Goal: Information Seeking & Learning: Learn about a topic

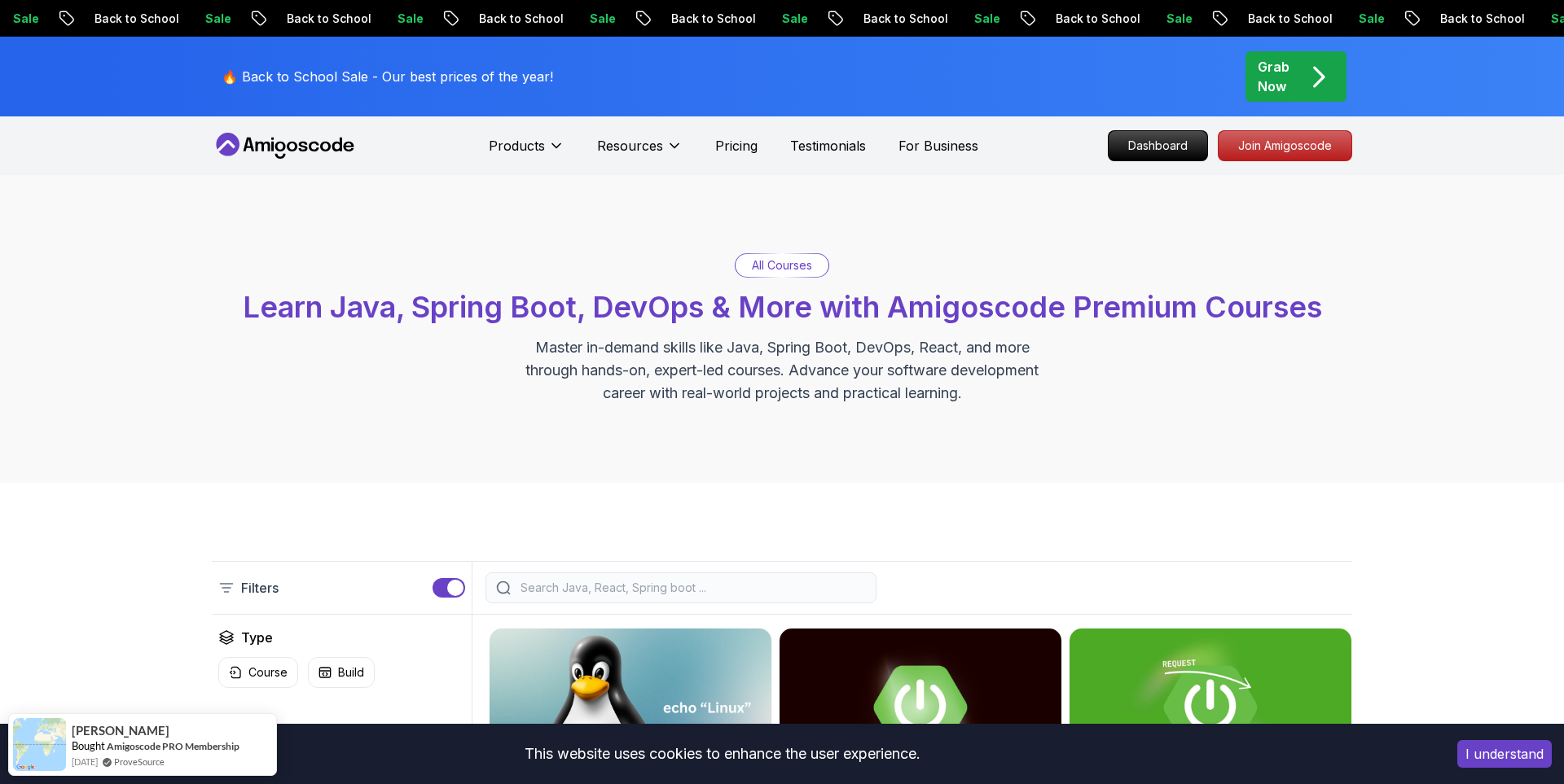
click at [628, 590] on input "search" at bounding box center [691, 588] width 349 height 16
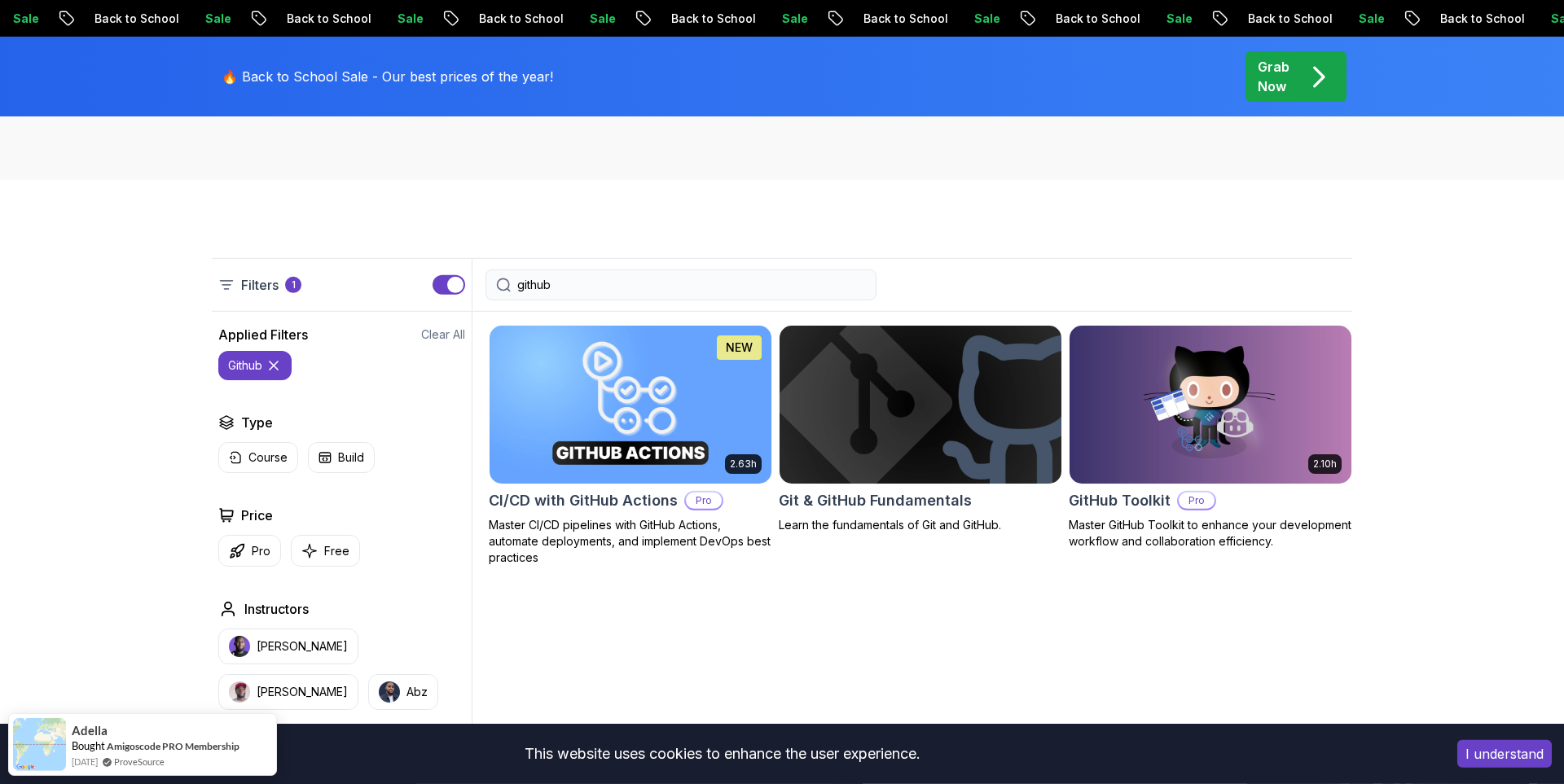
scroll to position [337, 0]
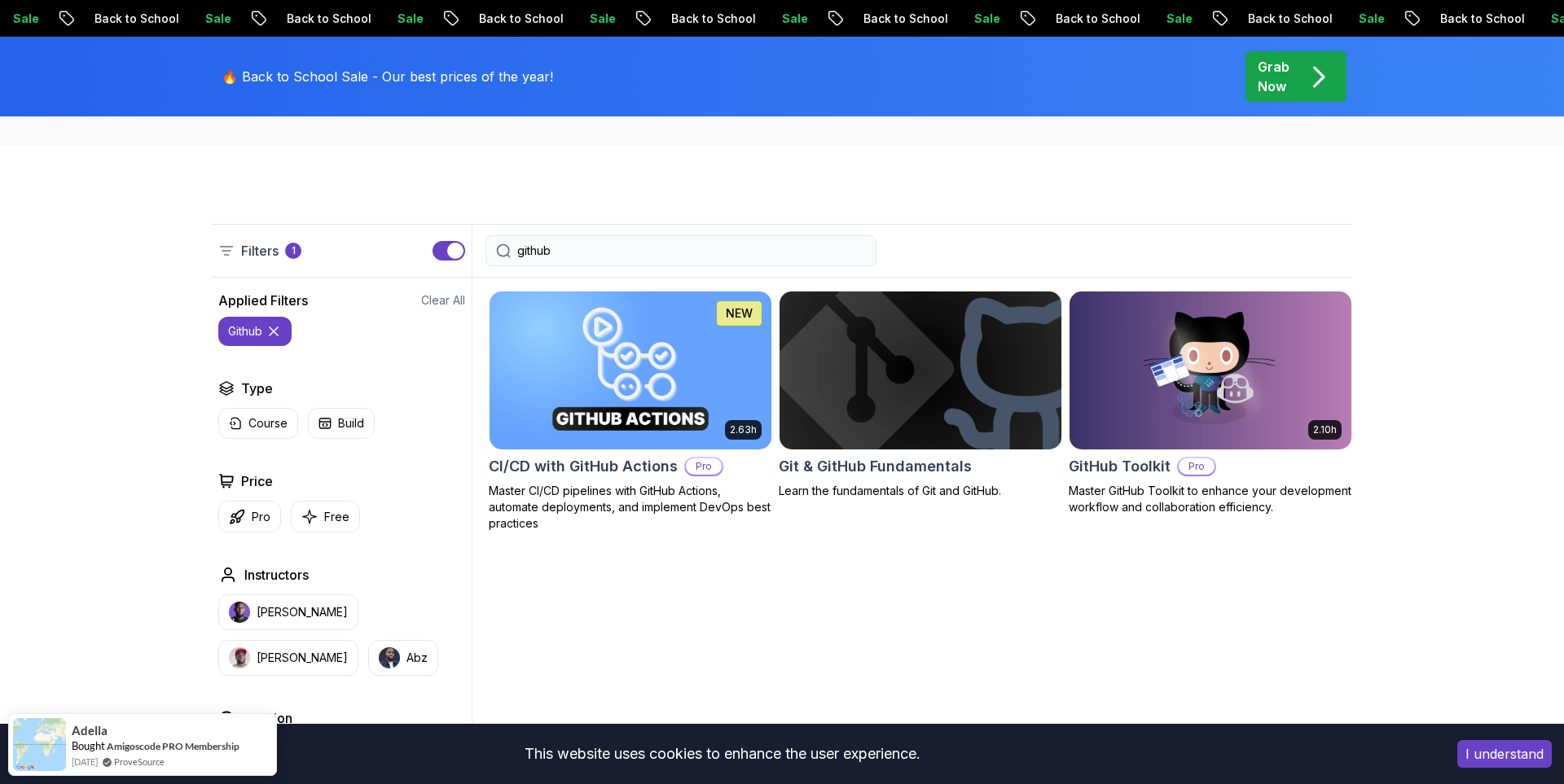
type input "github"
click at [914, 381] on img at bounding box center [920, 371] width 296 height 166
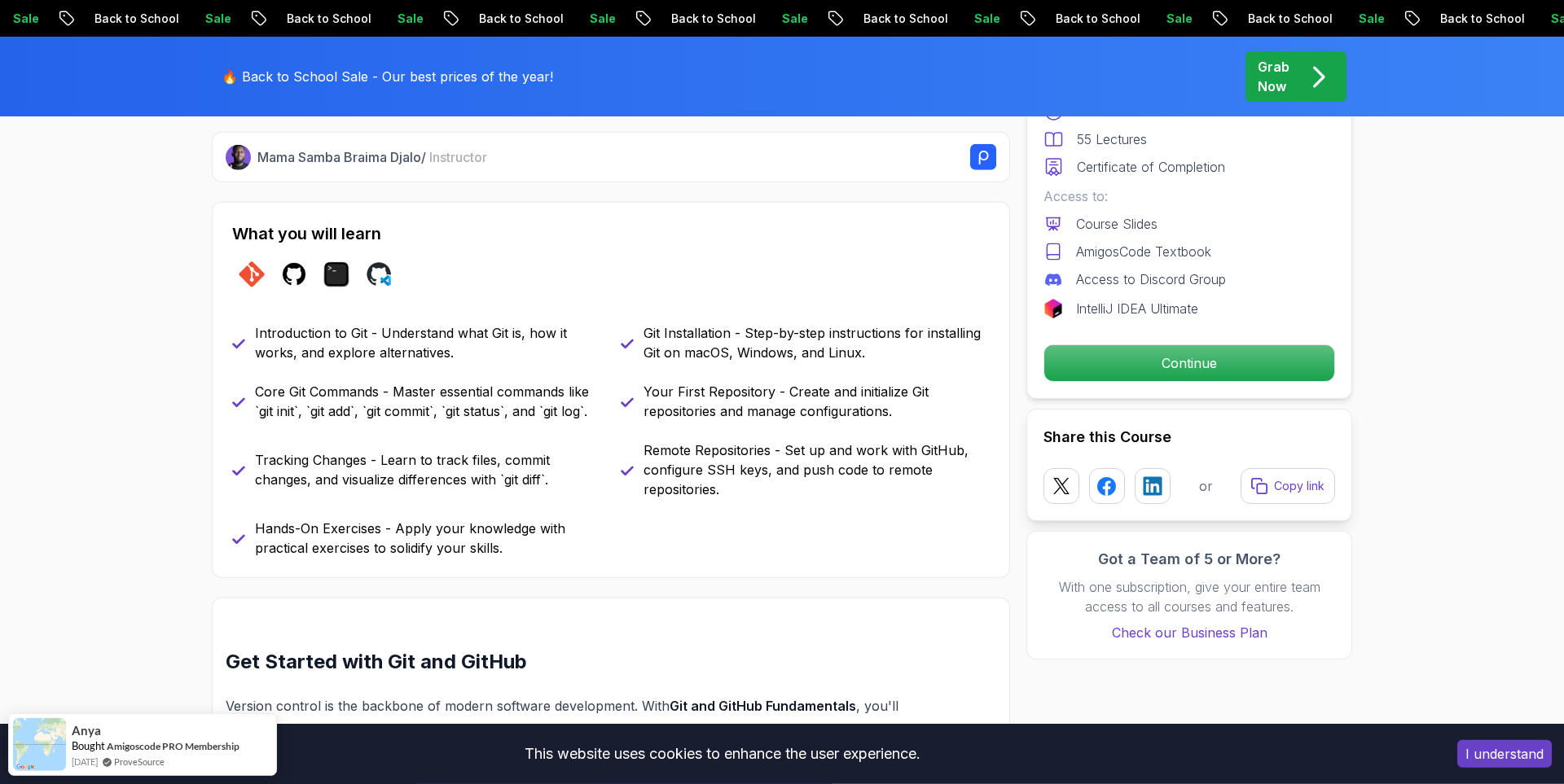
scroll to position [562, 0]
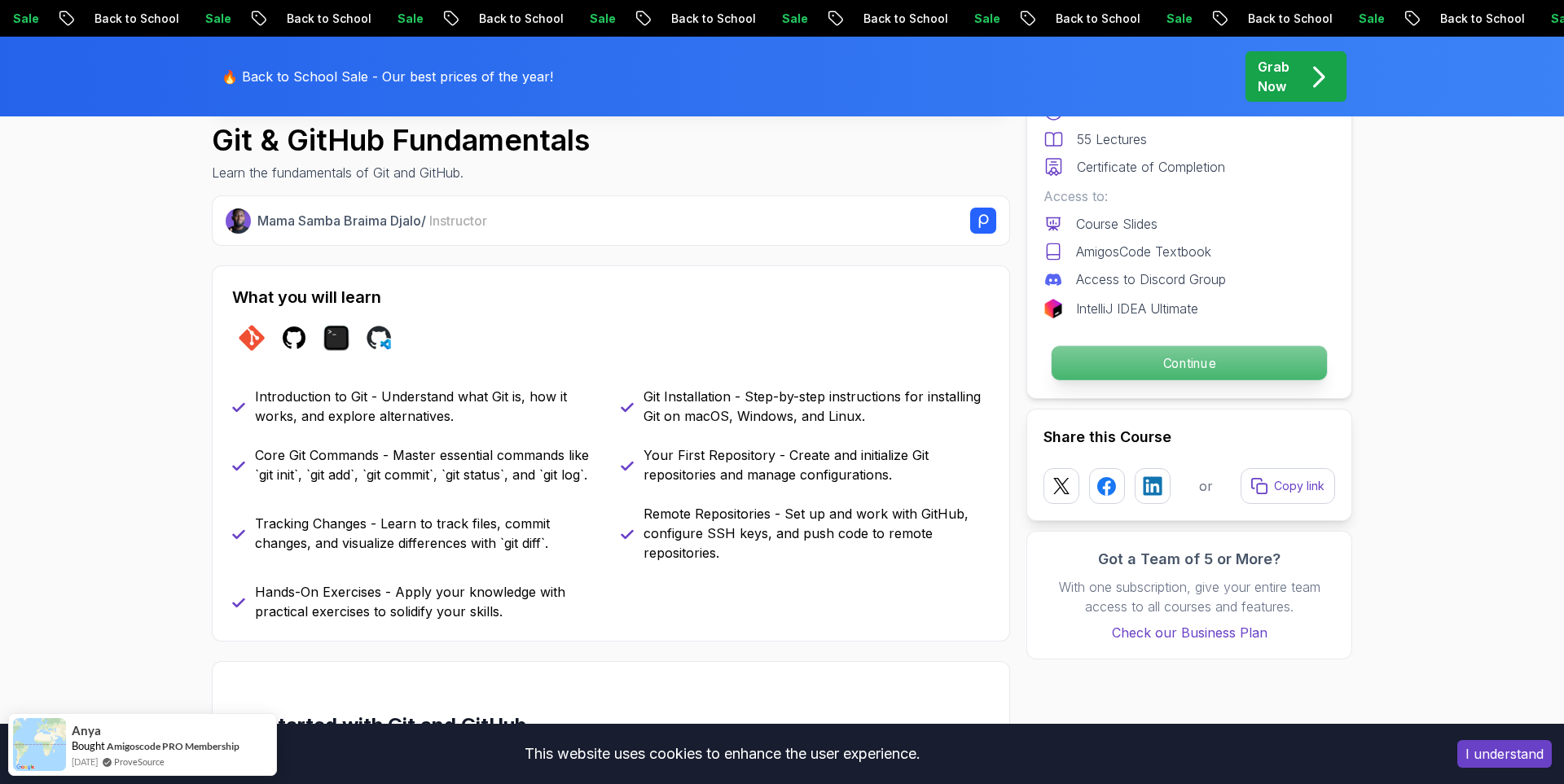
click at [1176, 351] on p "Continue" at bounding box center [1190, 363] width 275 height 35
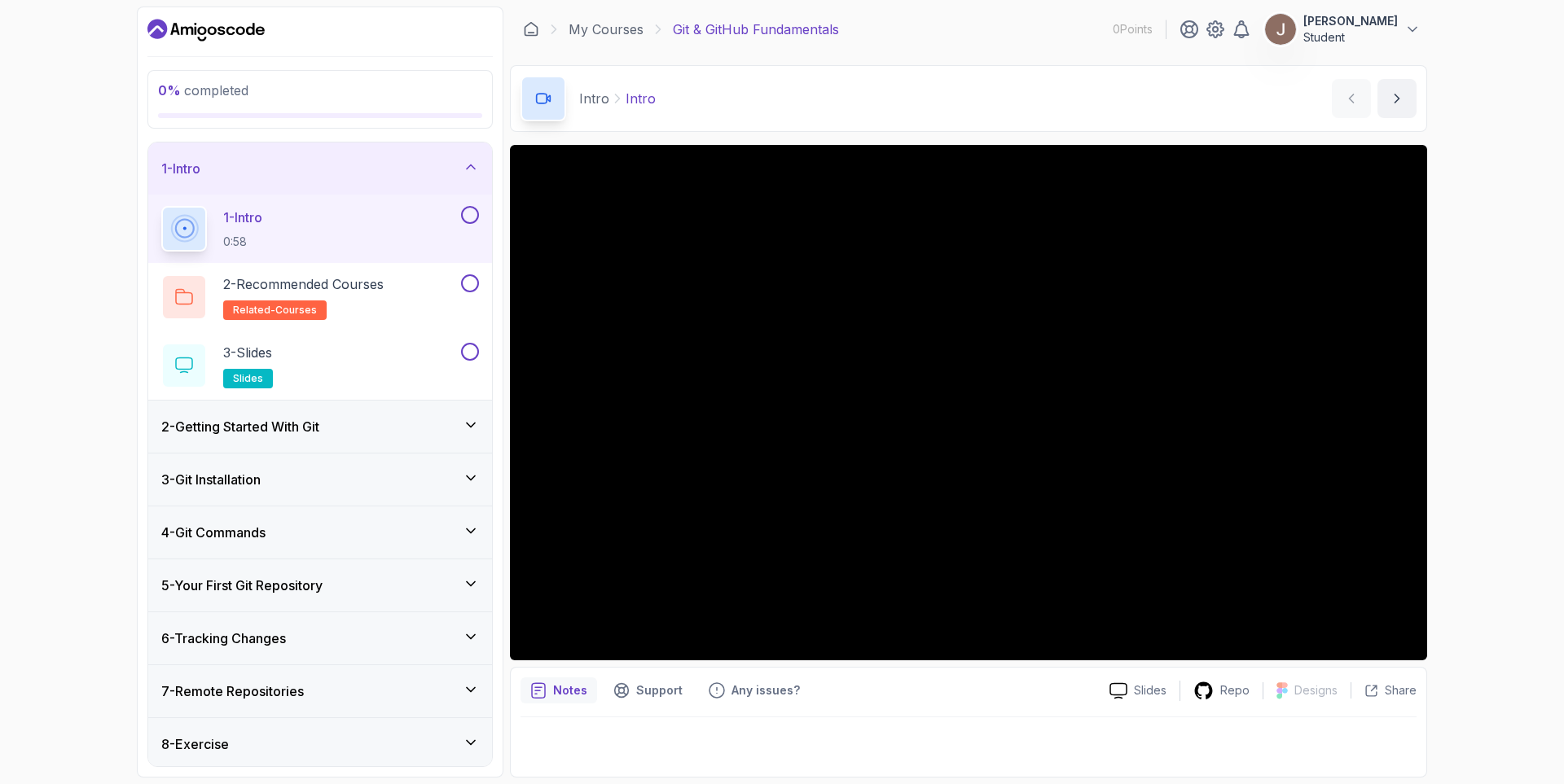
click at [239, 424] on h3 "2 - Getting Started With Git" at bounding box center [240, 426] width 158 height 19
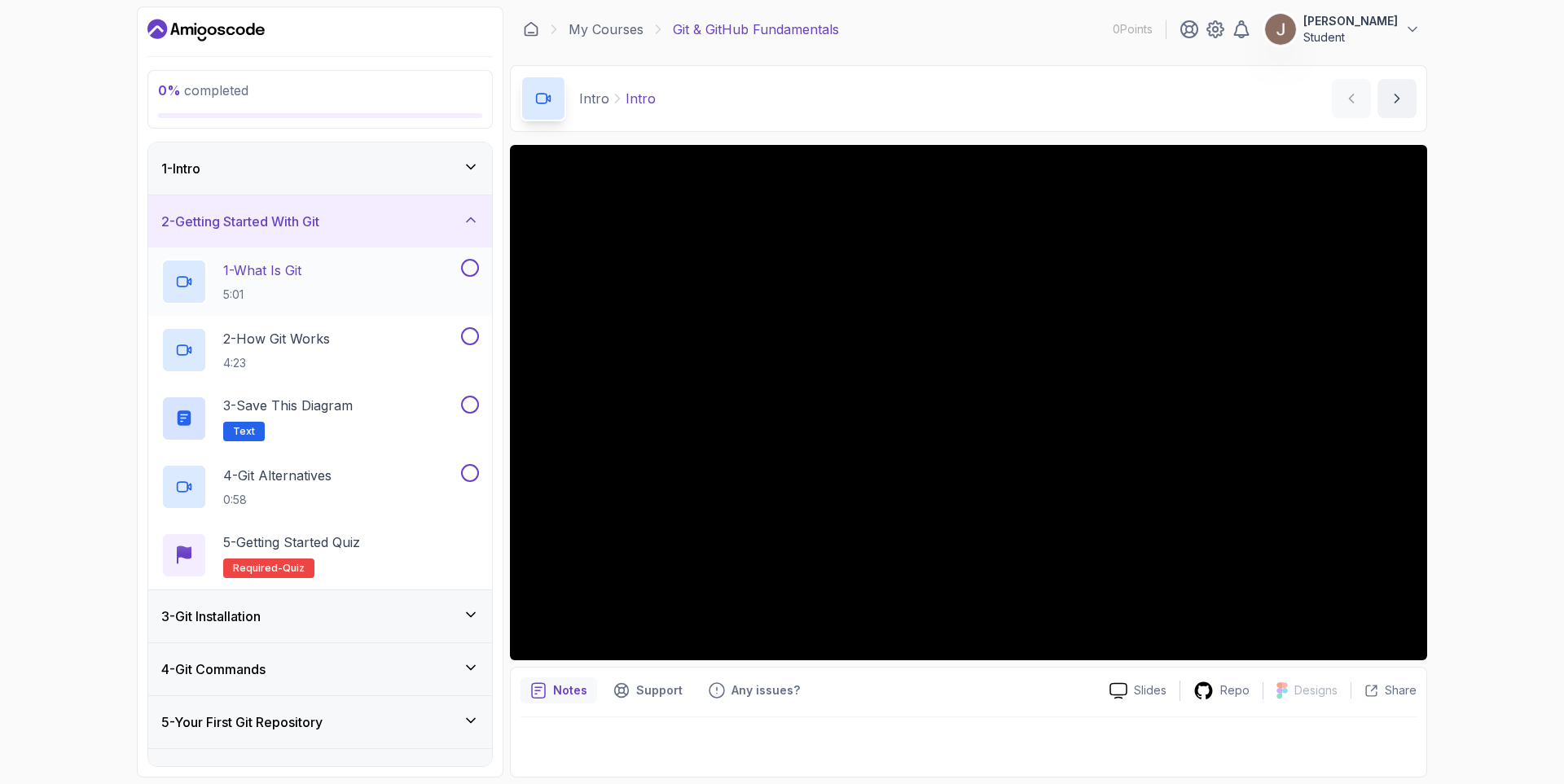
click at [315, 278] on div "1 - What Is Git 5:01" at bounding box center [310, 281] width 297 height 46
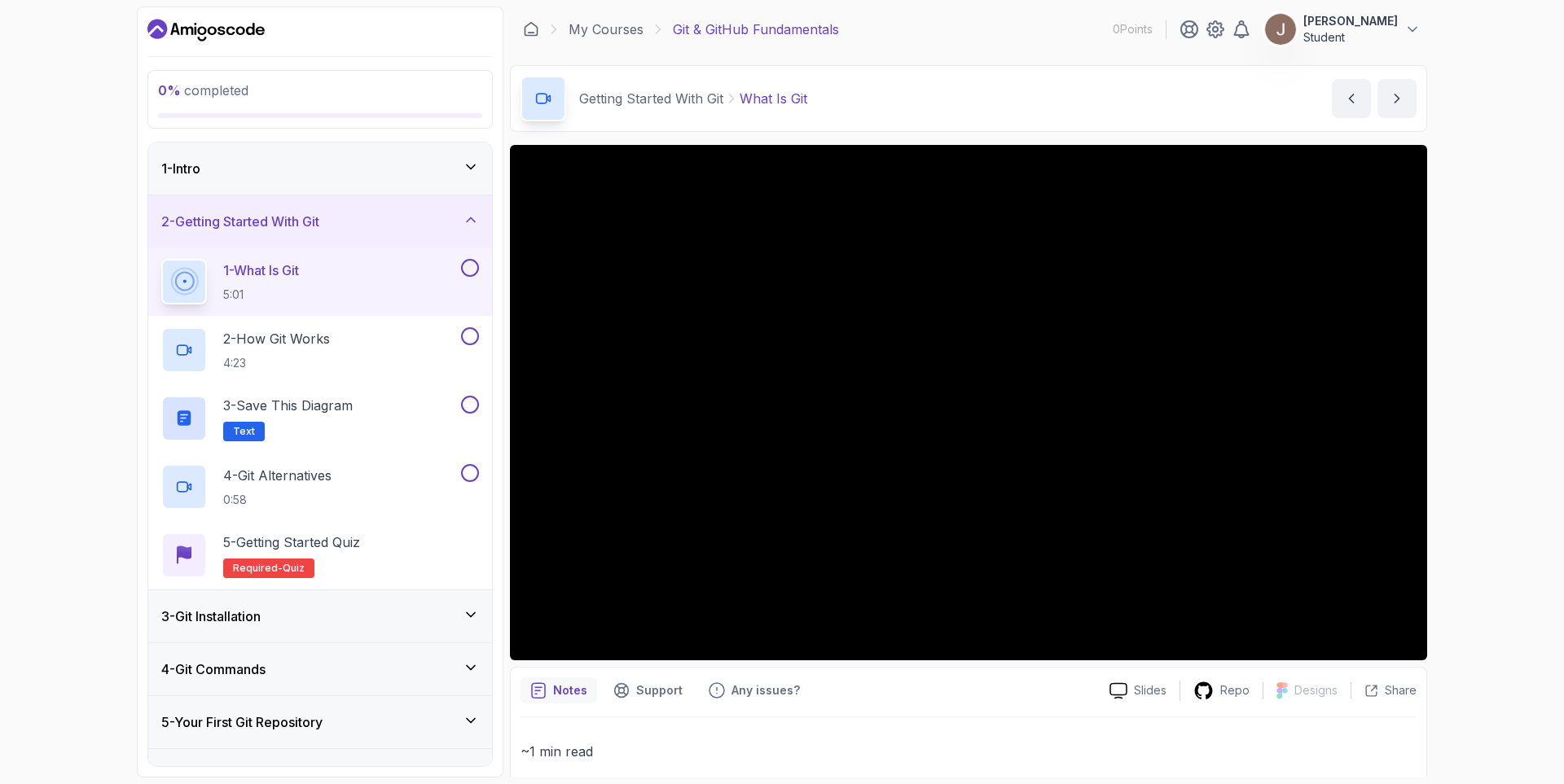
click at [161, 259] on button "1 - What Is Git 5:01" at bounding box center [320, 281] width 318 height 46
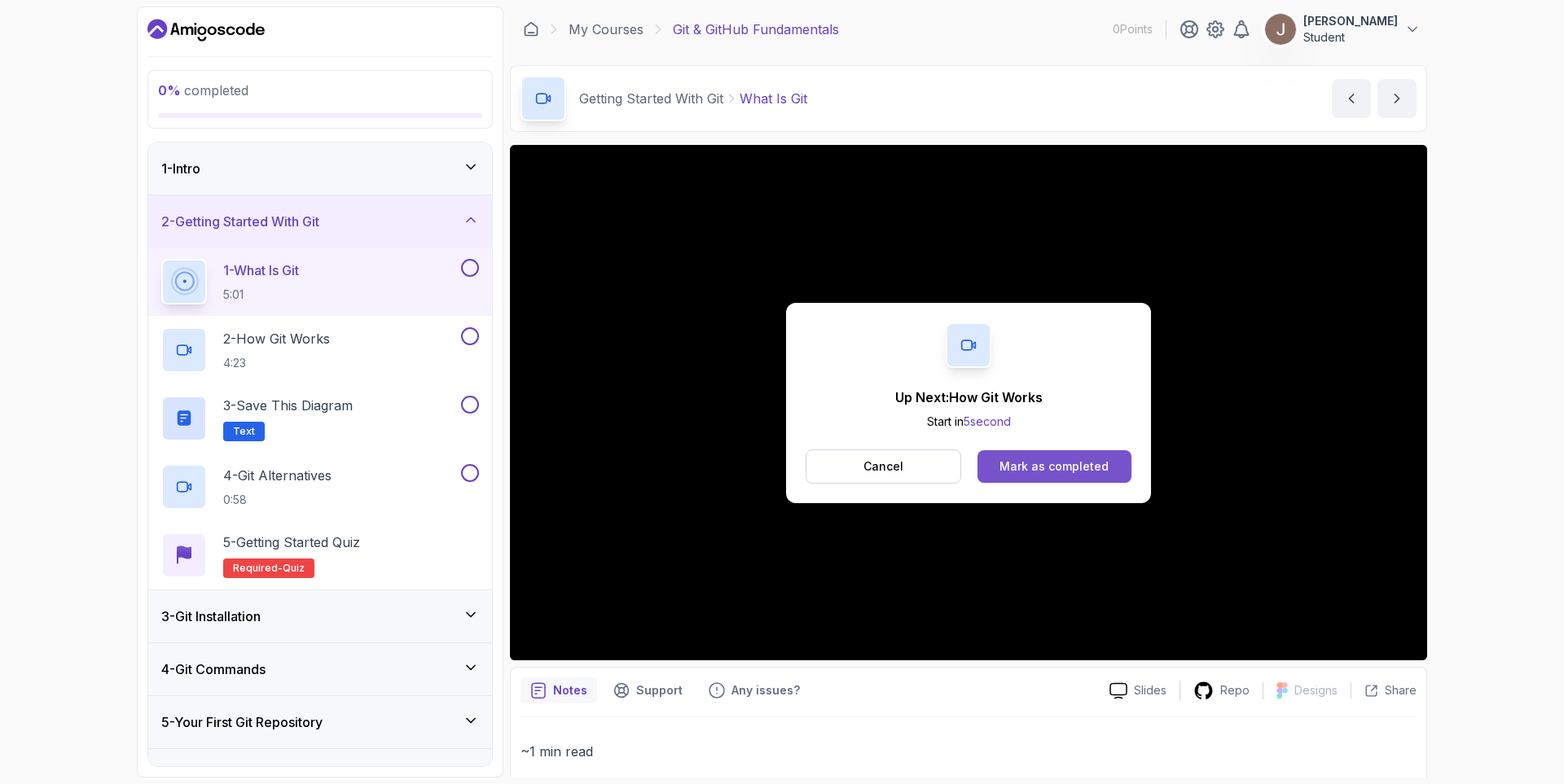
click at [1062, 478] on button "Mark as completed" at bounding box center [1054, 467] width 154 height 33
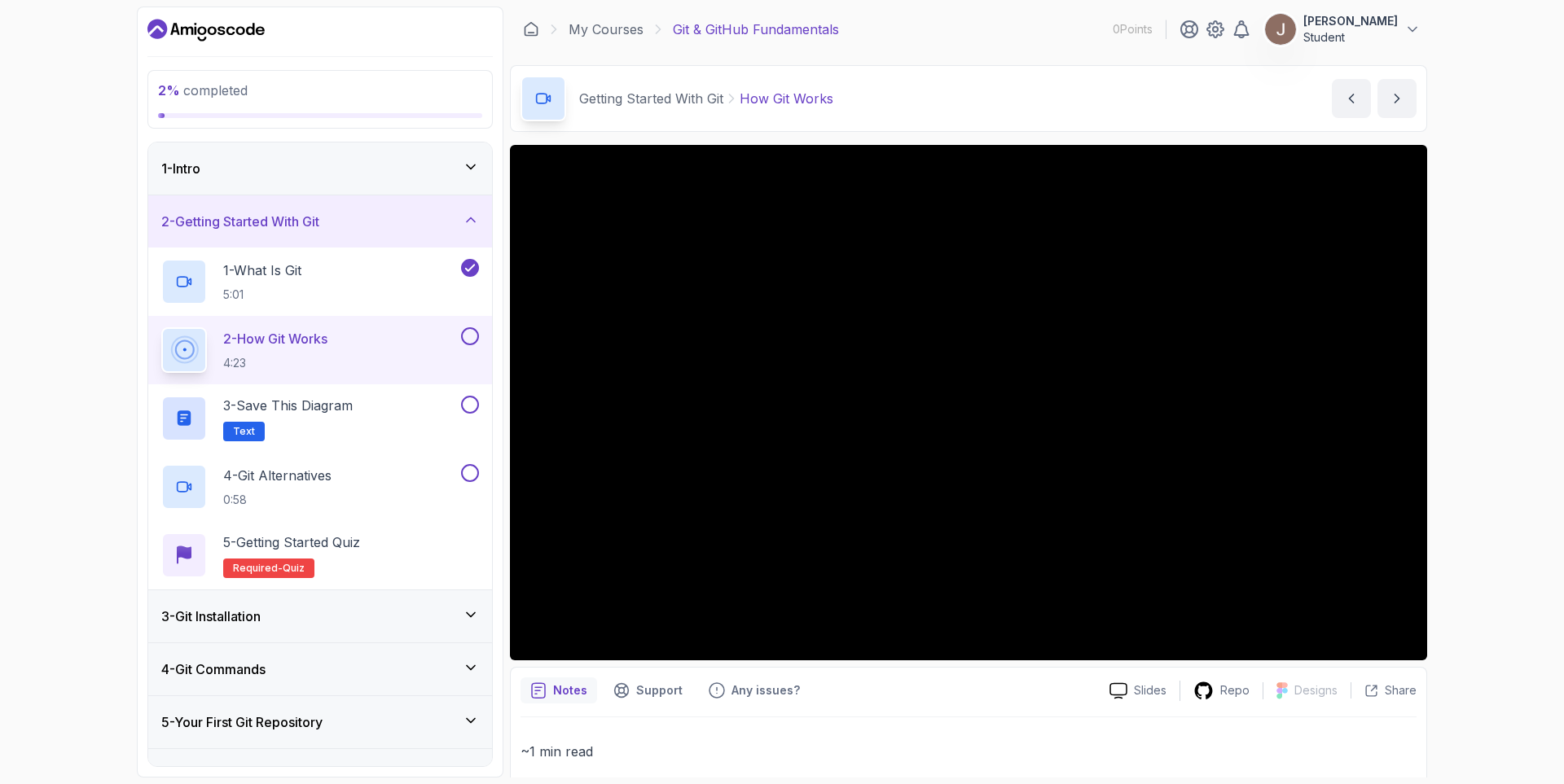
click at [0, 365] on div "2 % completed 1 - Intro 2 - Getting Started With Git 1 - What Is Git 5:01 2 - H…" at bounding box center [782, 392] width 1564 height 784
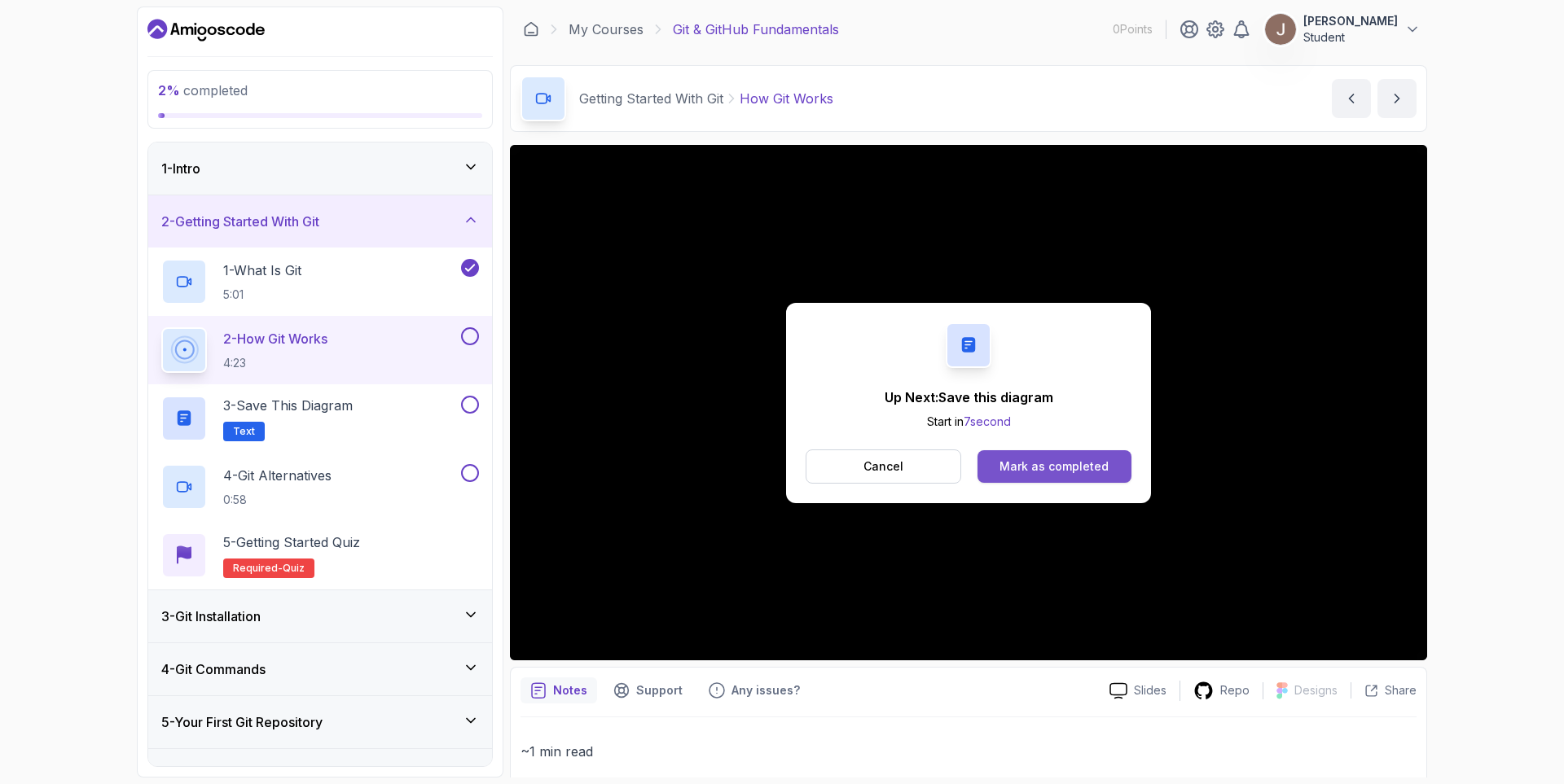
click at [1057, 476] on button "Mark as completed" at bounding box center [1054, 467] width 154 height 33
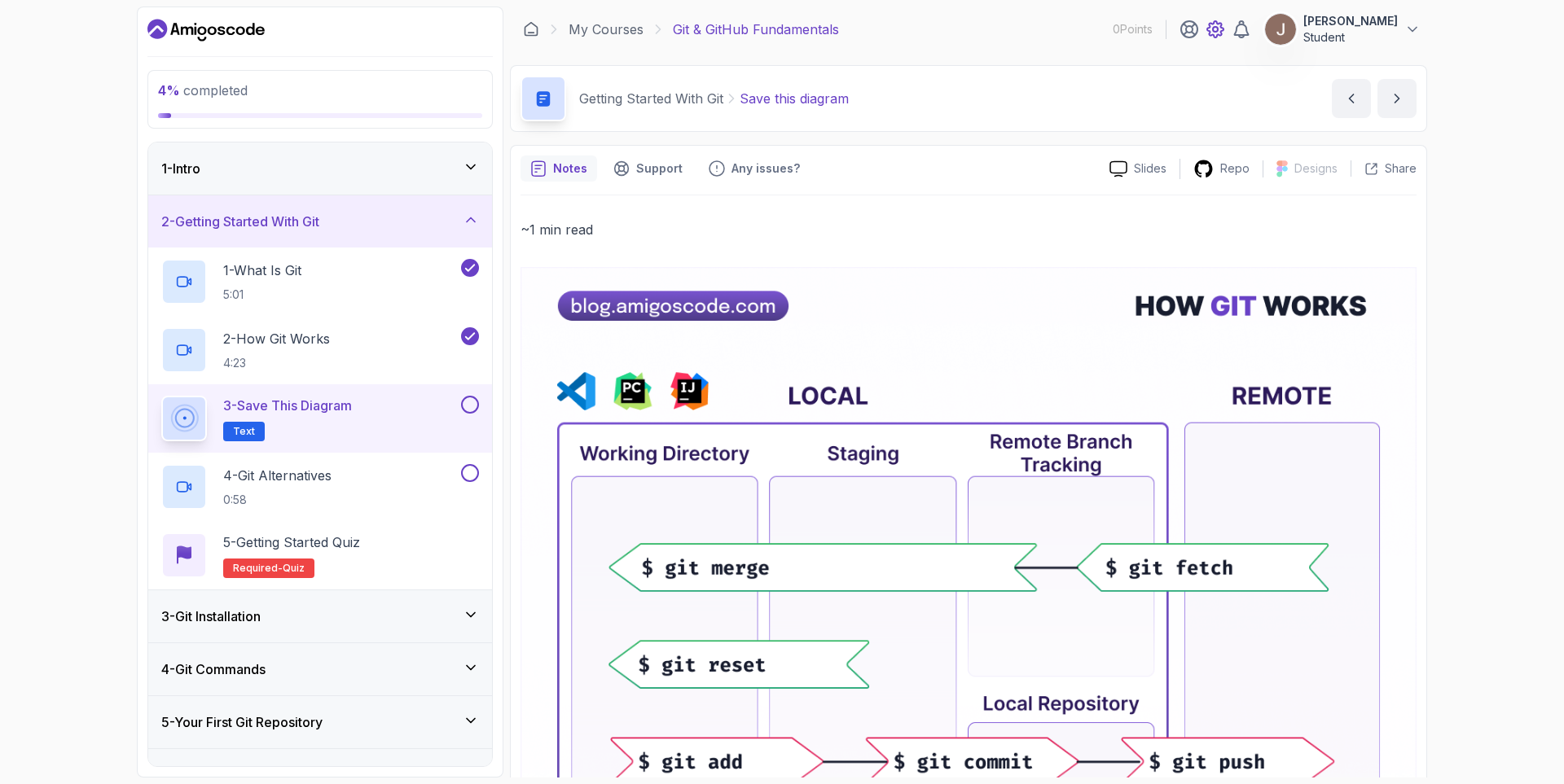
click at [1225, 29] on icon at bounding box center [1215, 28] width 19 height 19
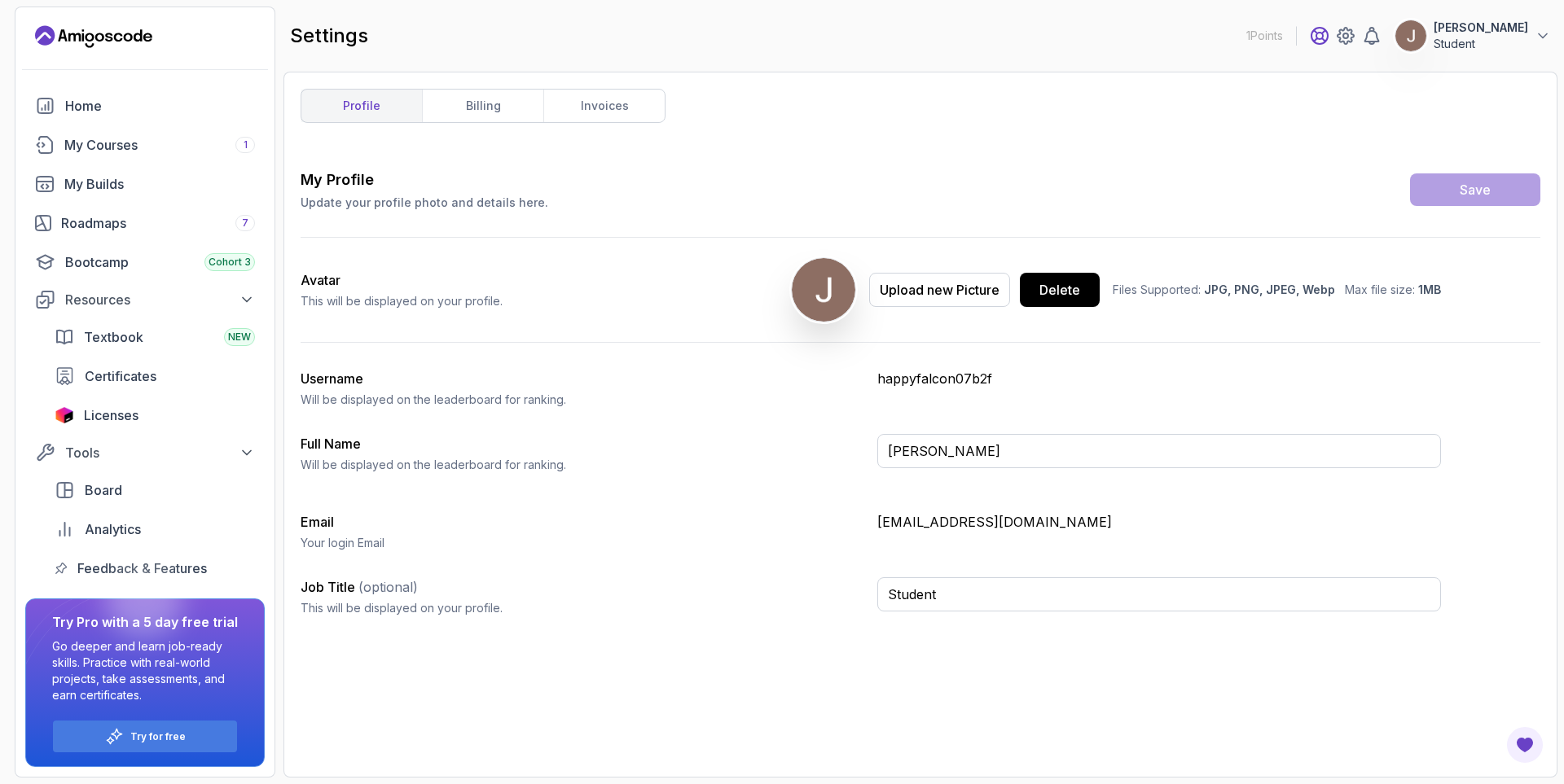
click at [1330, 42] on icon at bounding box center [1319, 36] width 19 height 19
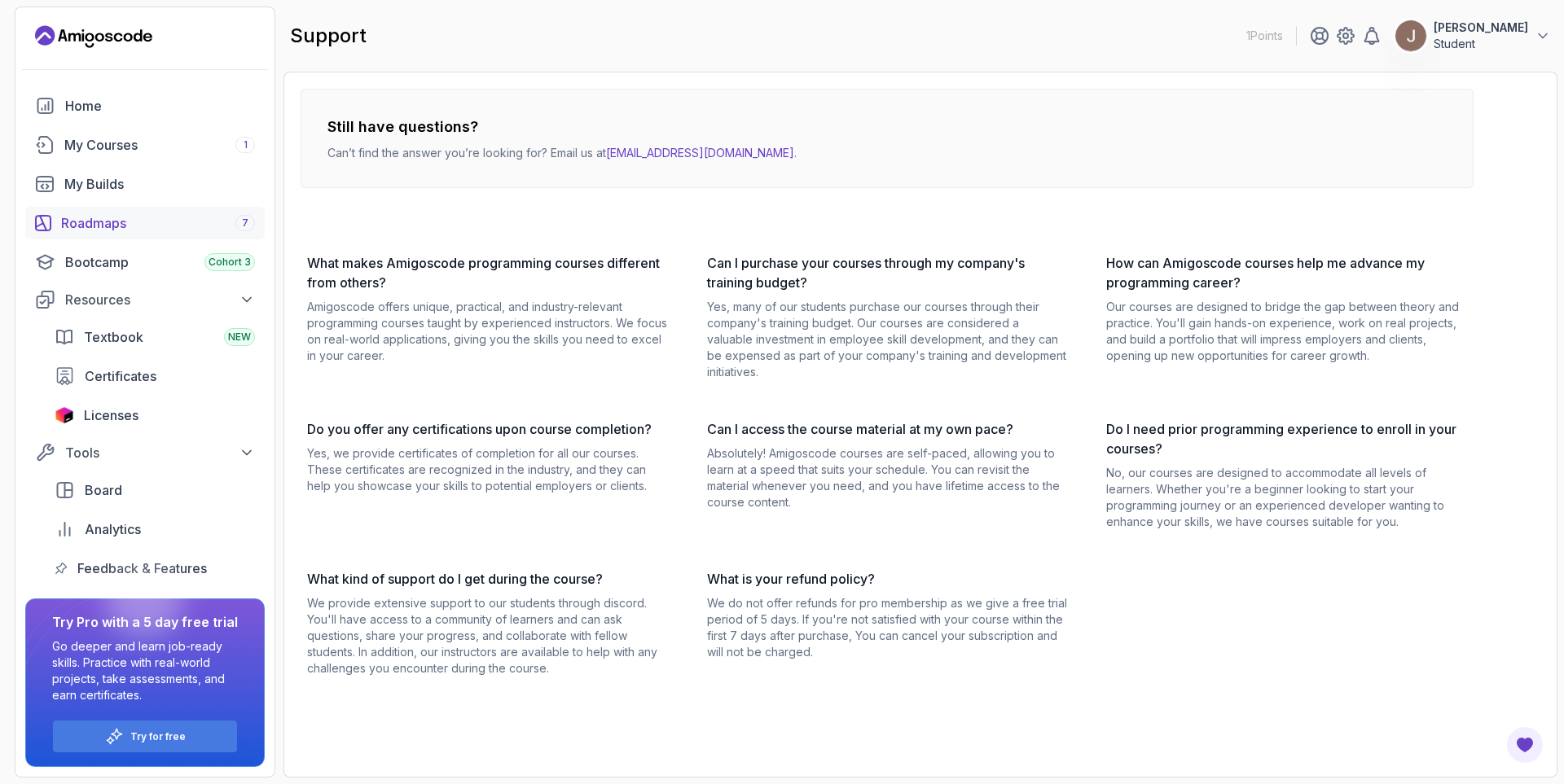
click at [176, 221] on div "Roadmaps 7" at bounding box center [158, 222] width 194 height 19
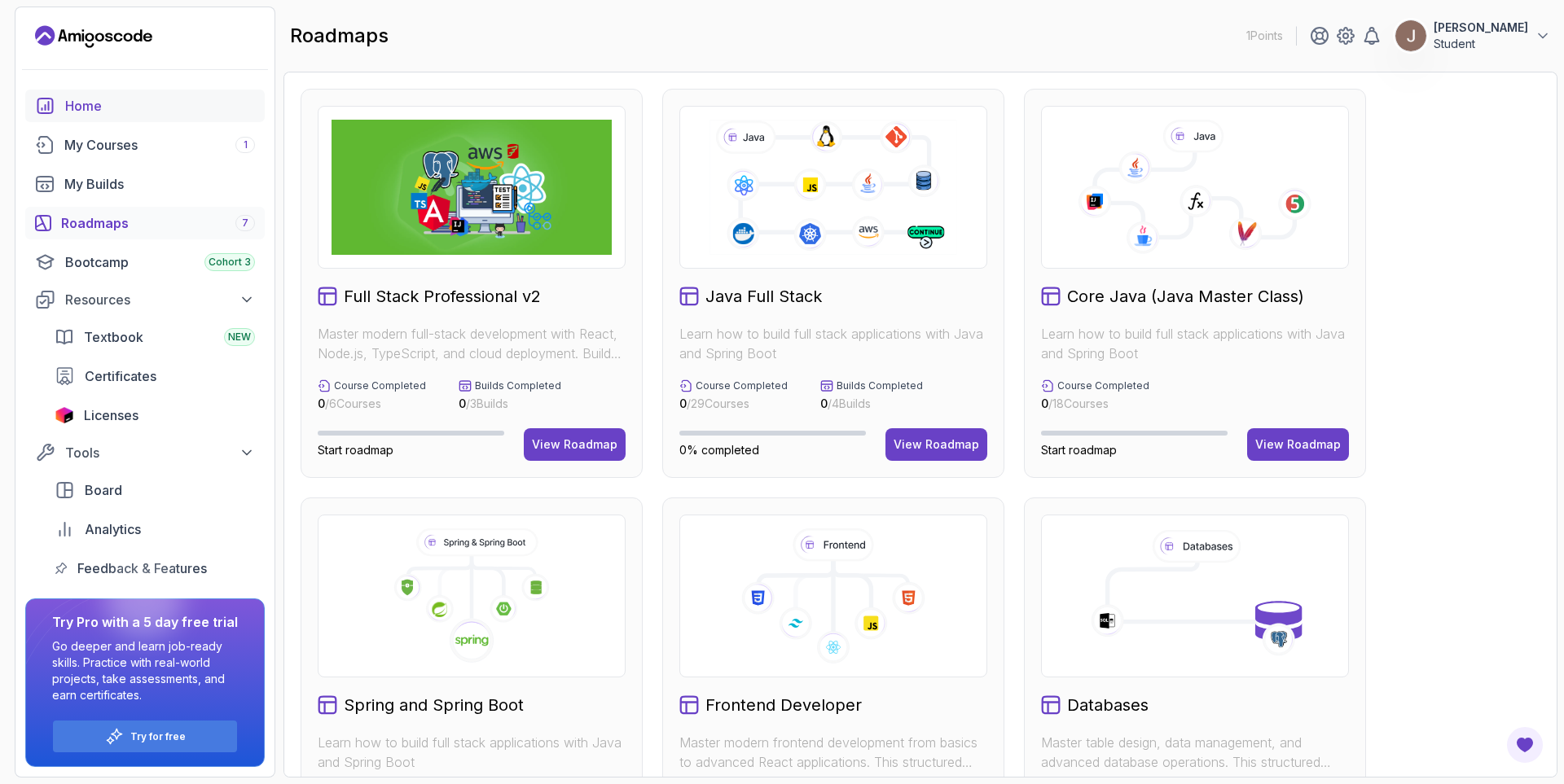
click at [135, 99] on div "Home" at bounding box center [160, 106] width 189 height 19
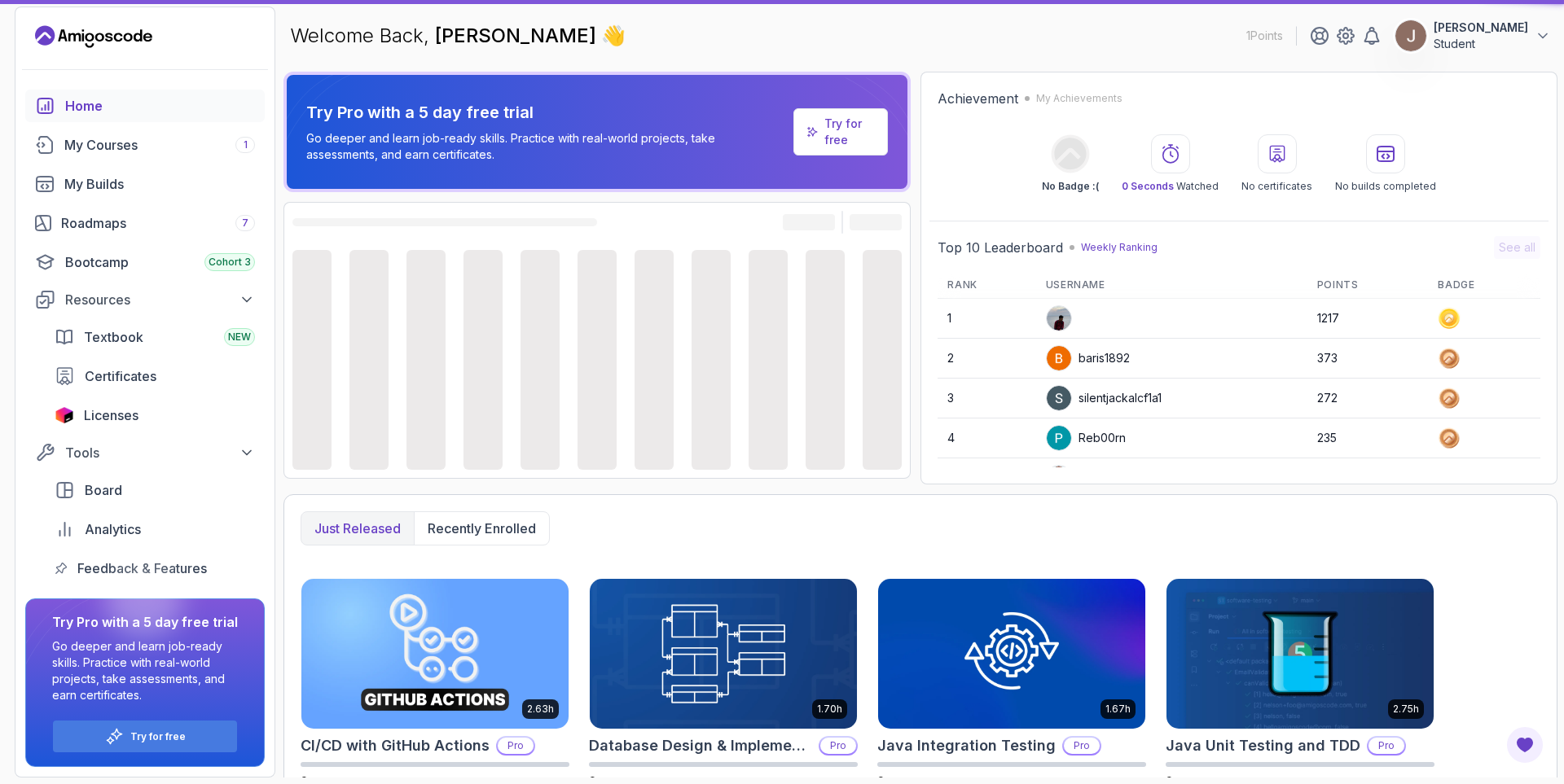
click at [131, 104] on div "Home" at bounding box center [160, 106] width 189 height 19
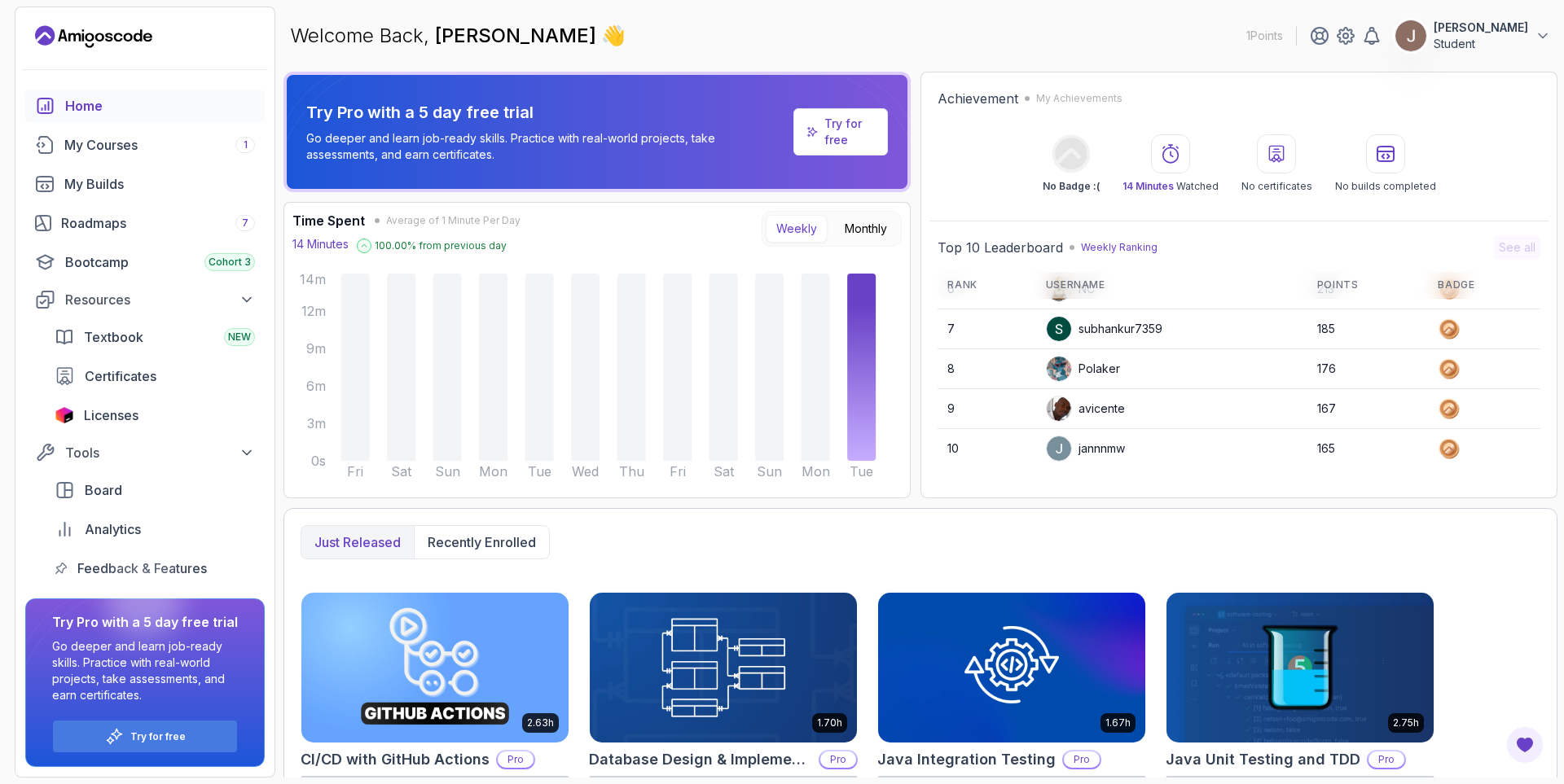
scroll to position [229, 0]
click at [128, 565] on div at bounding box center [144, 599] width 78 height 78
click at [118, 533] on span "Analytics" at bounding box center [113, 529] width 56 height 19
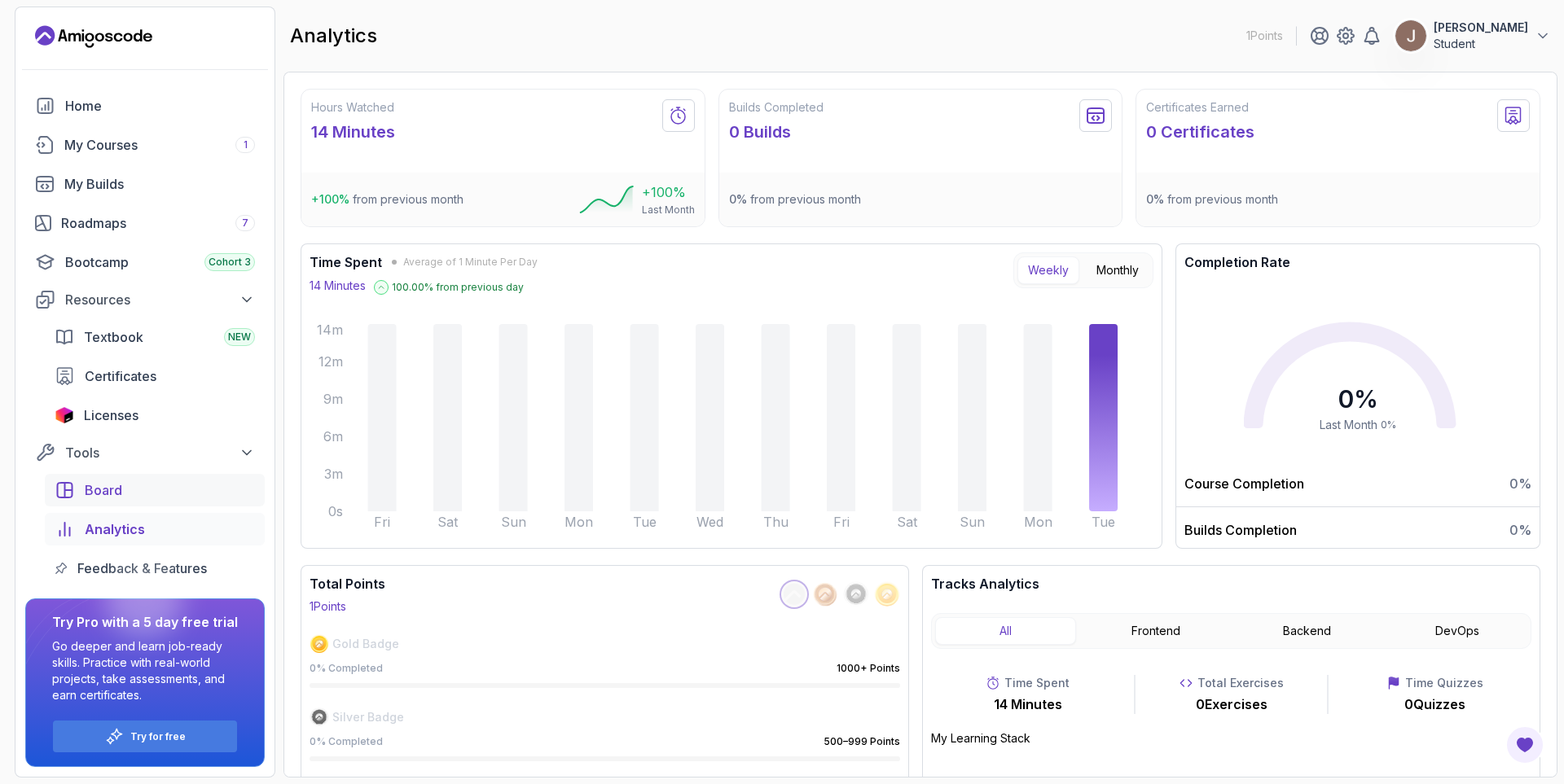
click at [127, 493] on div "Board" at bounding box center [169, 490] width 170 height 19
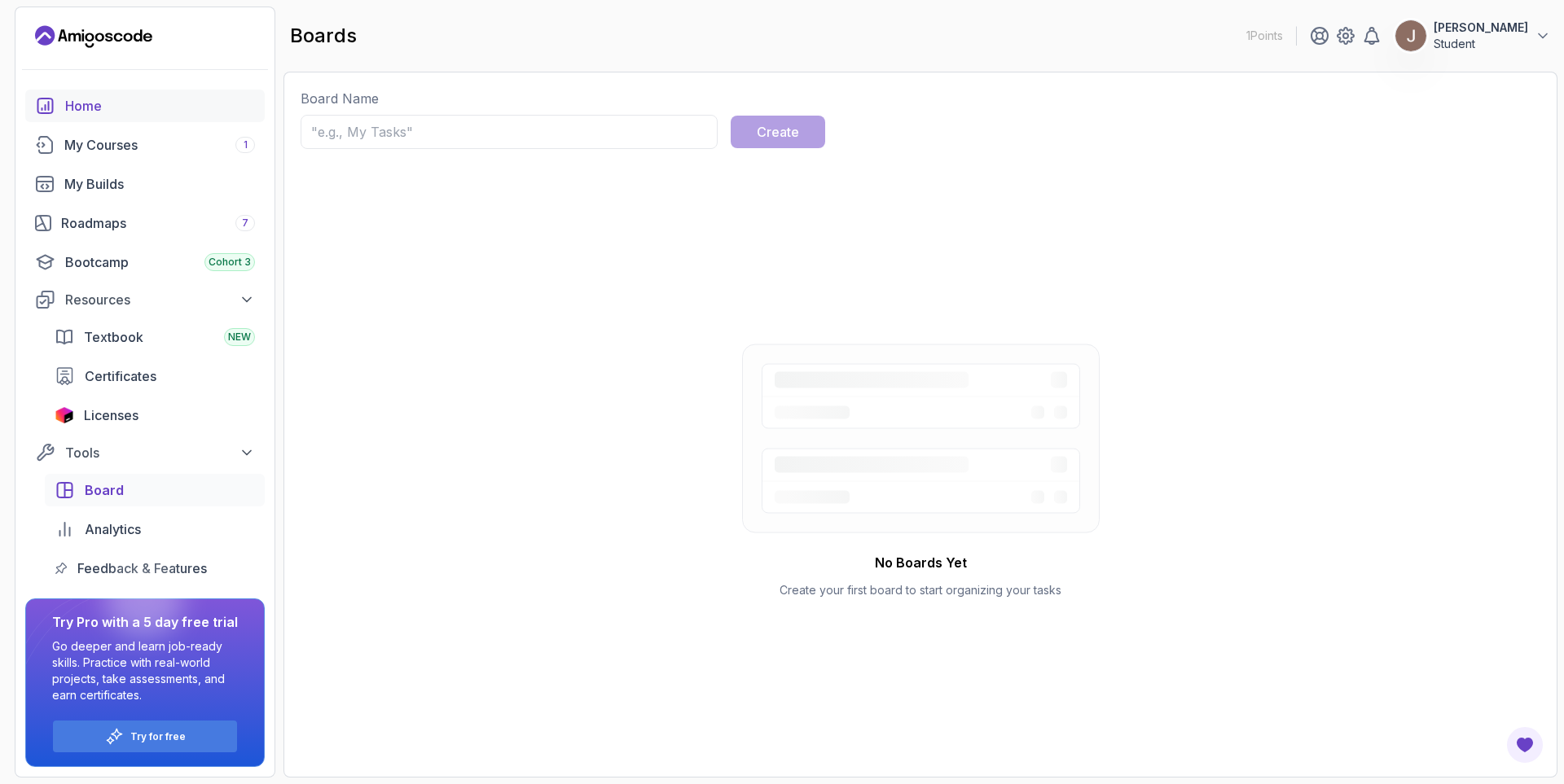
click at [106, 99] on div "Home" at bounding box center [160, 106] width 189 height 19
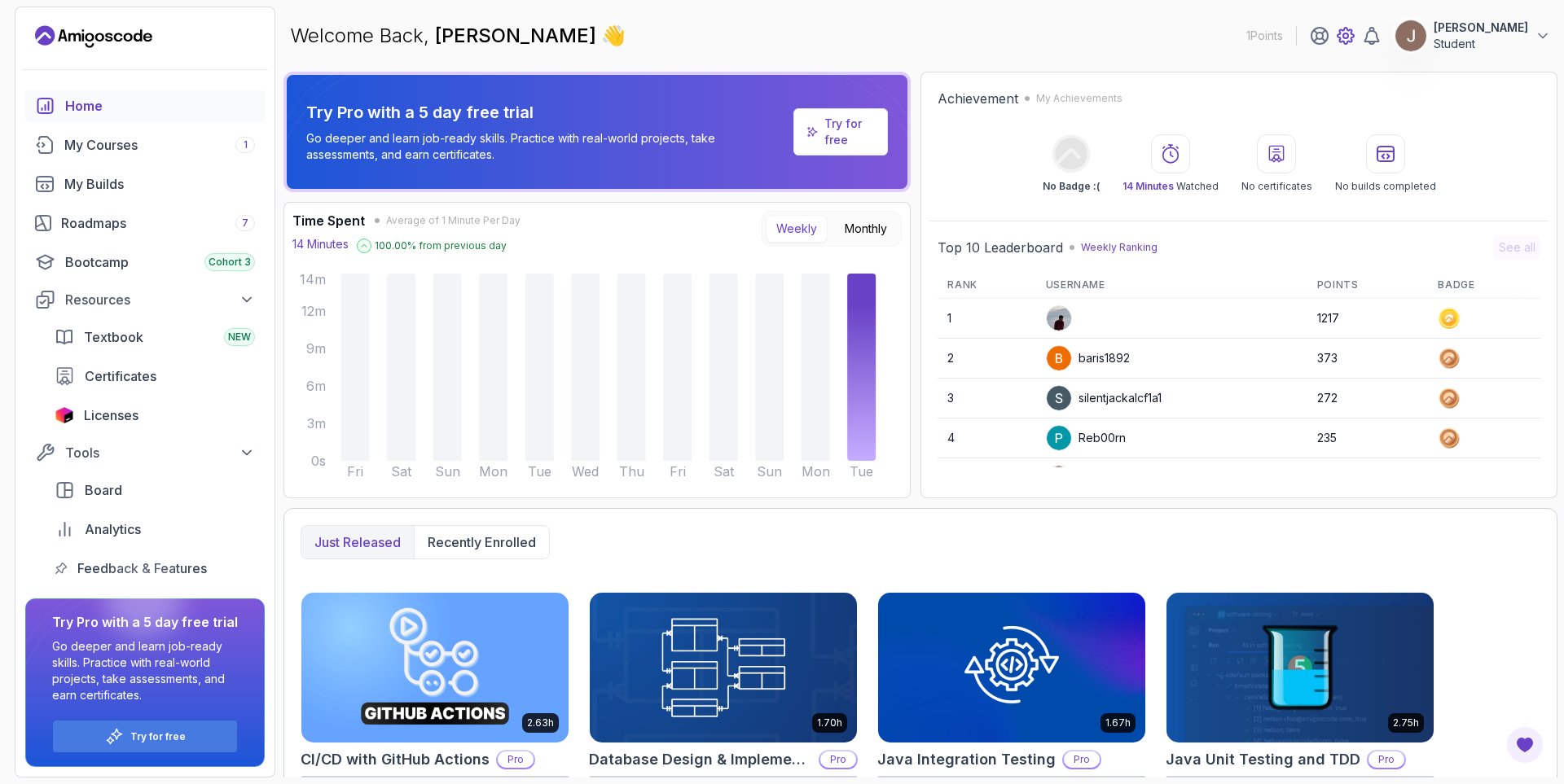
click at [1354, 37] on icon at bounding box center [1346, 36] width 16 height 16
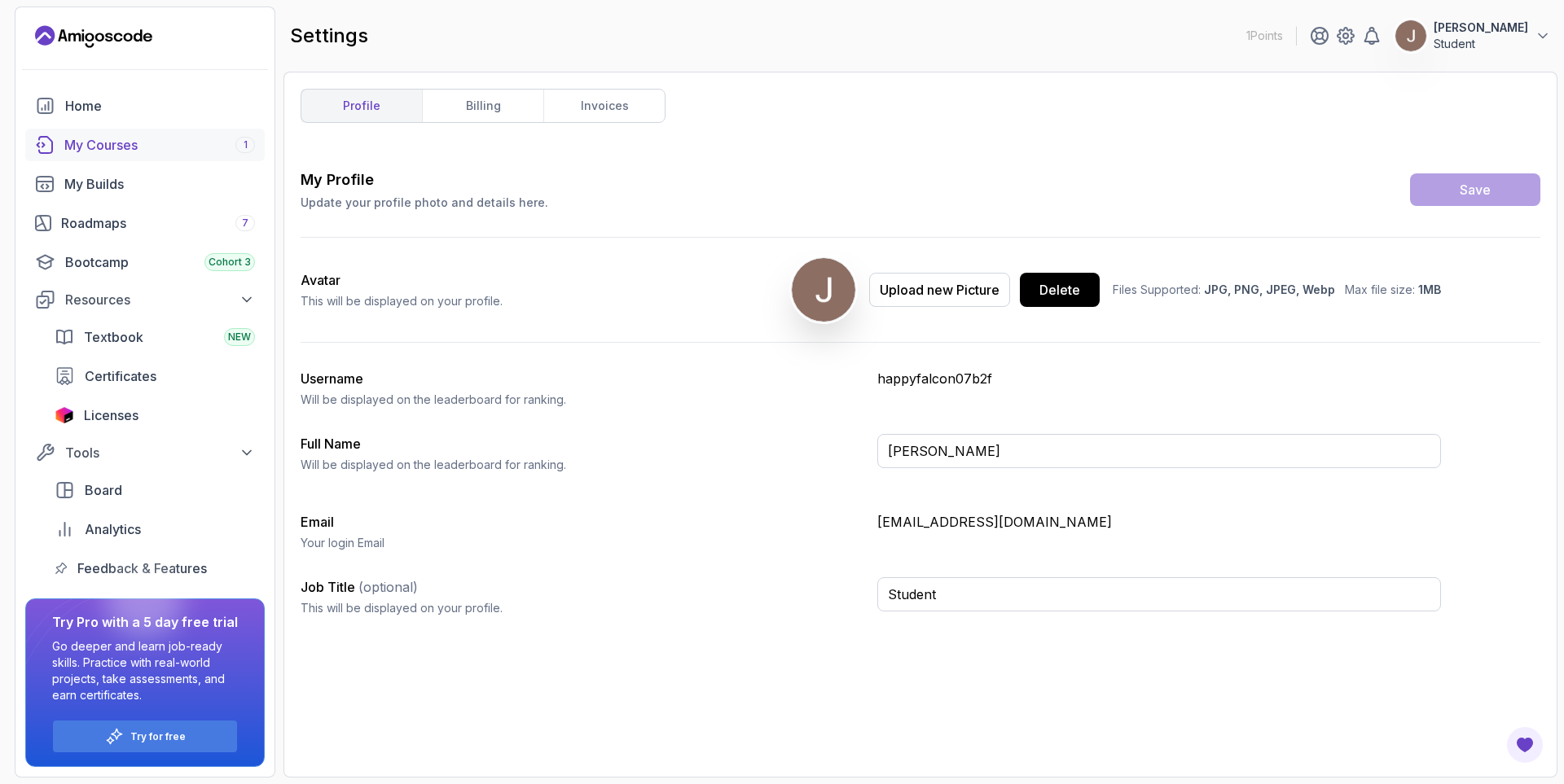
click at [118, 149] on div "My Courses 1" at bounding box center [159, 144] width 190 height 19
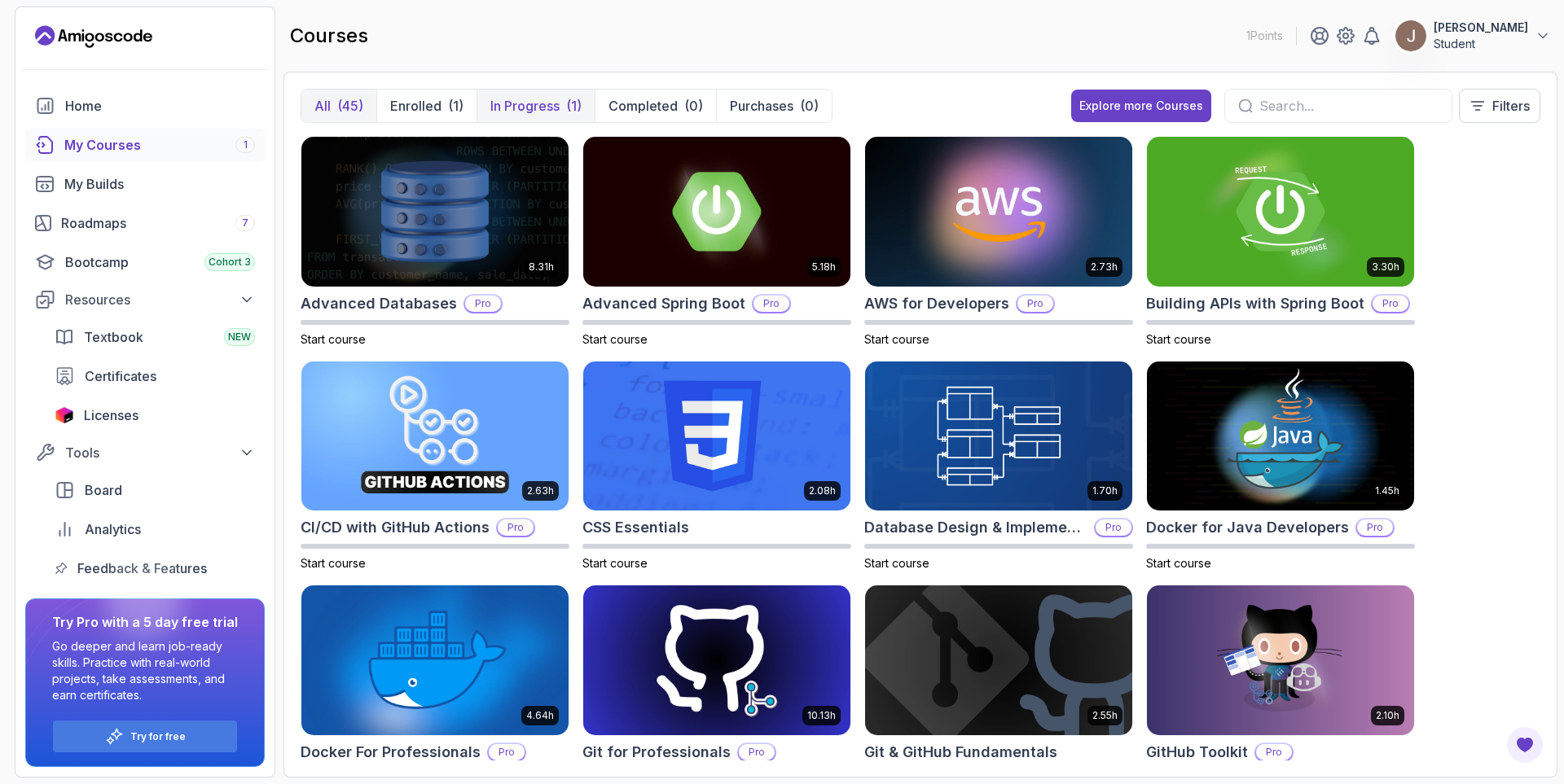
click at [511, 94] on button "In Progress (1)" at bounding box center [536, 106] width 118 height 33
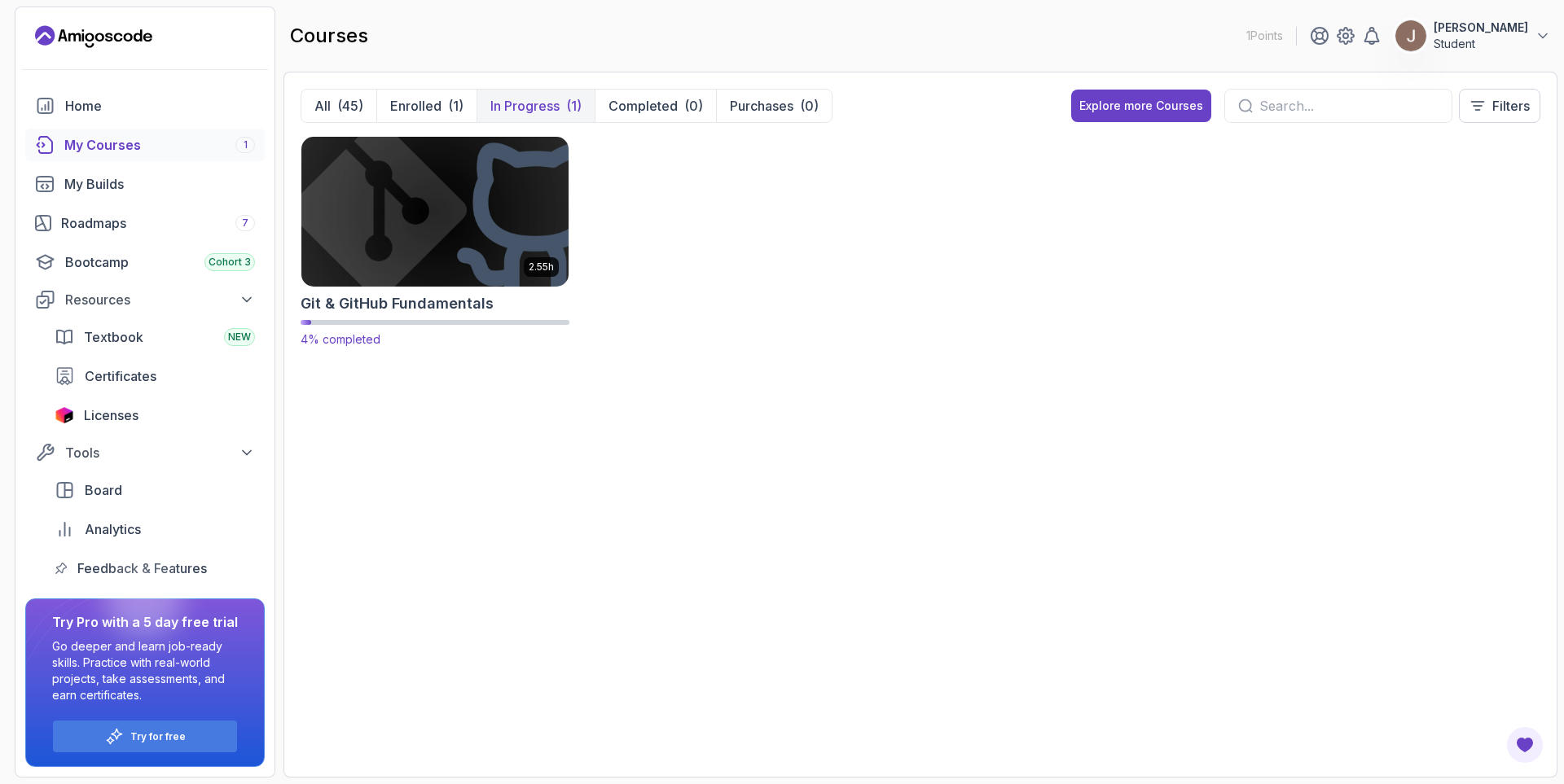
click at [434, 235] on img at bounding box center [435, 211] width 281 height 158
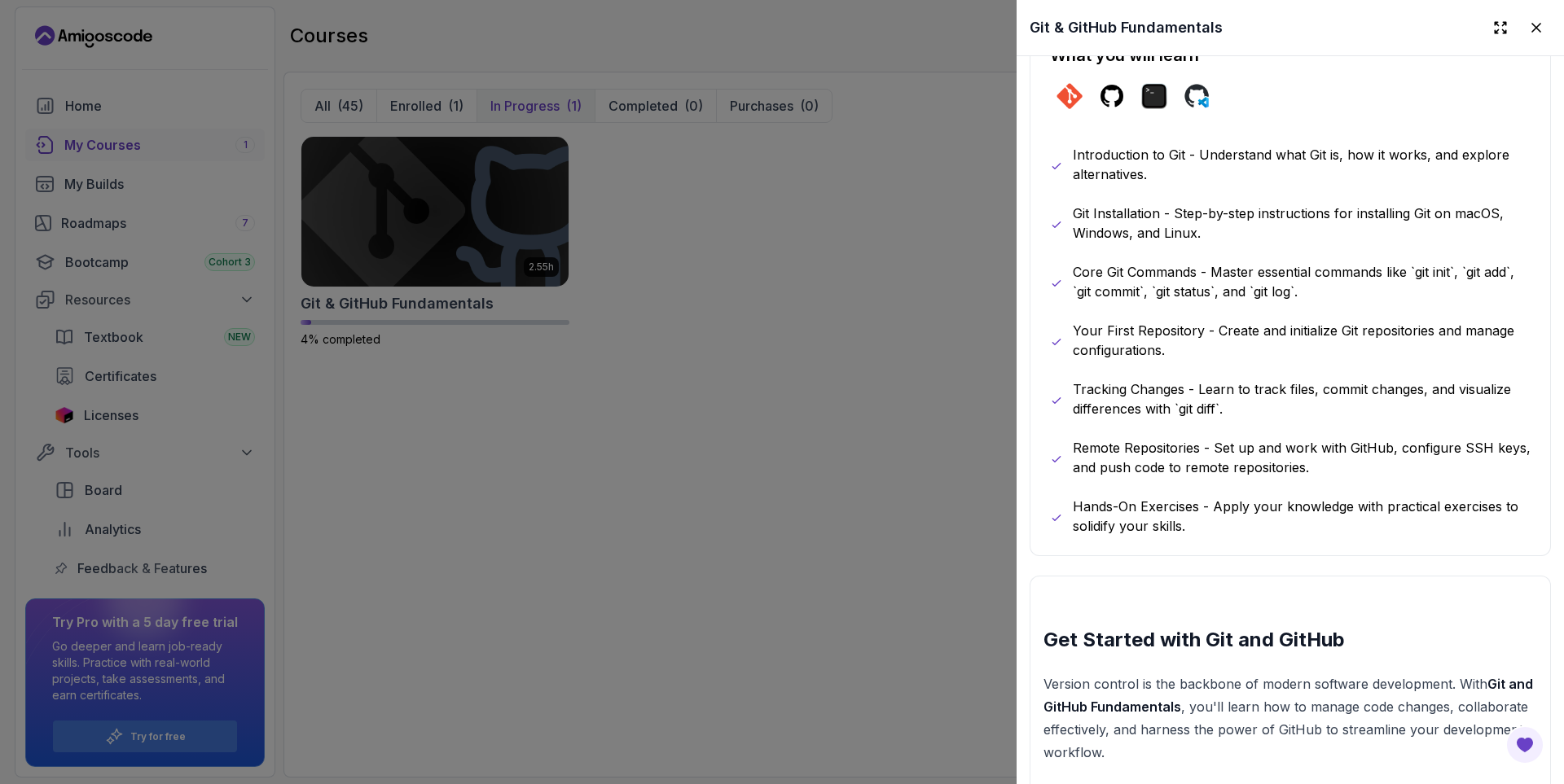
scroll to position [391, 0]
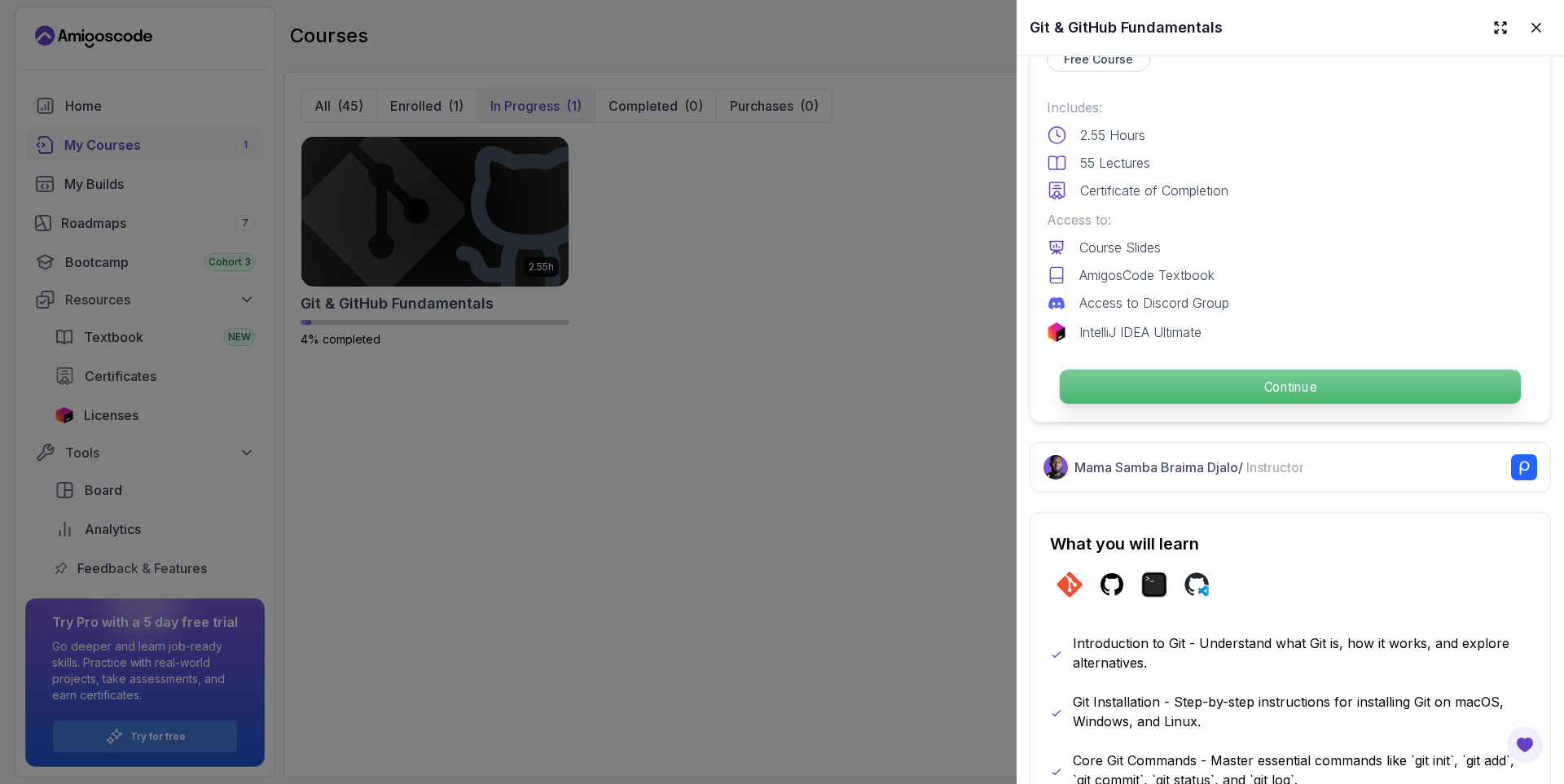
click at [1234, 379] on p "Continue" at bounding box center [1291, 387] width 461 height 35
click at [1261, 388] on p "Continue" at bounding box center [1291, 387] width 461 height 35
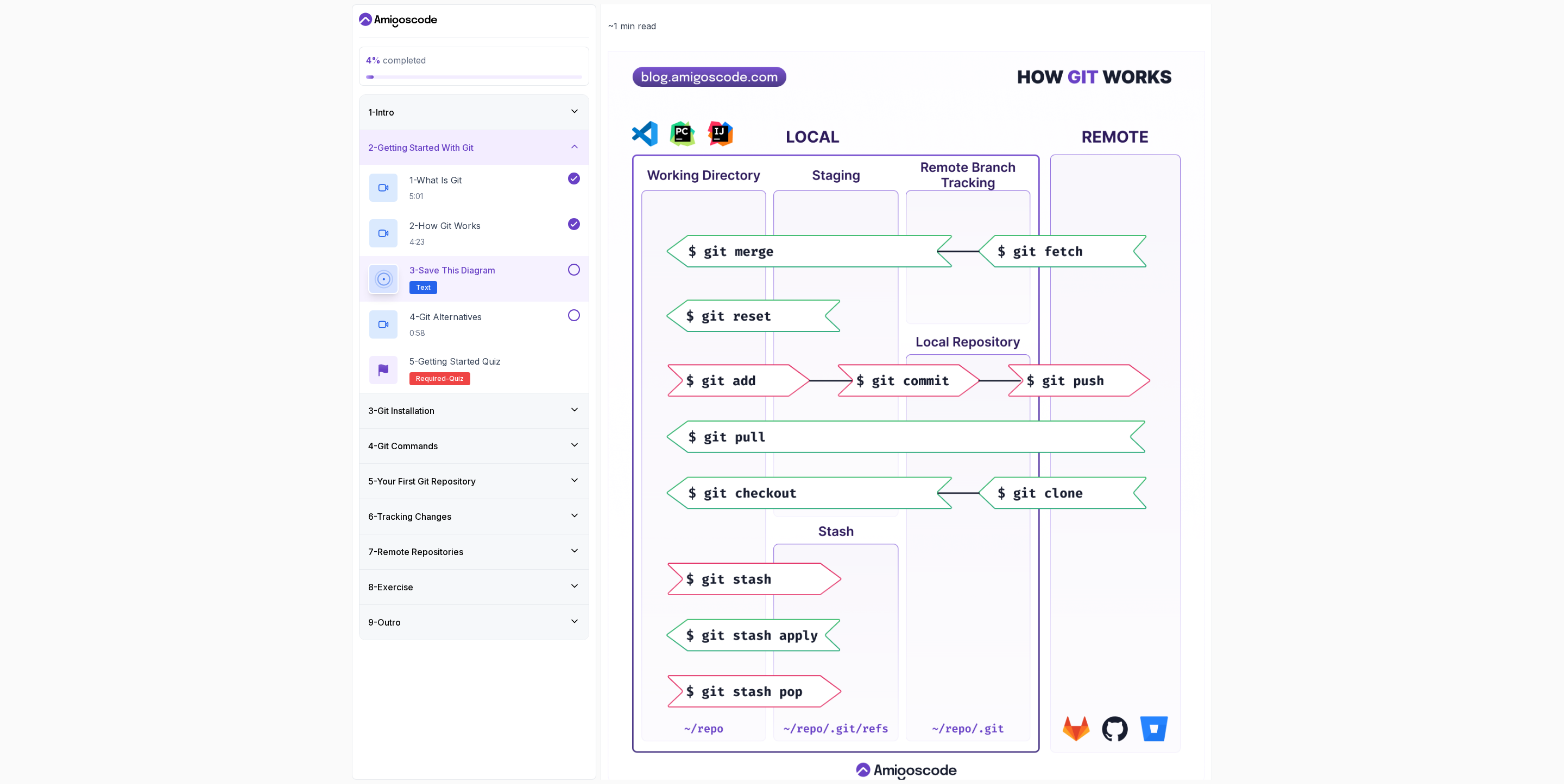
scroll to position [178, 0]
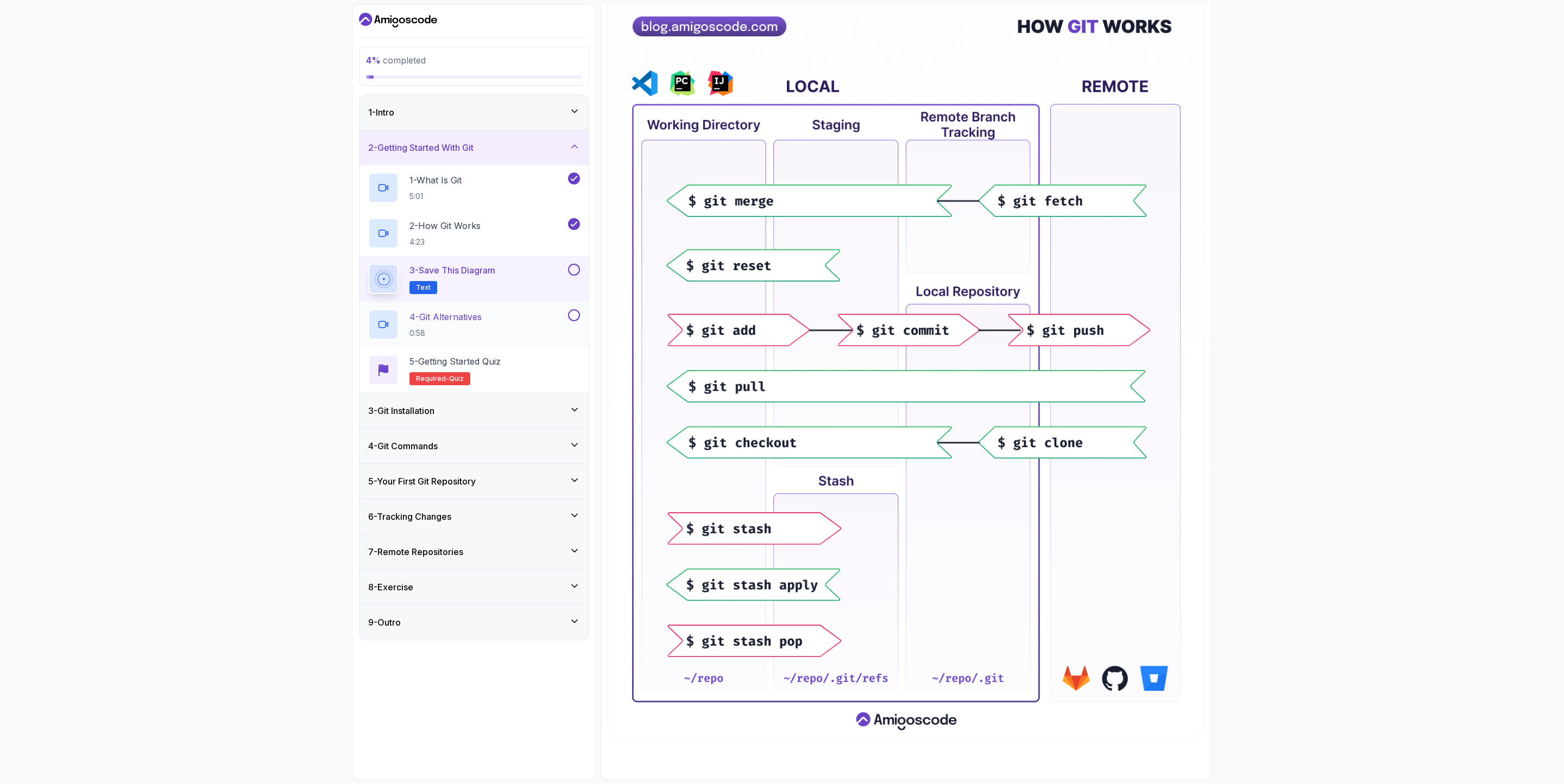
click at [476, 317] on p "4 - Git Alternatives" at bounding box center [445, 317] width 72 height 13
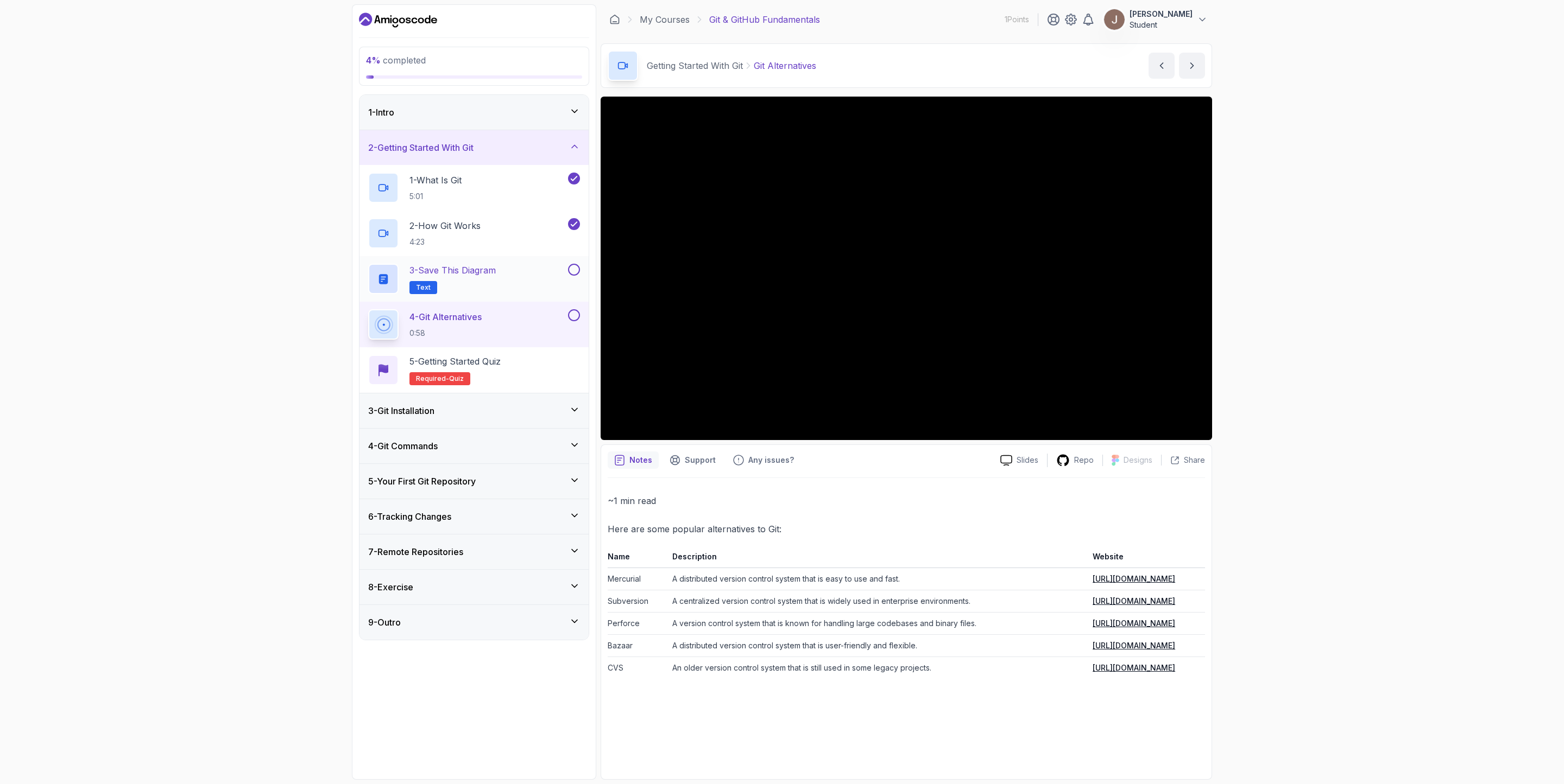
click at [573, 273] on button at bounding box center [574, 270] width 12 height 12
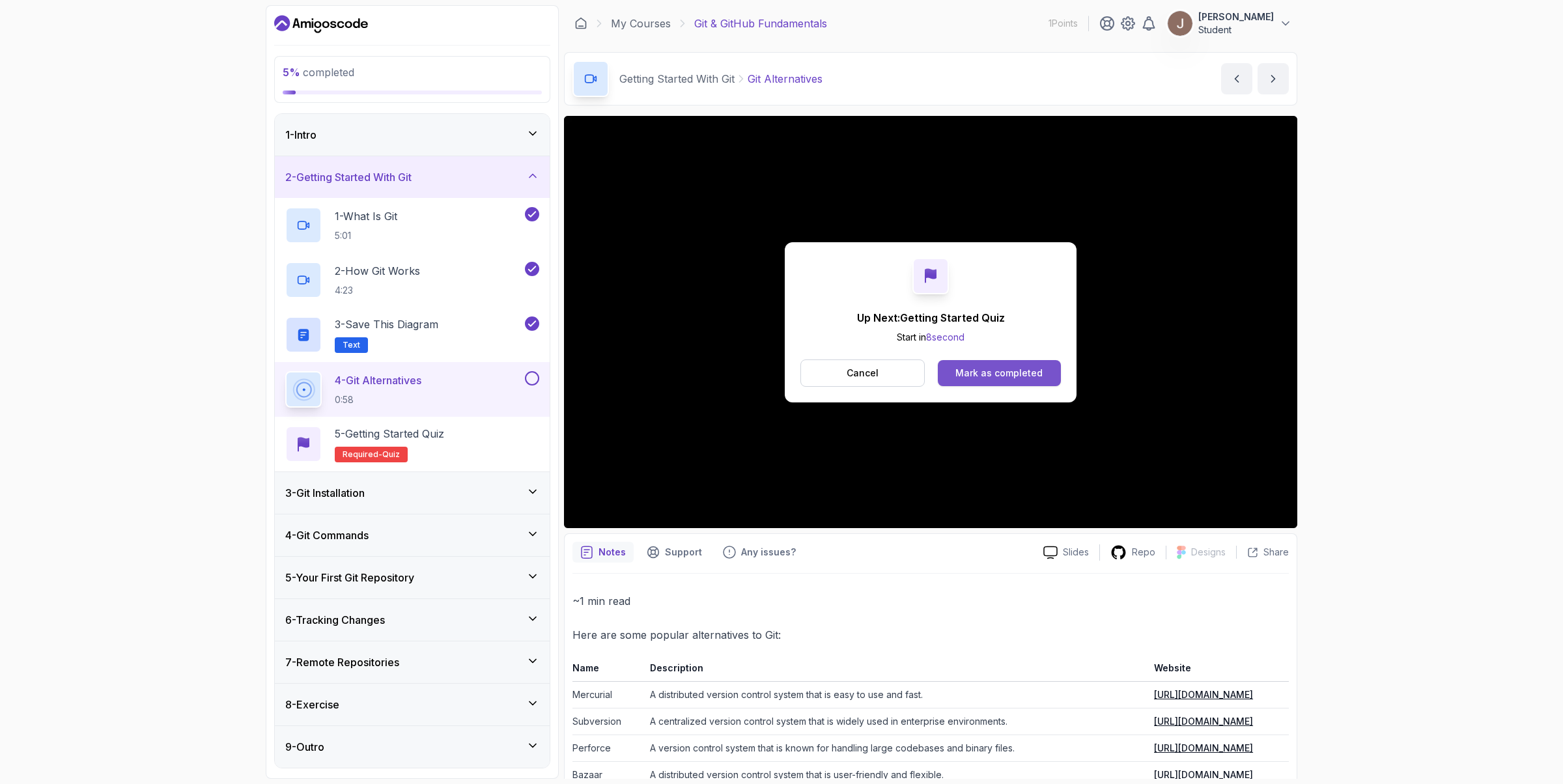
click at [1000, 370] on div "Mark as completed" at bounding box center [999, 373] width 87 height 13
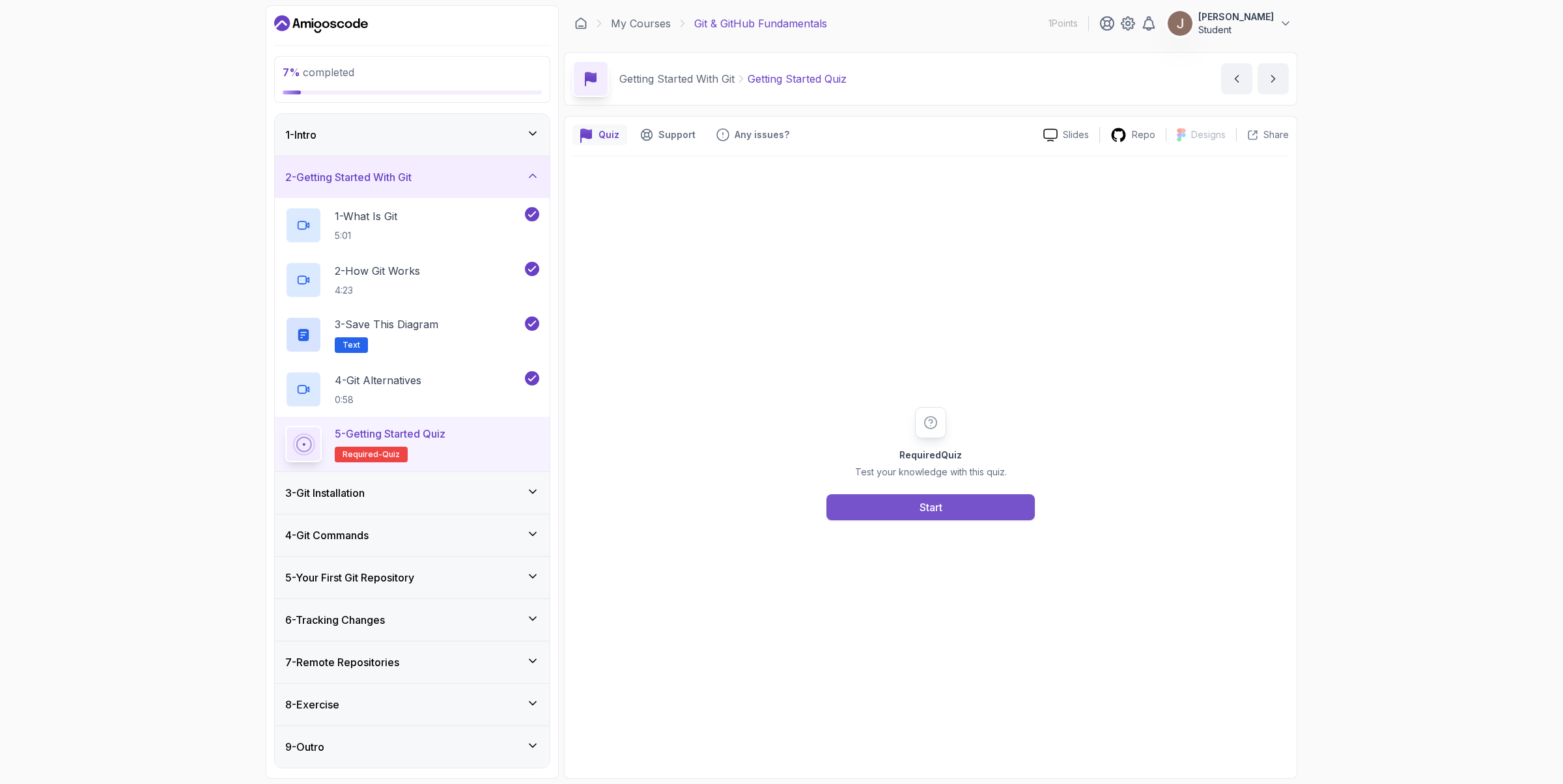
click at [944, 513] on button "Start" at bounding box center [930, 507] width 208 height 26
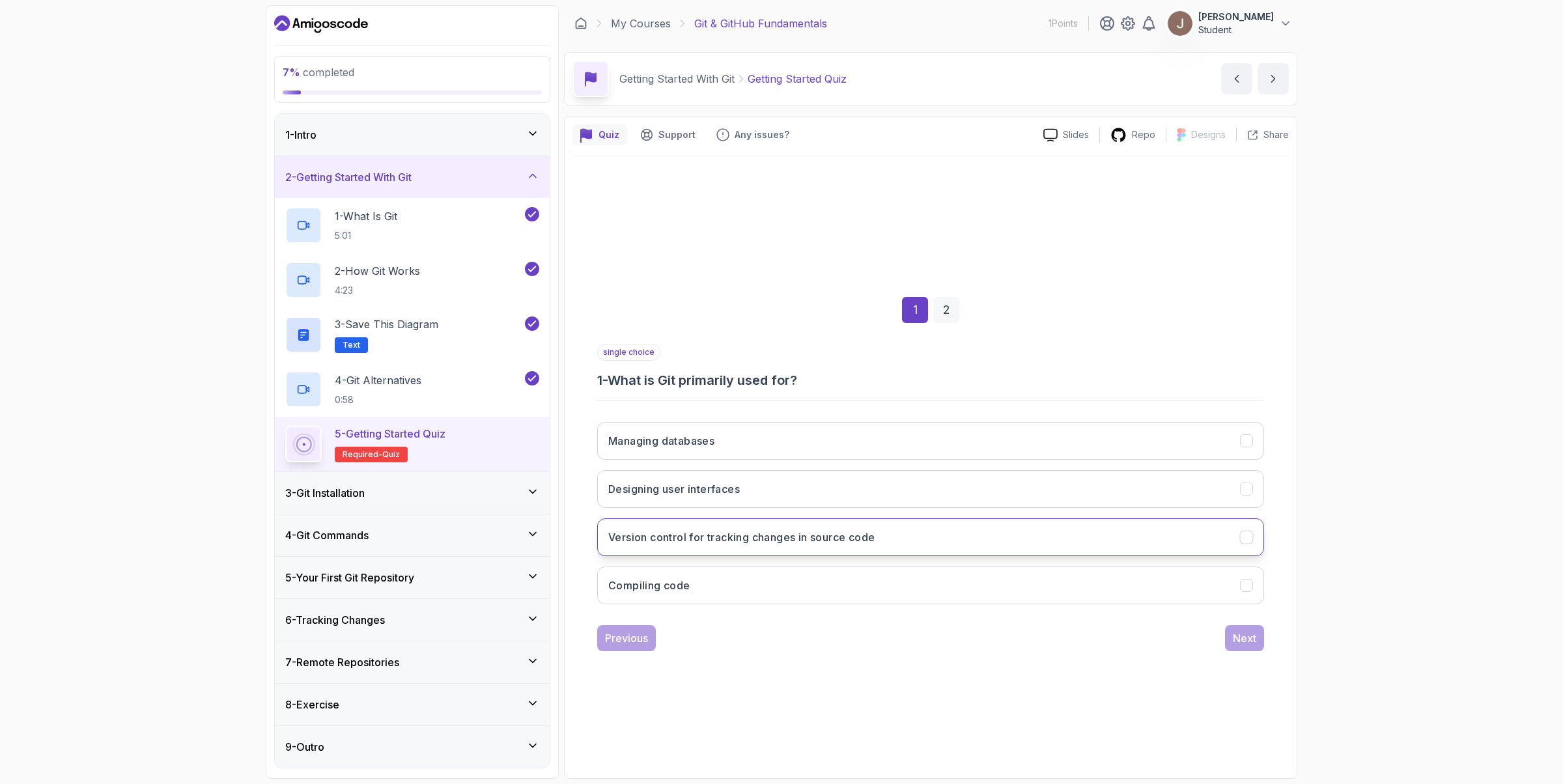
click at [794, 539] on h3 "Version control for tracking changes in source code" at bounding box center [741, 536] width 266 height 15
click at [1248, 626] on div "Next" at bounding box center [1244, 638] width 23 height 15
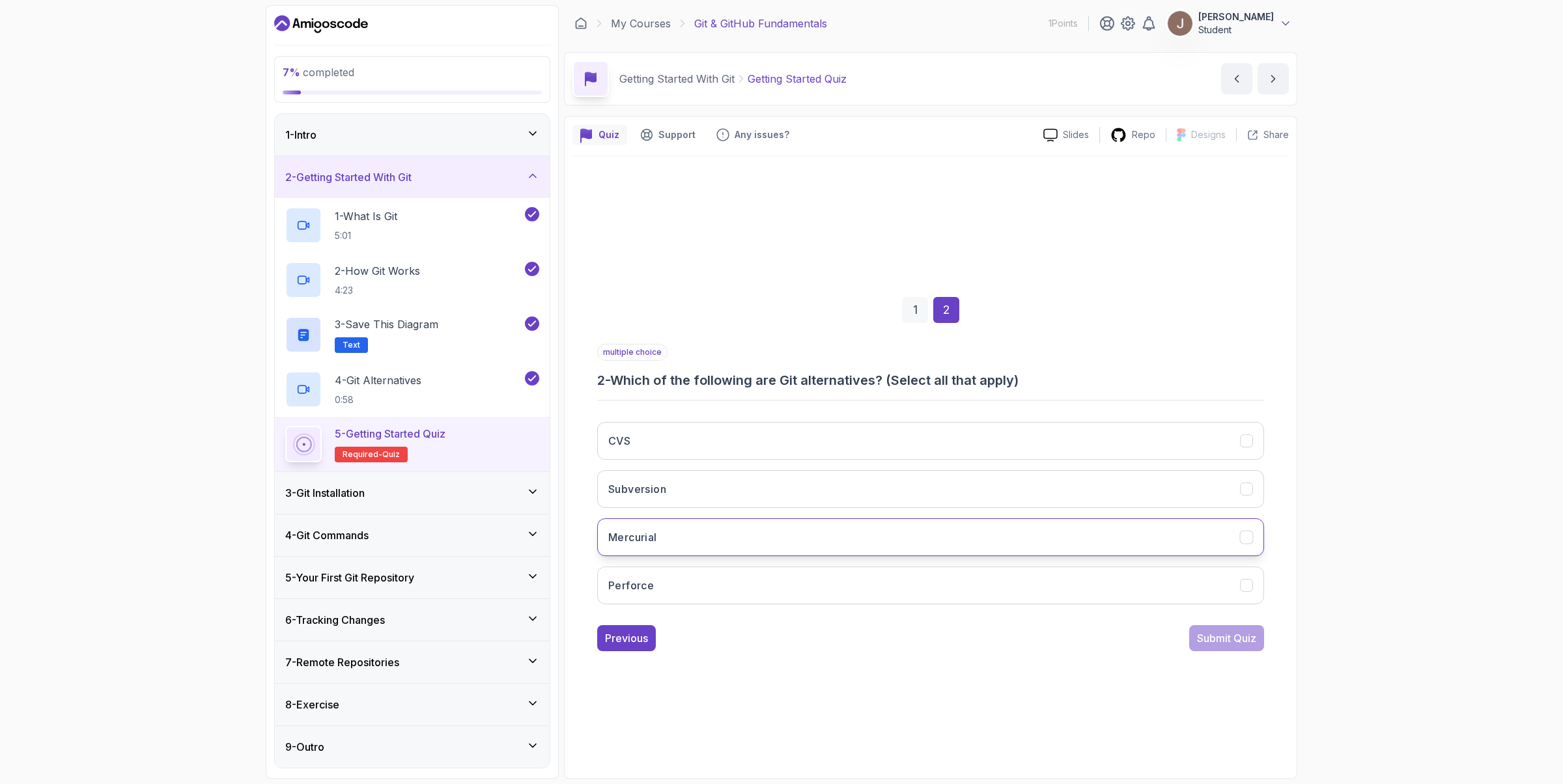
click at [677, 529] on button "Mercurial" at bounding box center [930, 537] width 667 height 38
click at [732, 487] on button "Subversion" at bounding box center [930, 489] width 667 height 38
click at [1233, 626] on div "Submit Quiz" at bounding box center [1226, 638] width 59 height 15
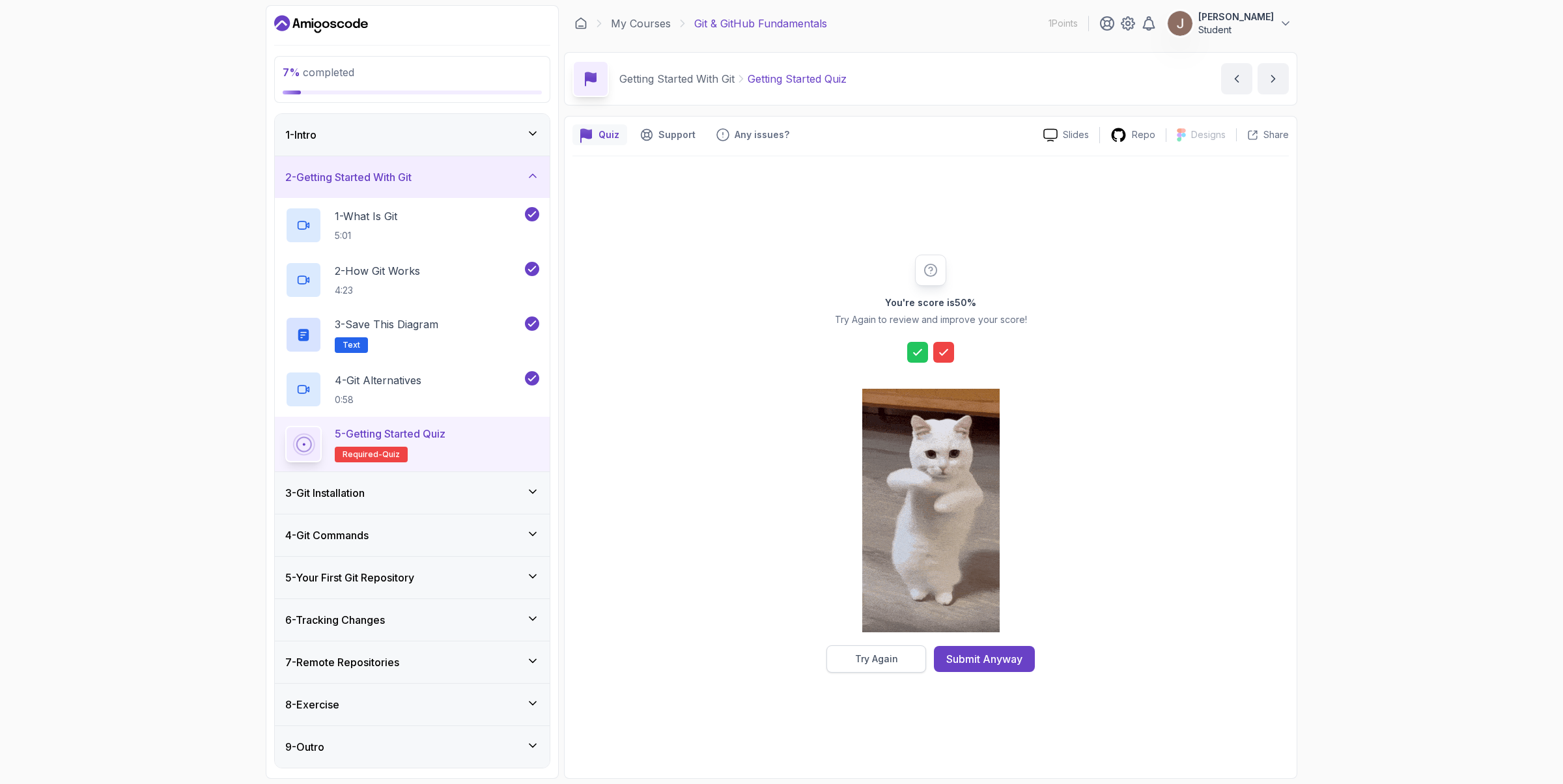
click at [891, 626] on div "Try Again" at bounding box center [876, 659] width 43 height 13
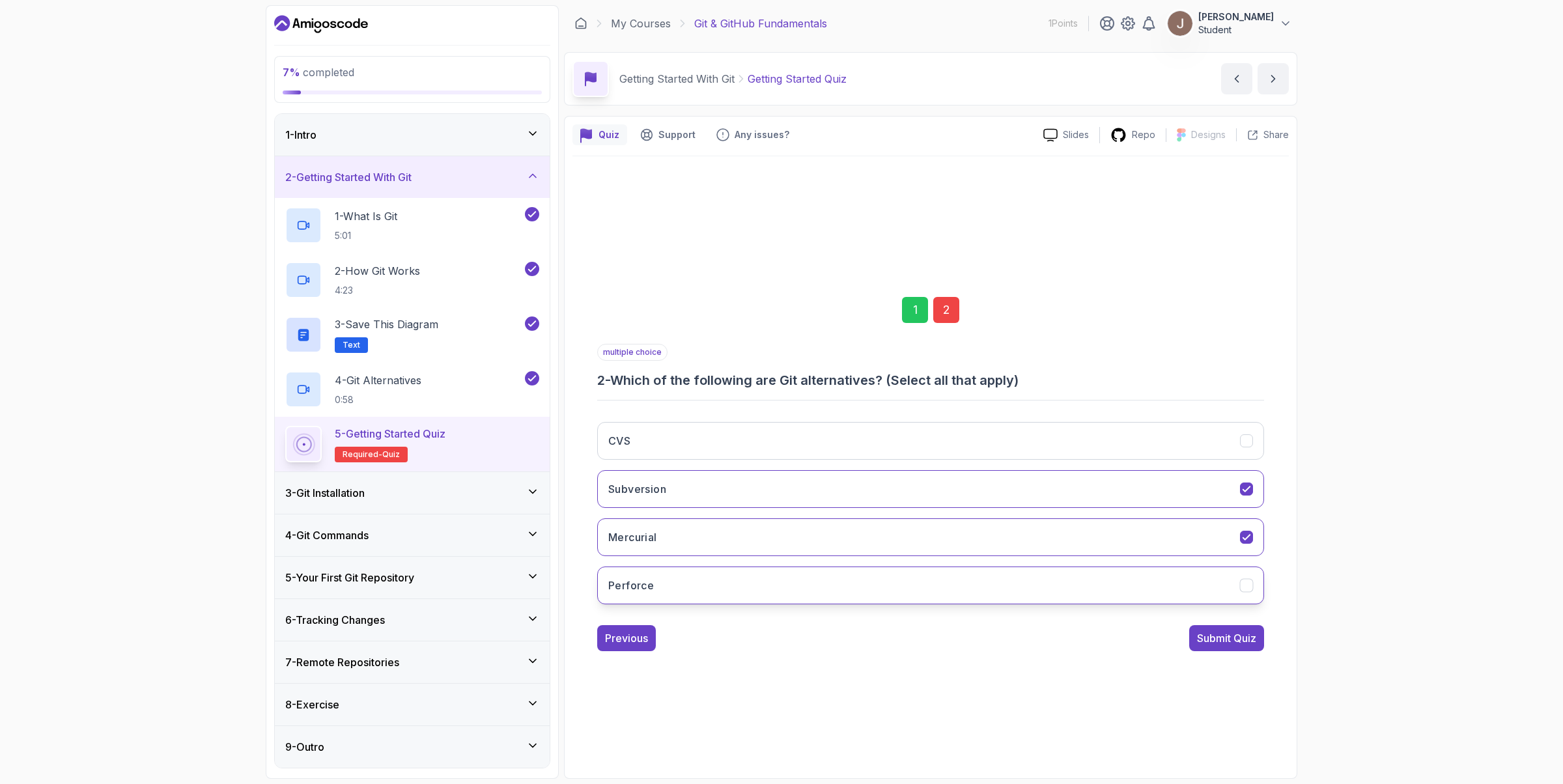
click at [712, 582] on button "Perforce" at bounding box center [930, 585] width 667 height 38
click at [1224, 626] on div "Submit Quiz" at bounding box center [1226, 638] width 59 height 15
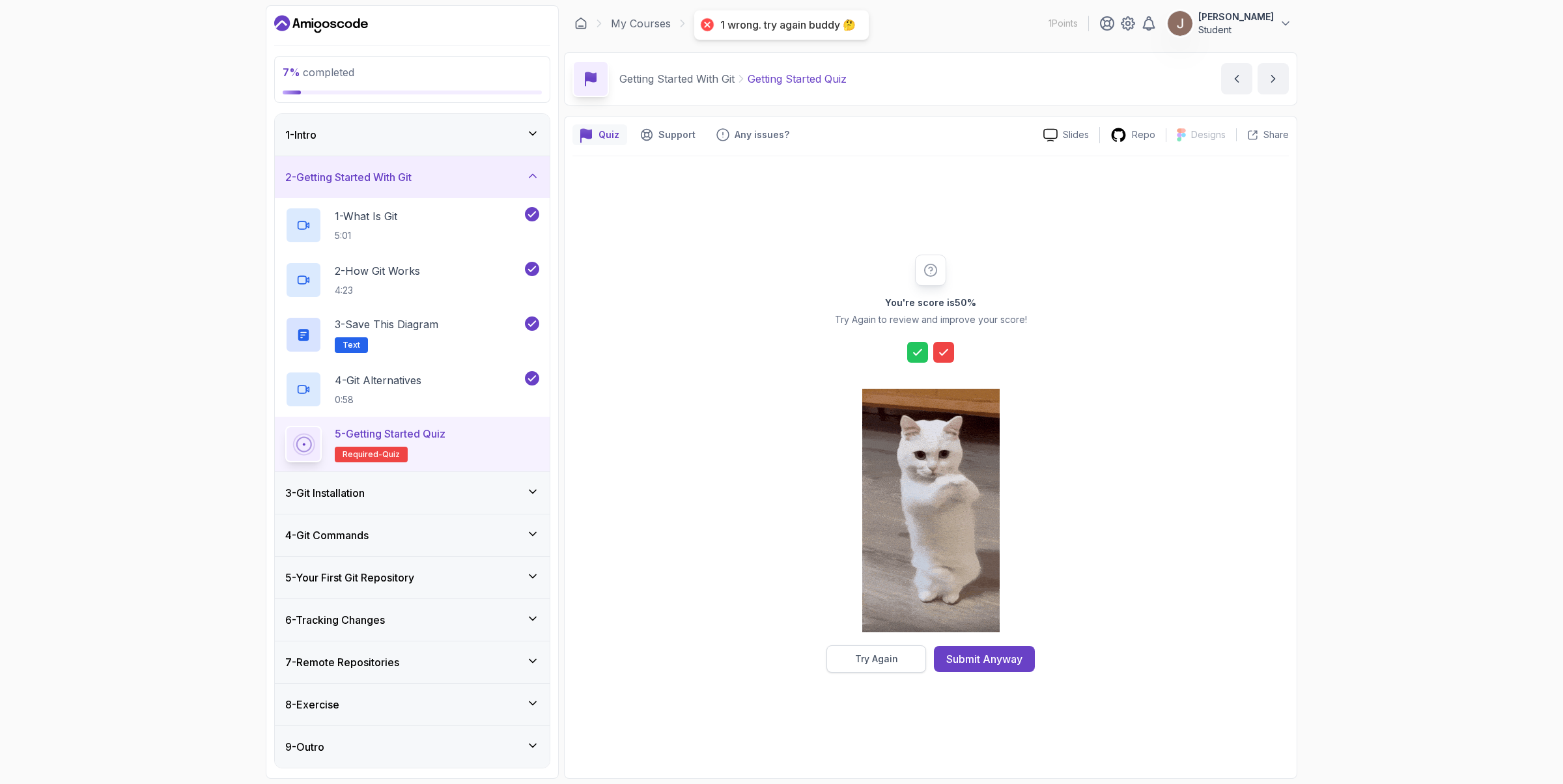
click at [854, 626] on button "Try Again" at bounding box center [876, 659] width 100 height 28
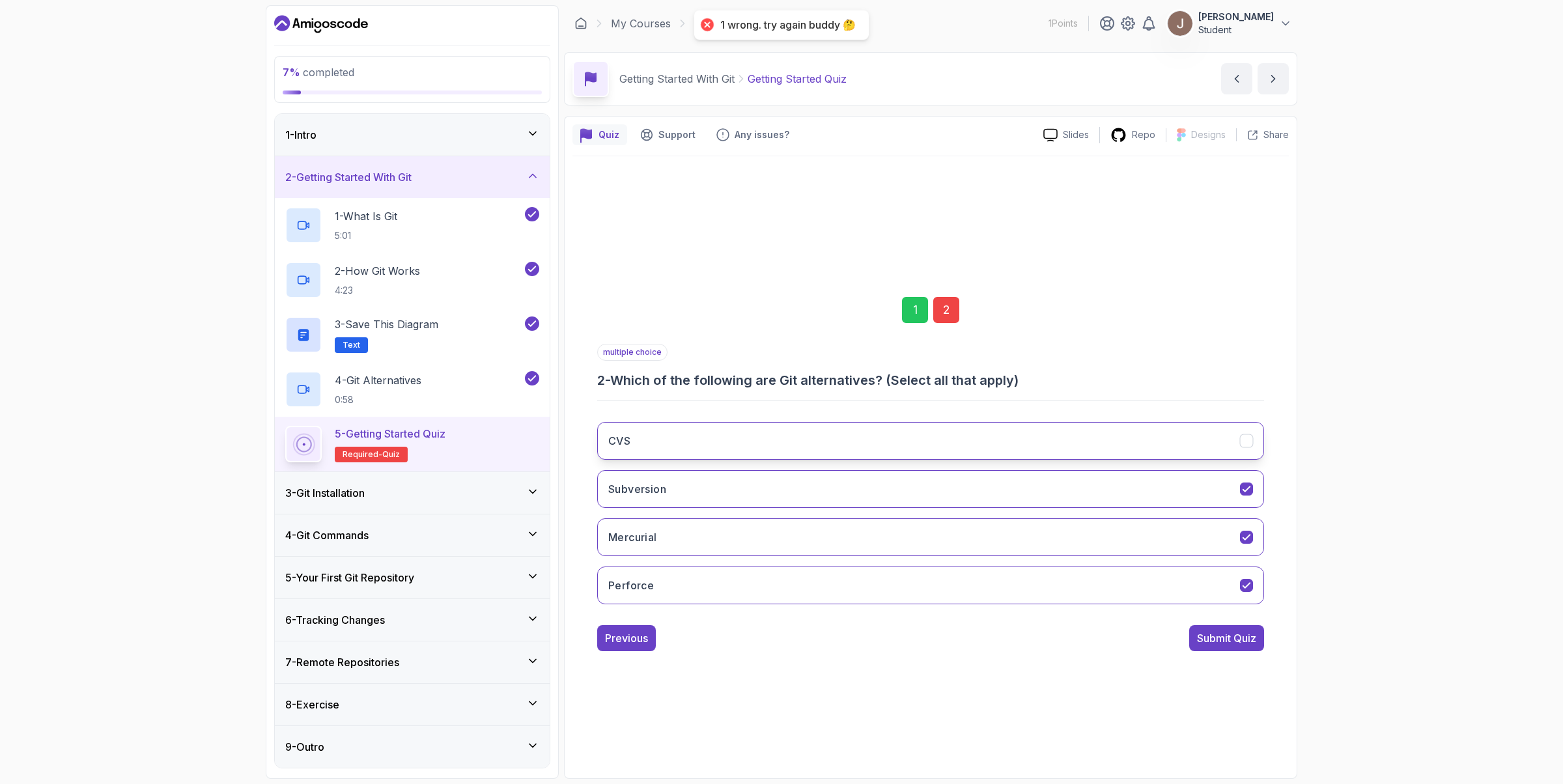
click at [820, 445] on button "CVS" at bounding box center [930, 441] width 667 height 38
click at [1224, 626] on button "Submit Quiz" at bounding box center [1226, 638] width 75 height 26
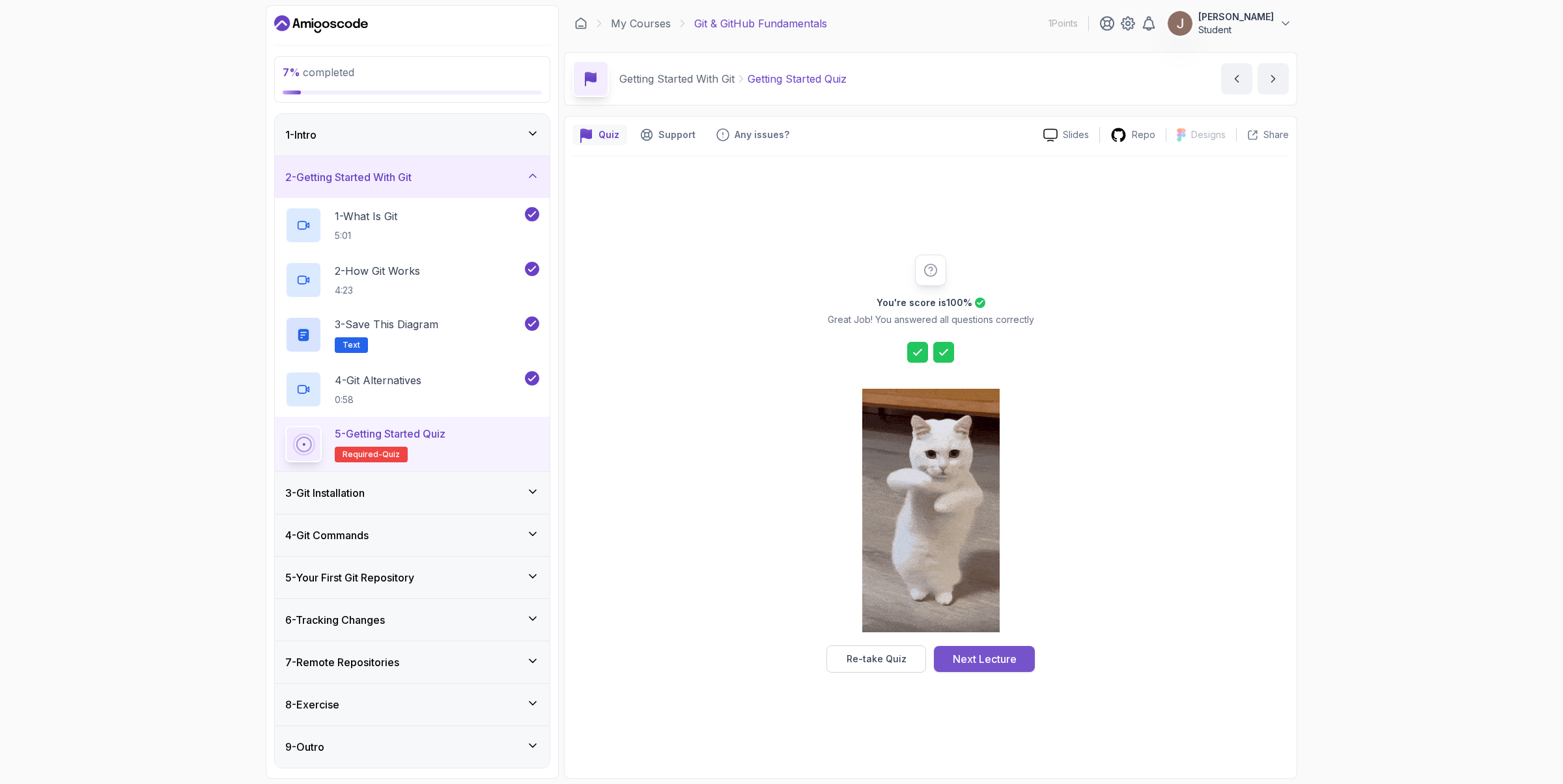
click at [1003, 626] on div "Next Lecture" at bounding box center [985, 658] width 64 height 15
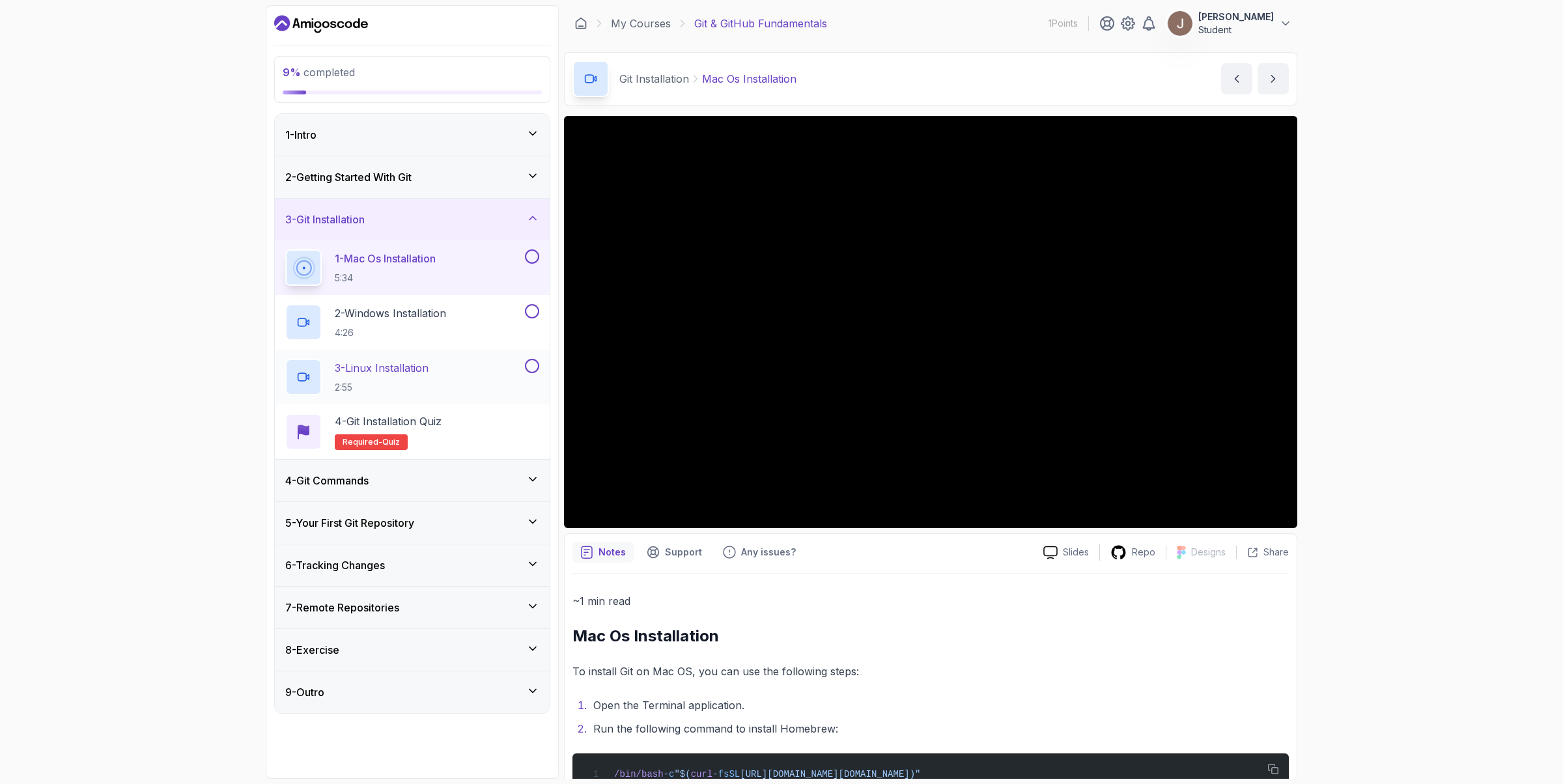
click at [537, 365] on button at bounding box center [532, 366] width 15 height 15
click at [531, 312] on button at bounding box center [532, 312] width 15 height 15
click at [534, 257] on button at bounding box center [532, 257] width 15 height 15
click at [422, 357] on div "3 - Linux Installation 2:55" at bounding box center [411, 376] width 274 height 55
click at [421, 379] on h2 "3 - Linux Installation 2:55" at bounding box center [381, 377] width 94 height 34
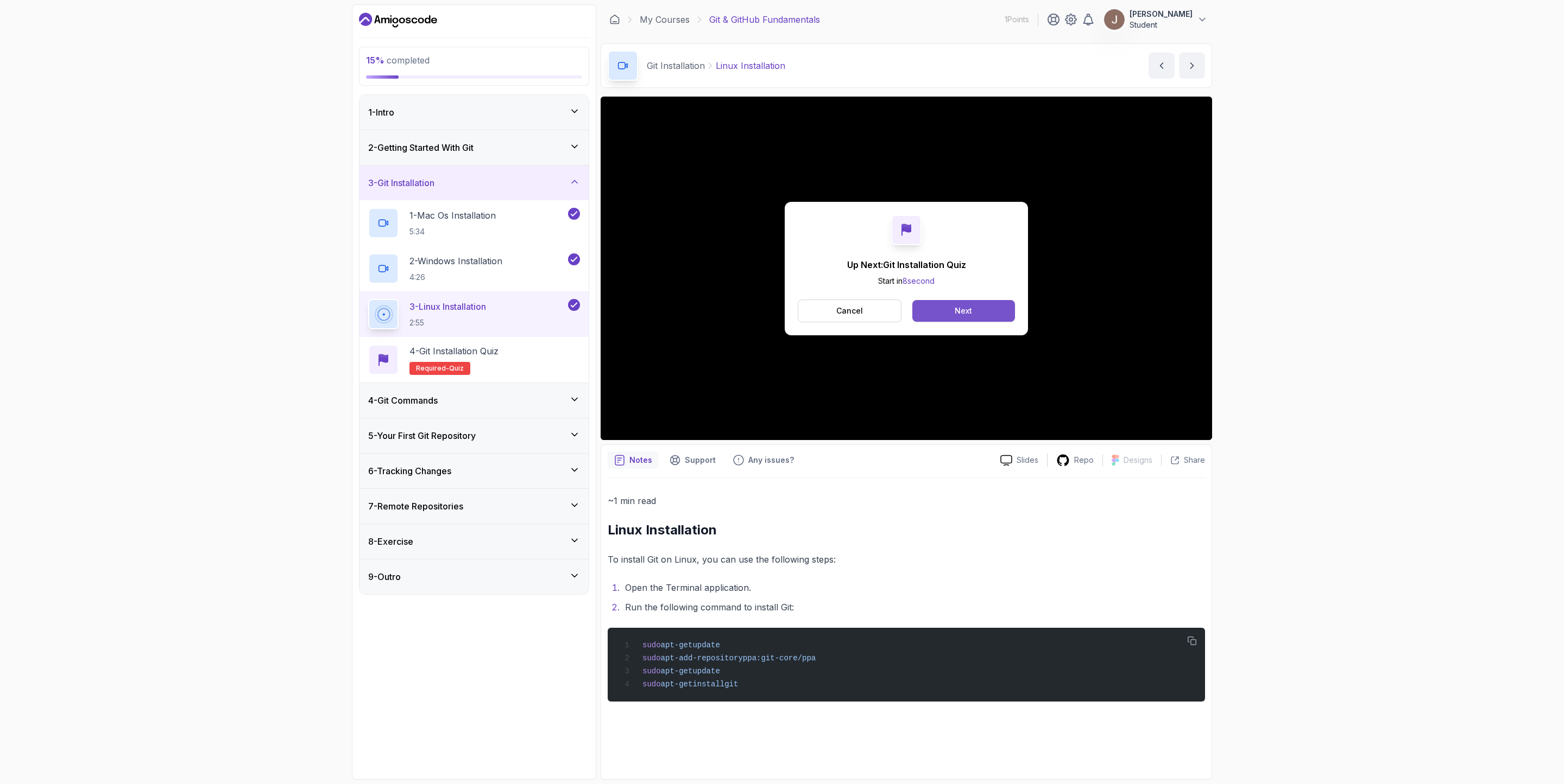
click at [977, 308] on button "Next" at bounding box center [964, 311] width 103 height 22
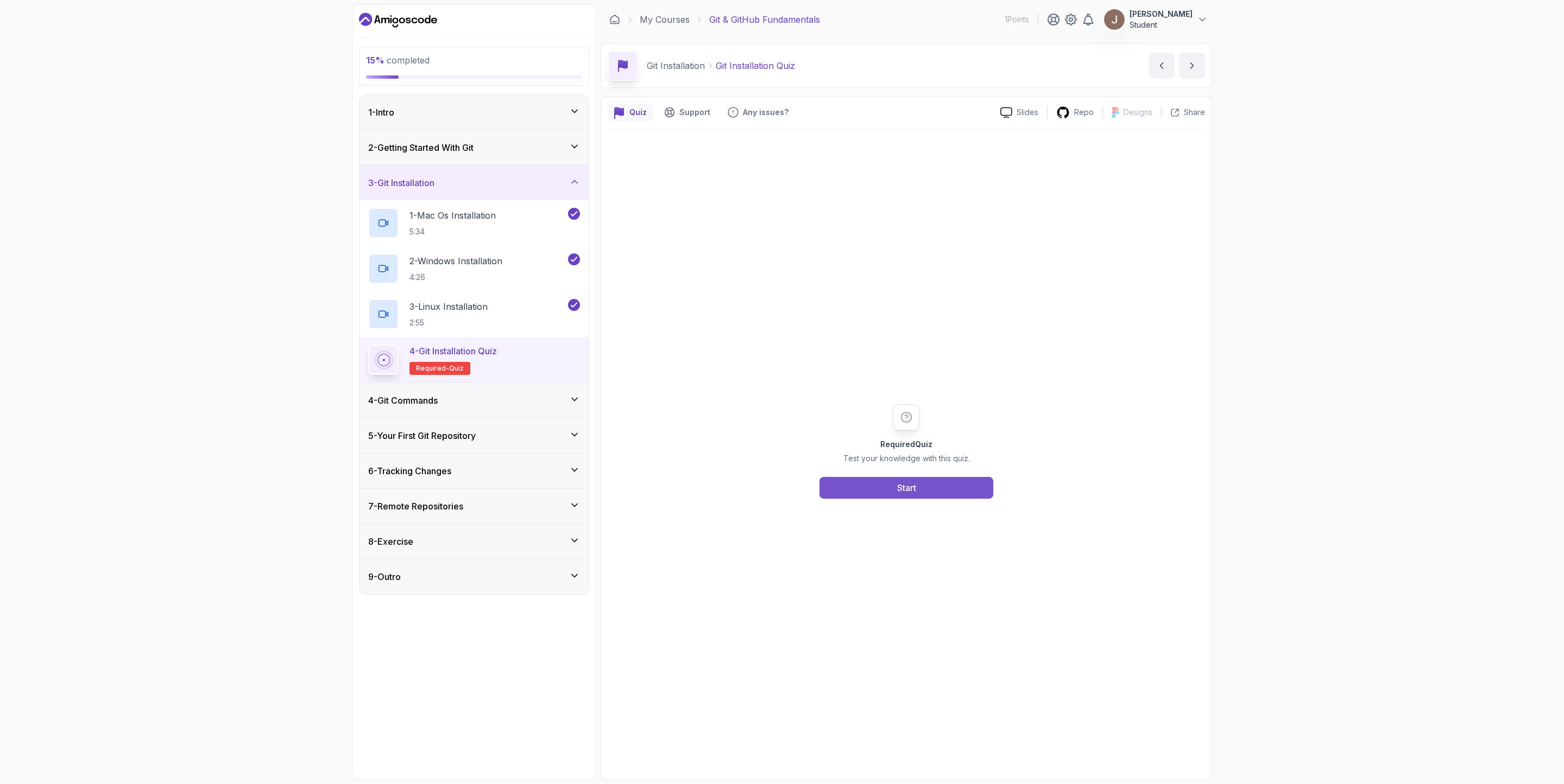
click at [905, 479] on button "Start" at bounding box center [906, 488] width 174 height 22
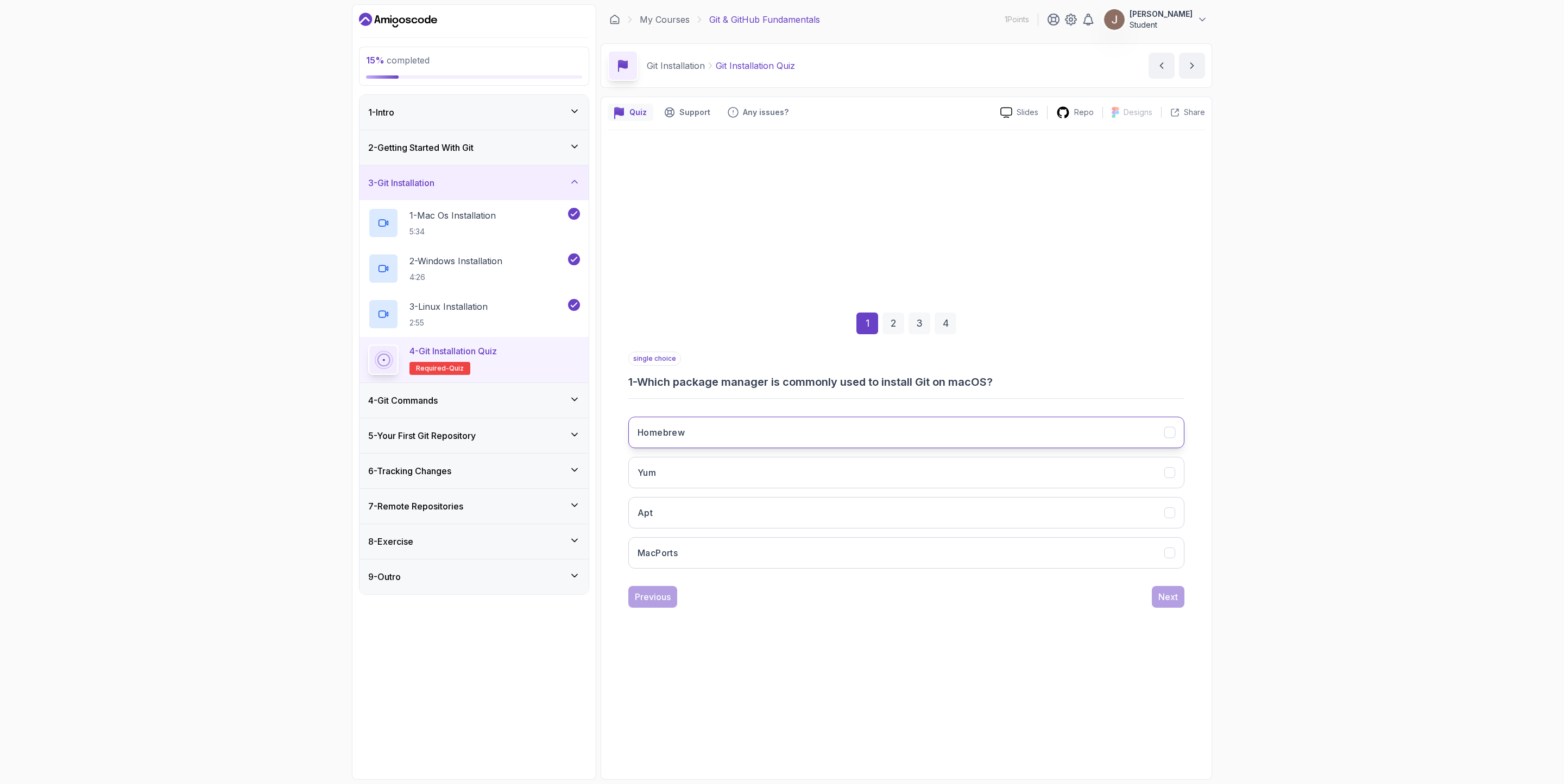
click at [797, 421] on button "Homebrew" at bounding box center [906, 433] width 556 height 32
click at [1042, 522] on div "Next" at bounding box center [1168, 596] width 19 height 13
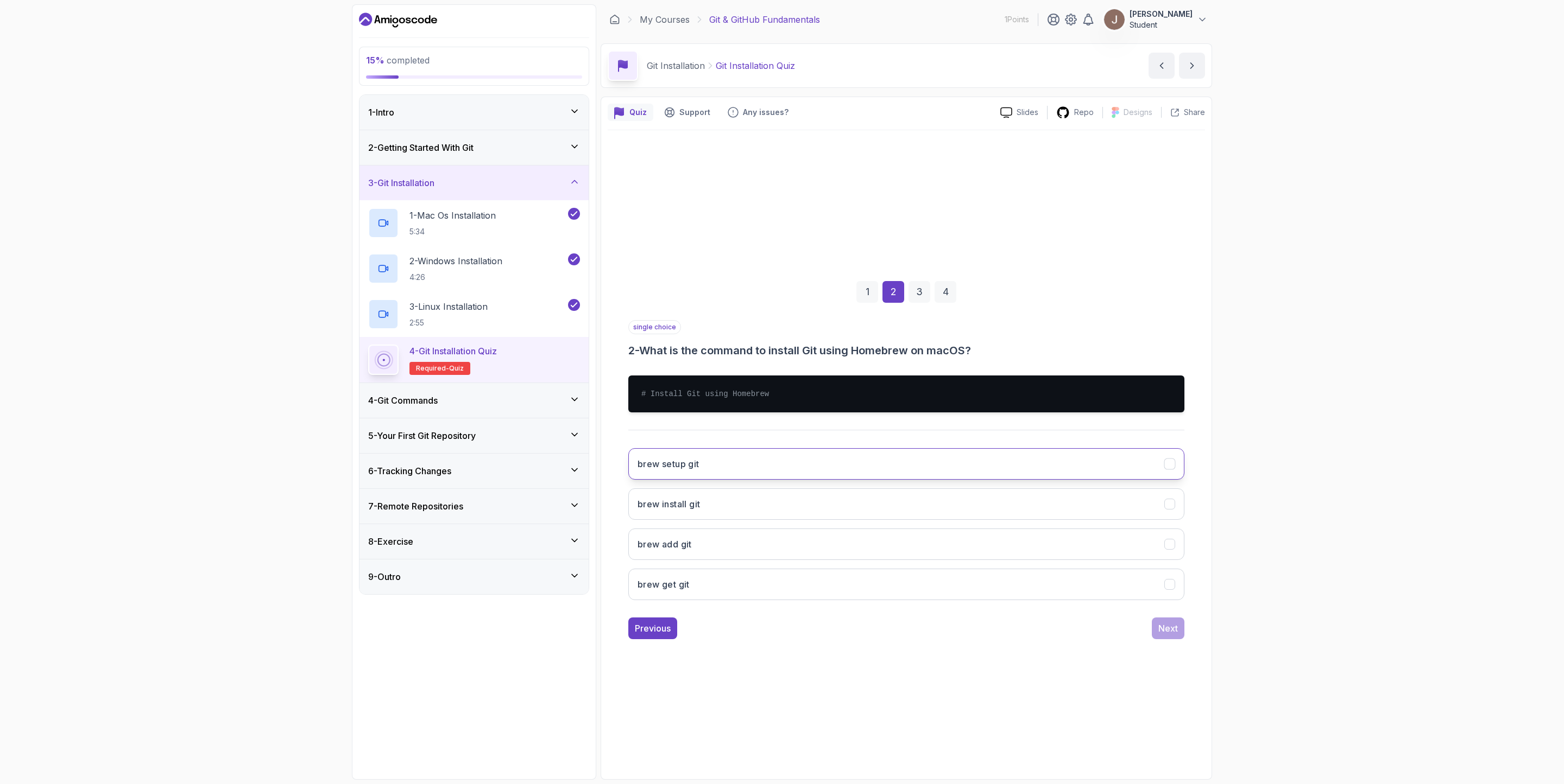
click at [736, 475] on button "brew setup git" at bounding box center [906, 464] width 556 height 32
click at [1042, 522] on div "Next" at bounding box center [1168, 628] width 19 height 13
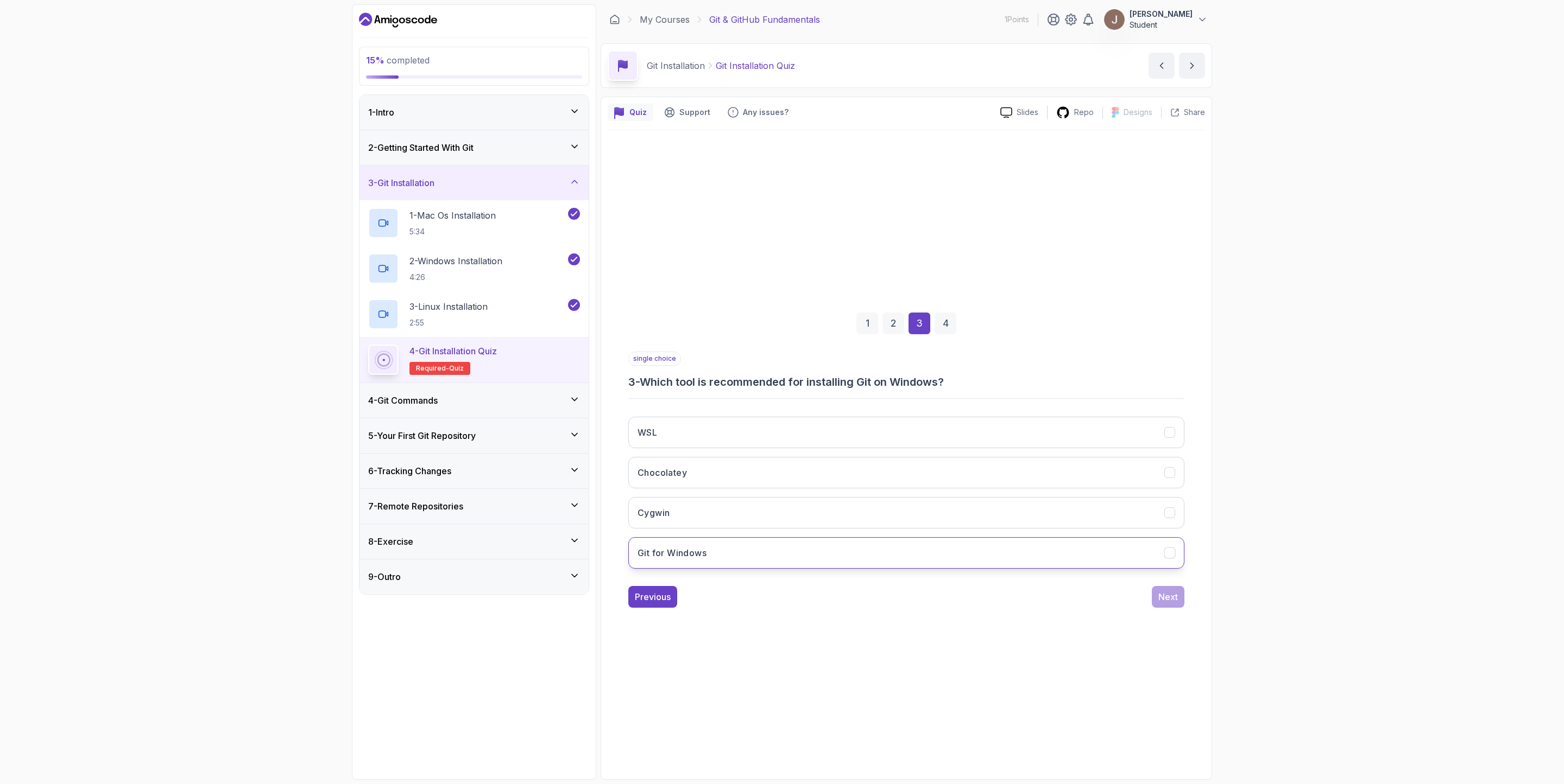
click at [755, 522] on button "Git for Windows" at bounding box center [906, 553] width 556 height 32
click at [1042, 522] on div "Next" at bounding box center [1168, 596] width 19 height 13
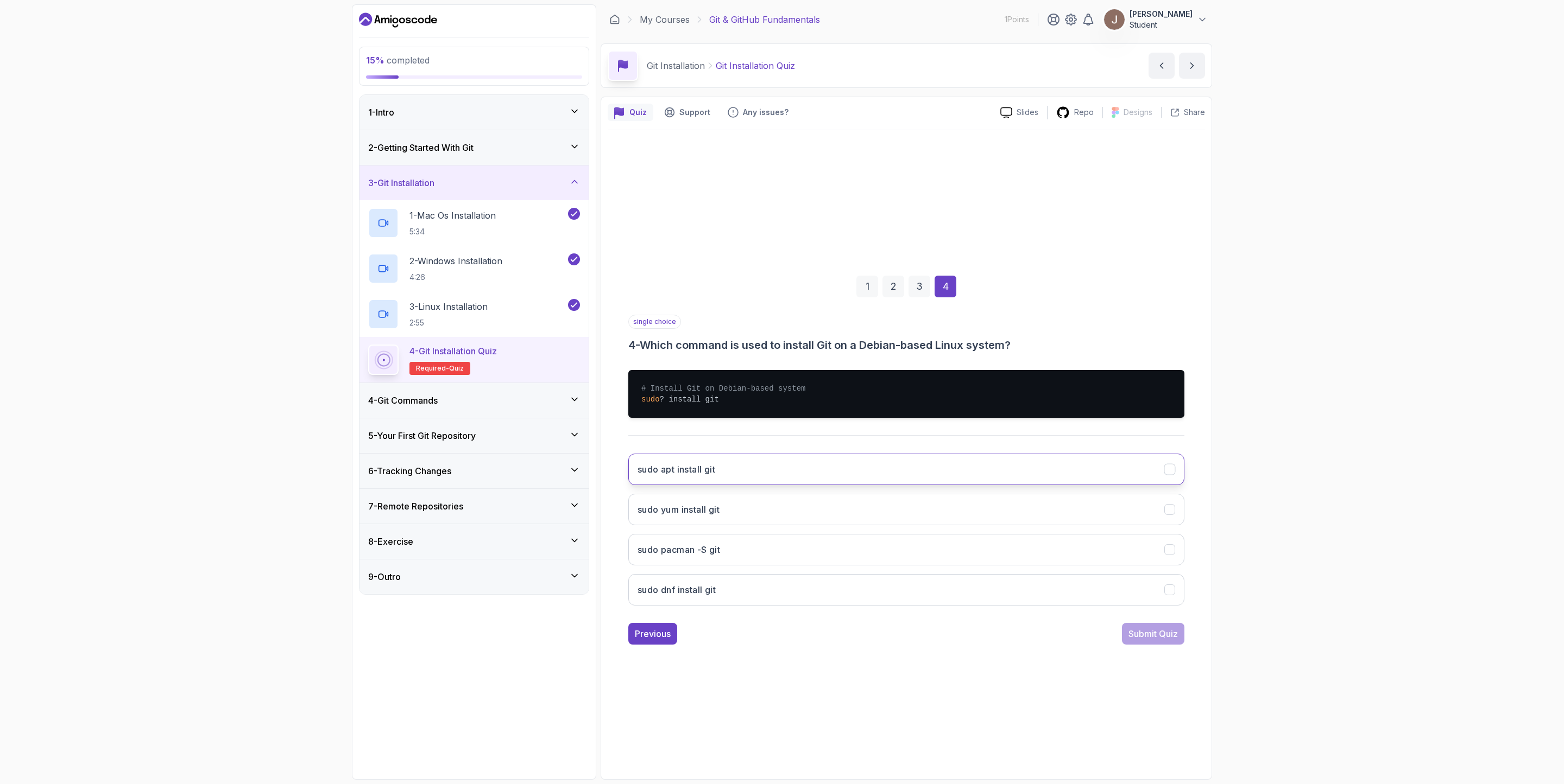
click at [741, 464] on button "sudo apt install git" at bounding box center [906, 470] width 556 height 32
click at [1042, 522] on button "Submit Quiz" at bounding box center [1153, 634] width 63 height 22
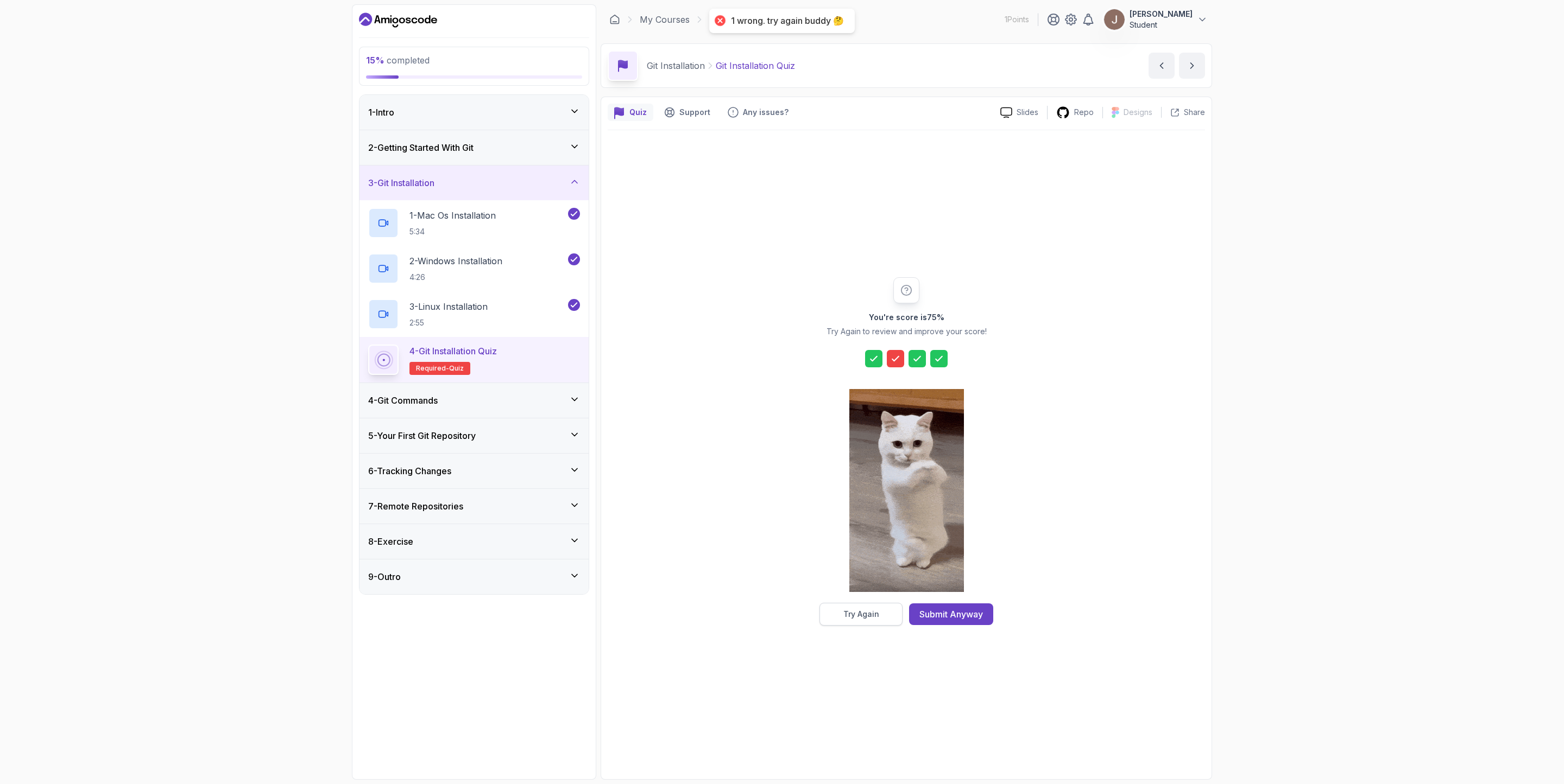
click at [857, 522] on div "Try Again" at bounding box center [861, 615] width 36 height 11
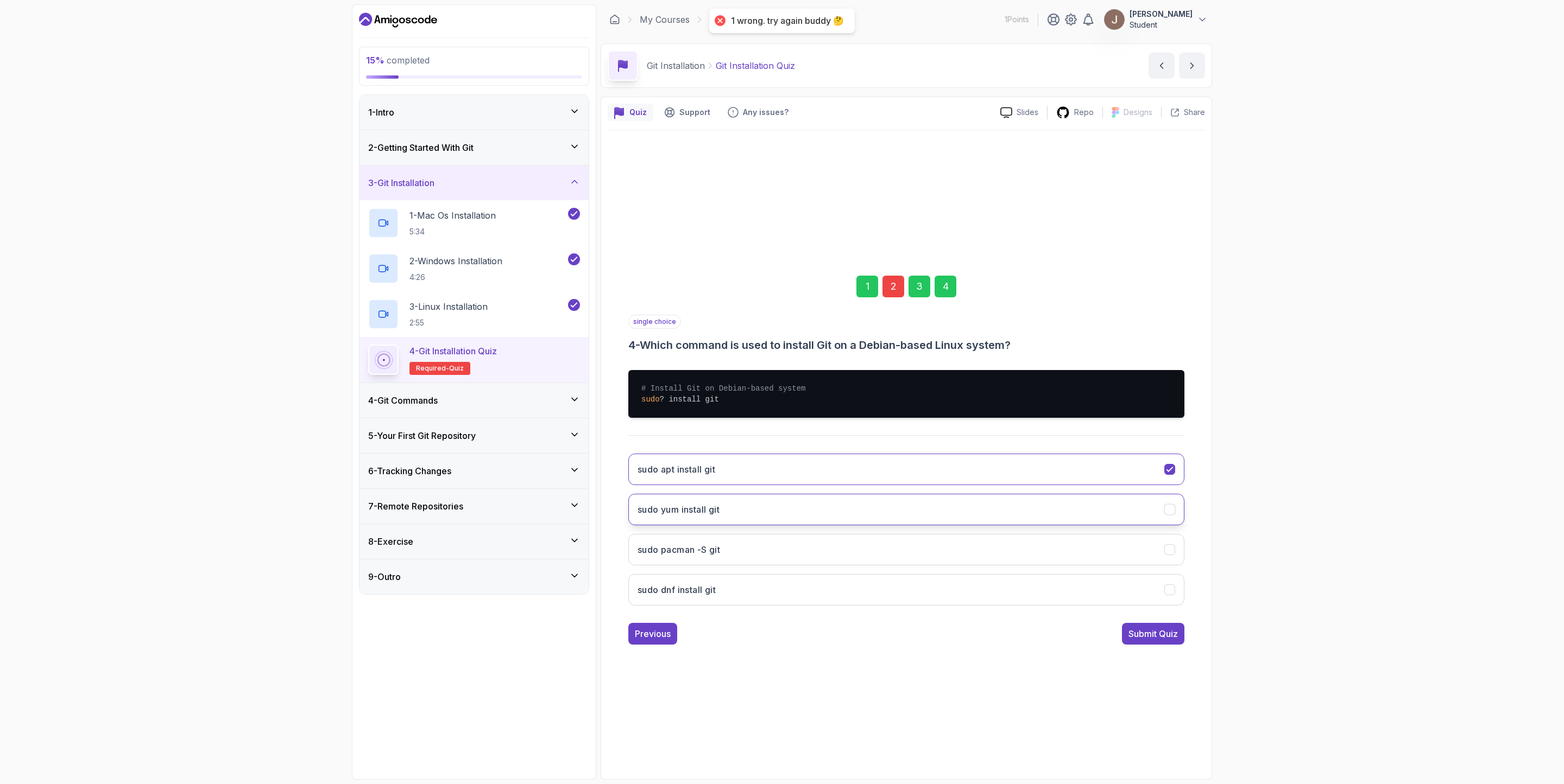
click at [710, 506] on h3 "sudo yum install git" at bounding box center [678, 509] width 82 height 13
click at [734, 472] on button "sudo apt install git" at bounding box center [906, 470] width 556 height 32
click at [898, 282] on div "2" at bounding box center [893, 286] width 22 height 22
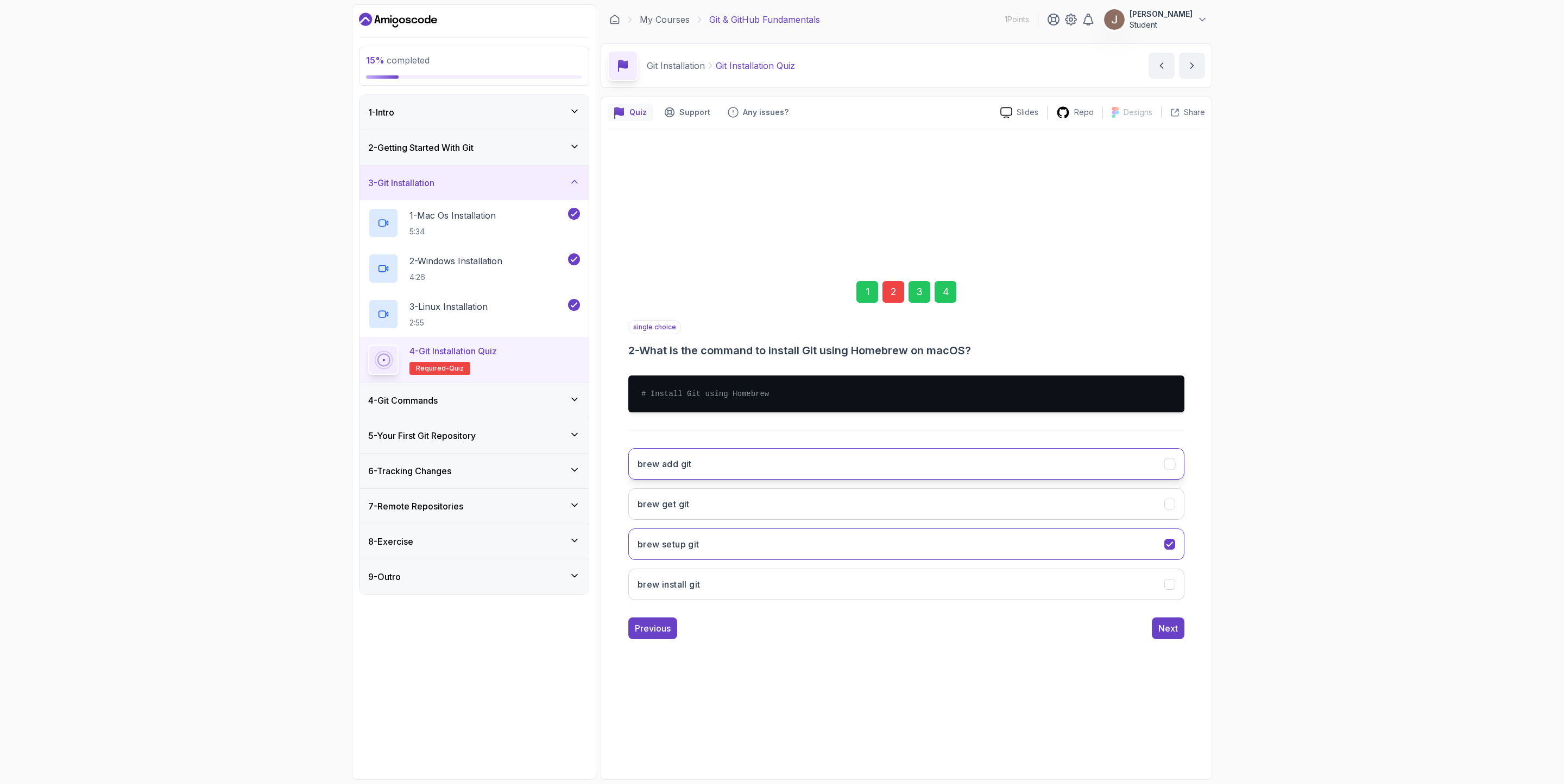
click at [726, 476] on button "brew add git" at bounding box center [906, 464] width 556 height 32
click at [1042, 522] on div "Next" at bounding box center [1168, 628] width 19 height 13
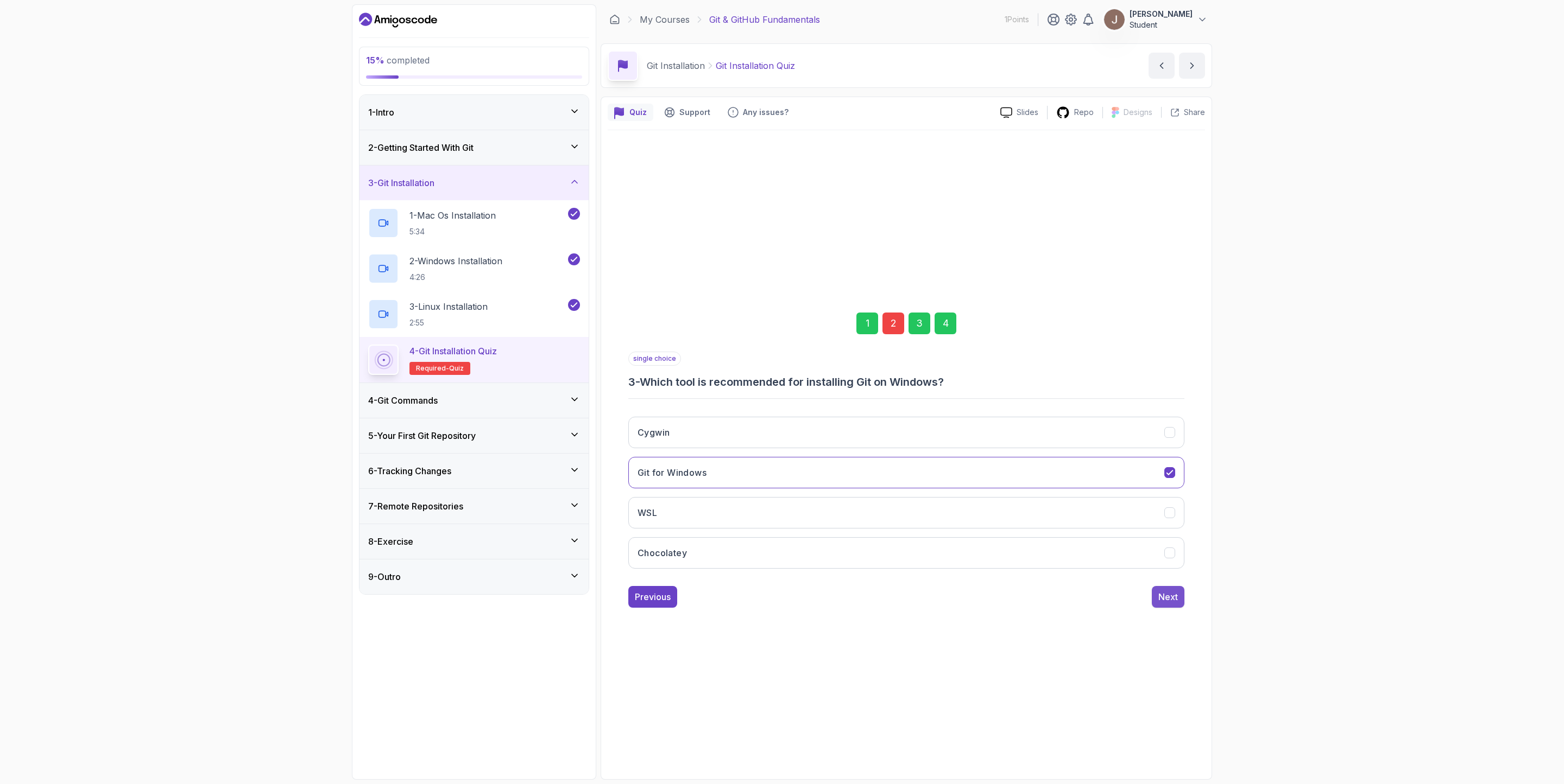
click at [1042, 522] on button "Next" at bounding box center [1168, 597] width 33 height 22
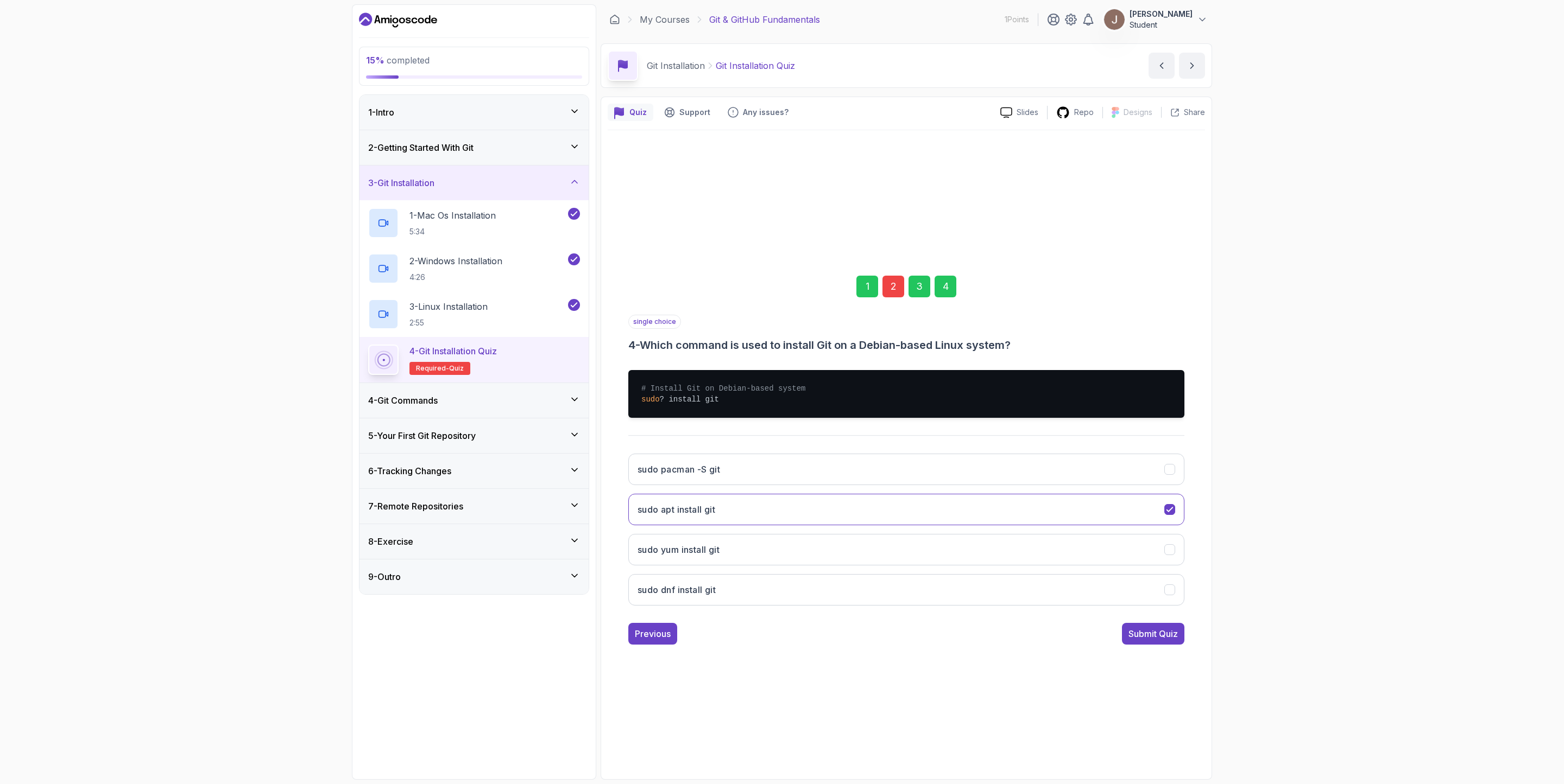
click at [1042, 522] on div "1 2 3 4 single choice 4 - Which command is used to install Git on a Debian-base…" at bounding box center [906, 451] width 597 height 404
click at [1042, 522] on div "Submit Quiz" at bounding box center [1153, 634] width 49 height 13
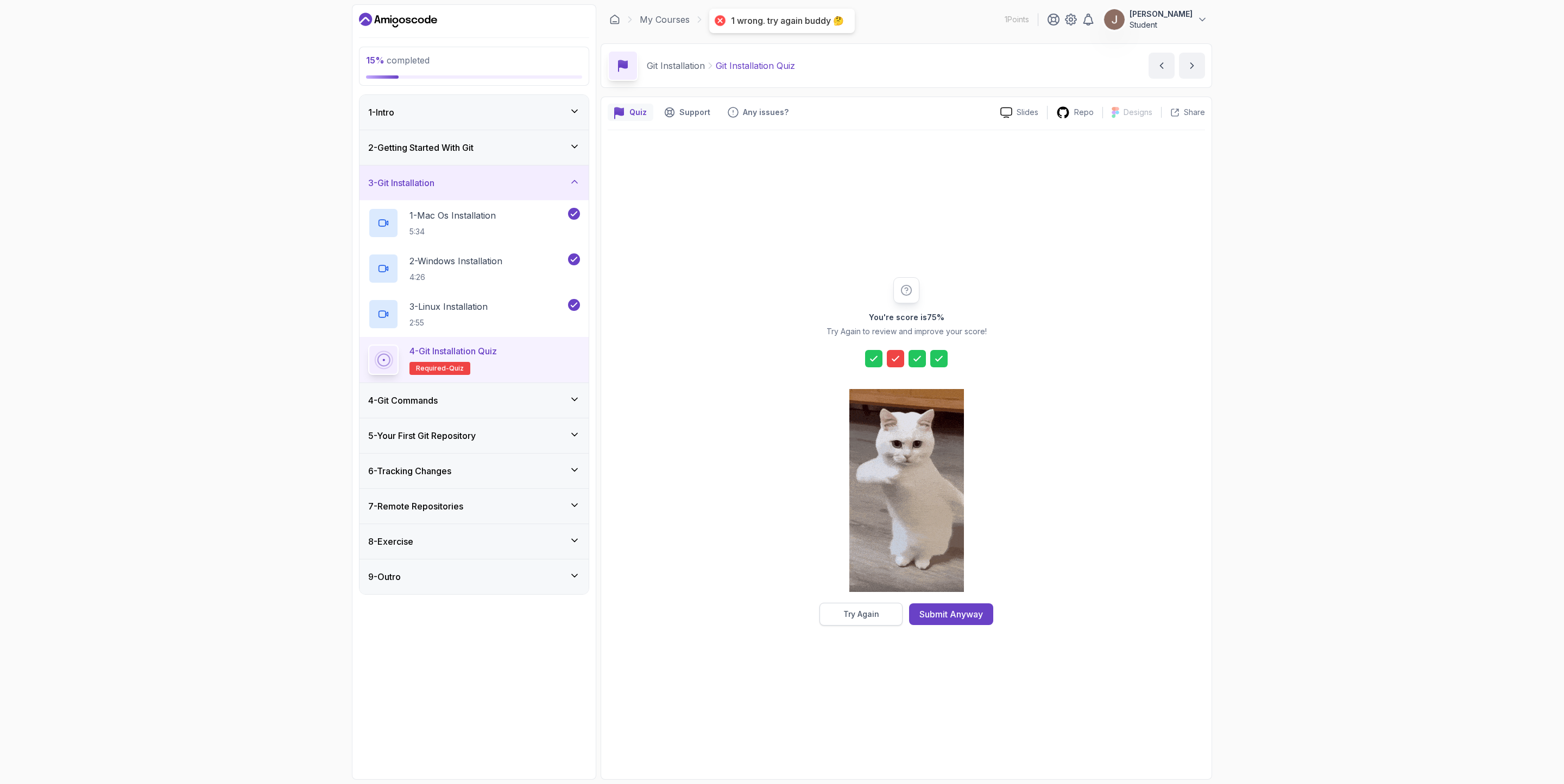
click at [869, 522] on div "Try Again" at bounding box center [861, 615] width 36 height 11
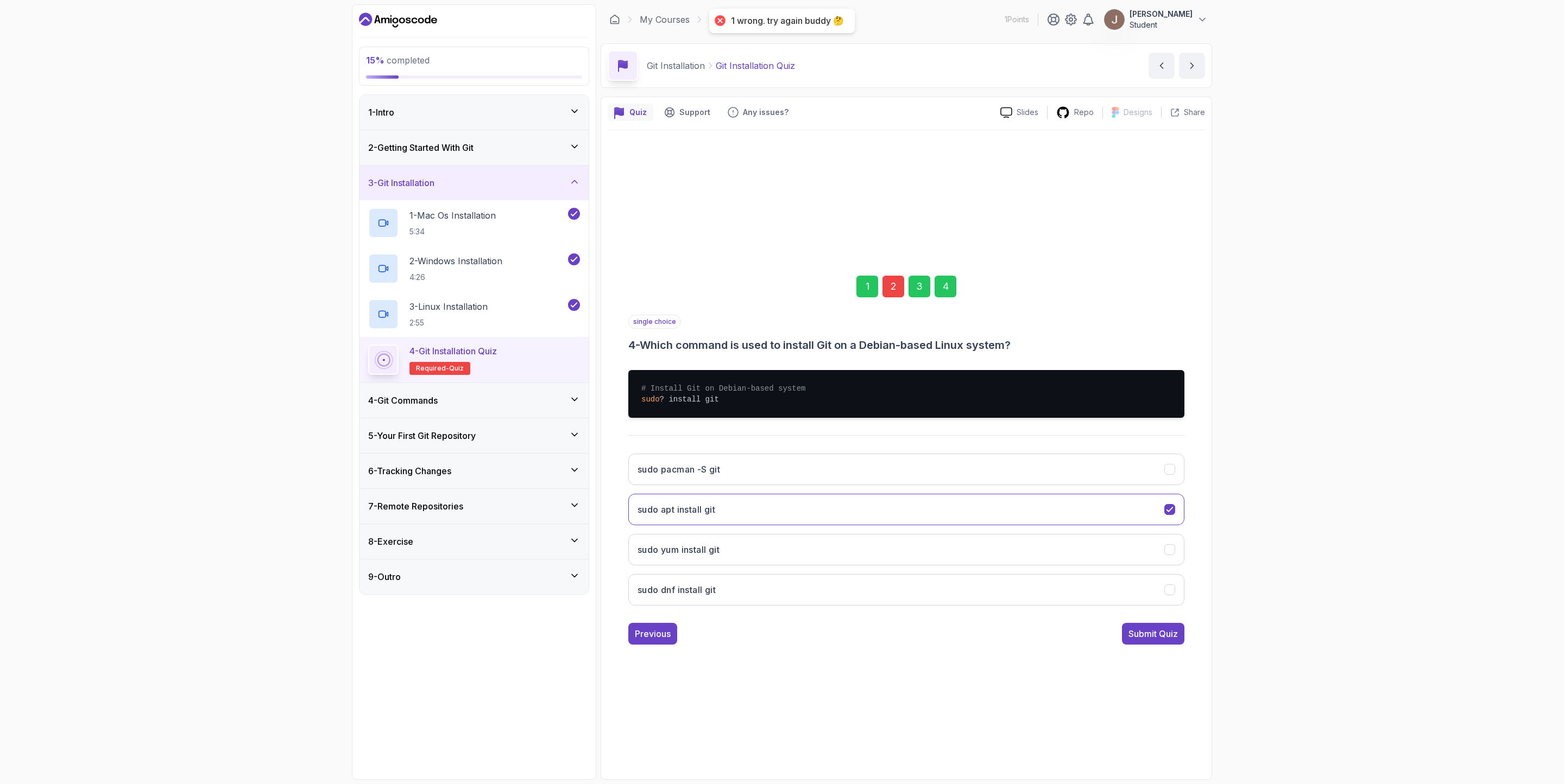
click at [889, 285] on div "2" at bounding box center [893, 286] width 22 height 22
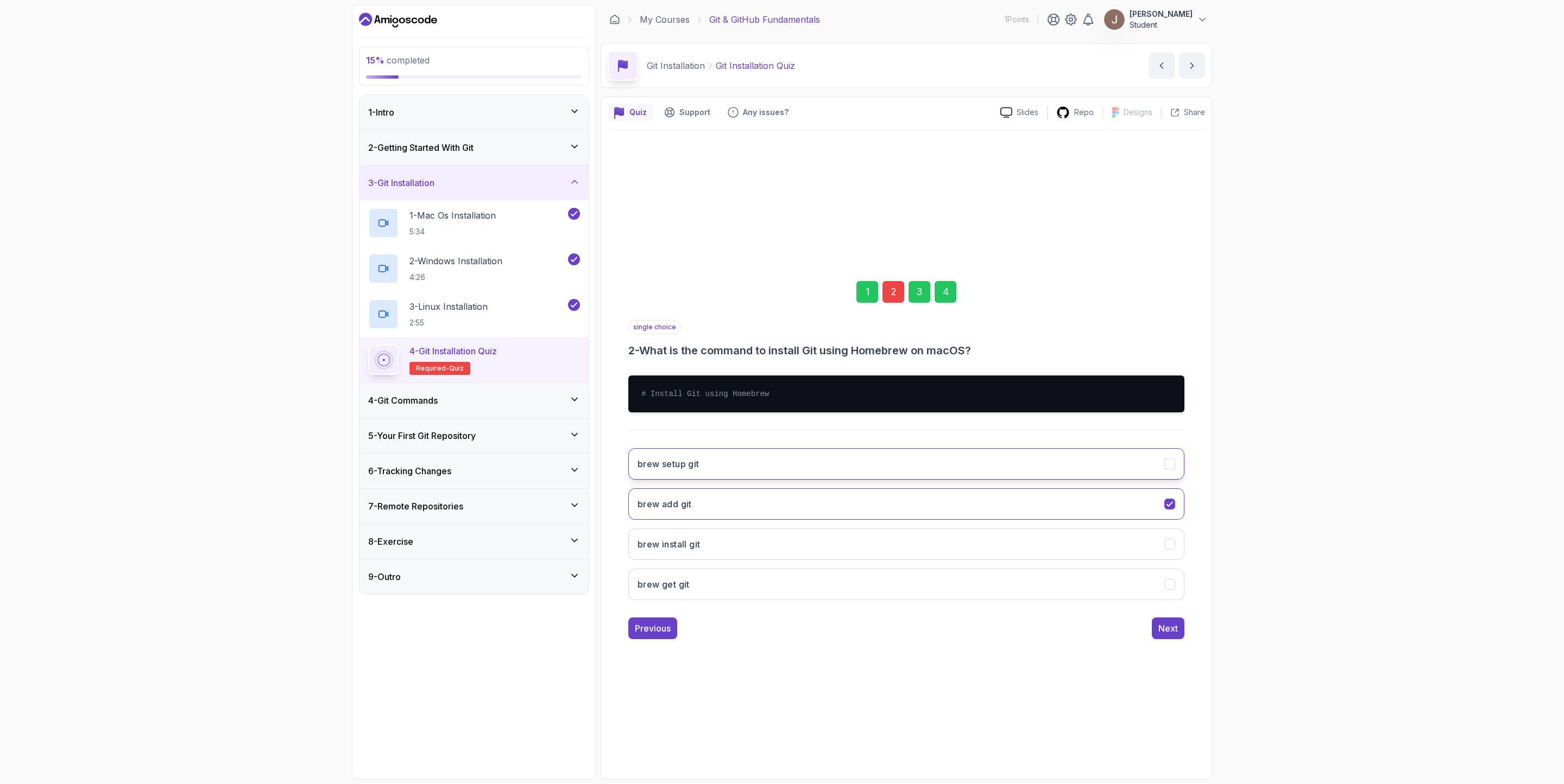
click at [736, 451] on button "brew setup git" at bounding box center [906, 464] width 556 height 32
drag, startPoint x: 946, startPoint y: 295, endPoint x: 982, endPoint y: 358, distance: 72.6
click at [946, 296] on div "4" at bounding box center [945, 292] width 22 height 22
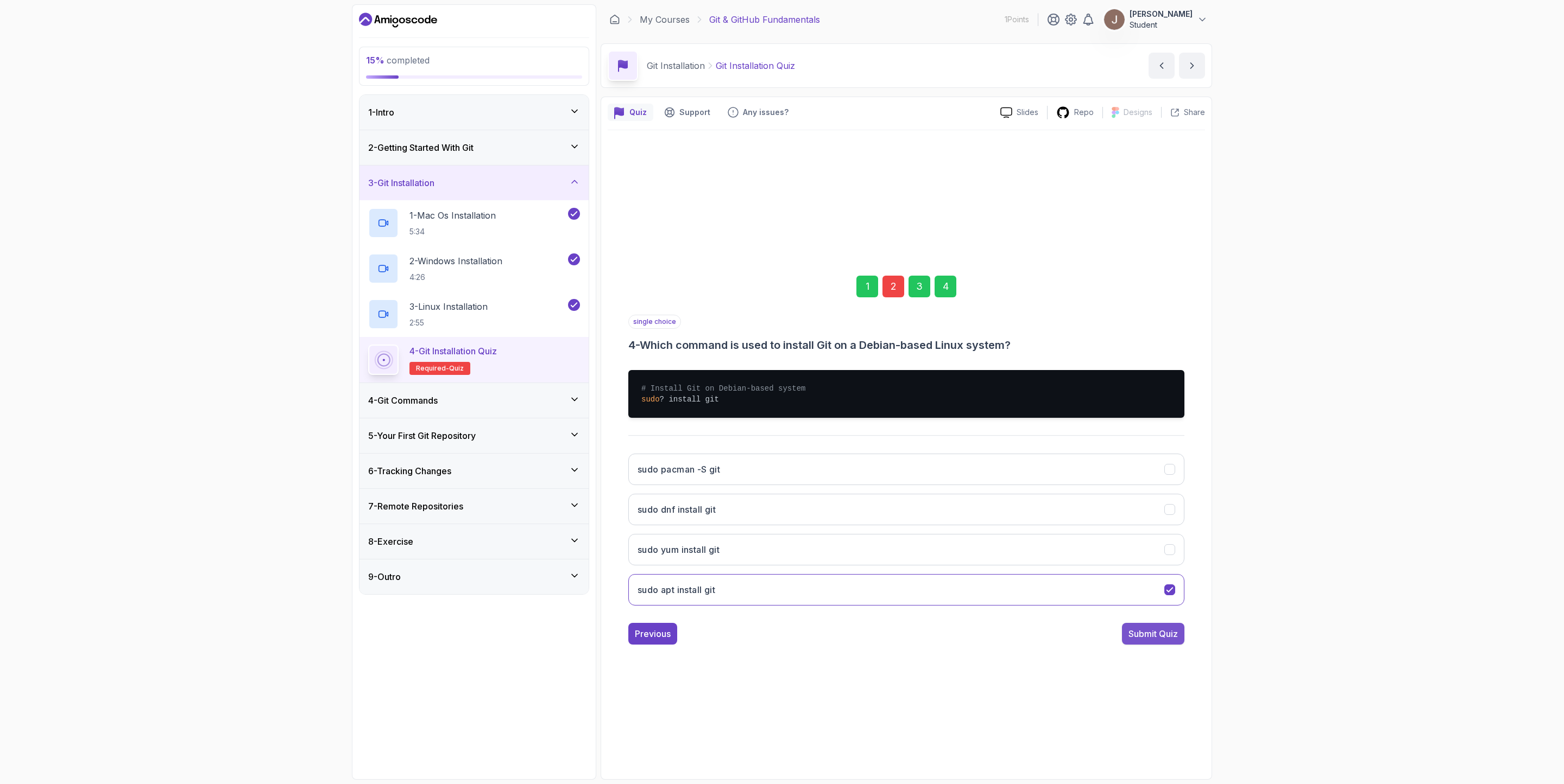
click at [1042, 522] on button "Submit Quiz" at bounding box center [1153, 634] width 63 height 22
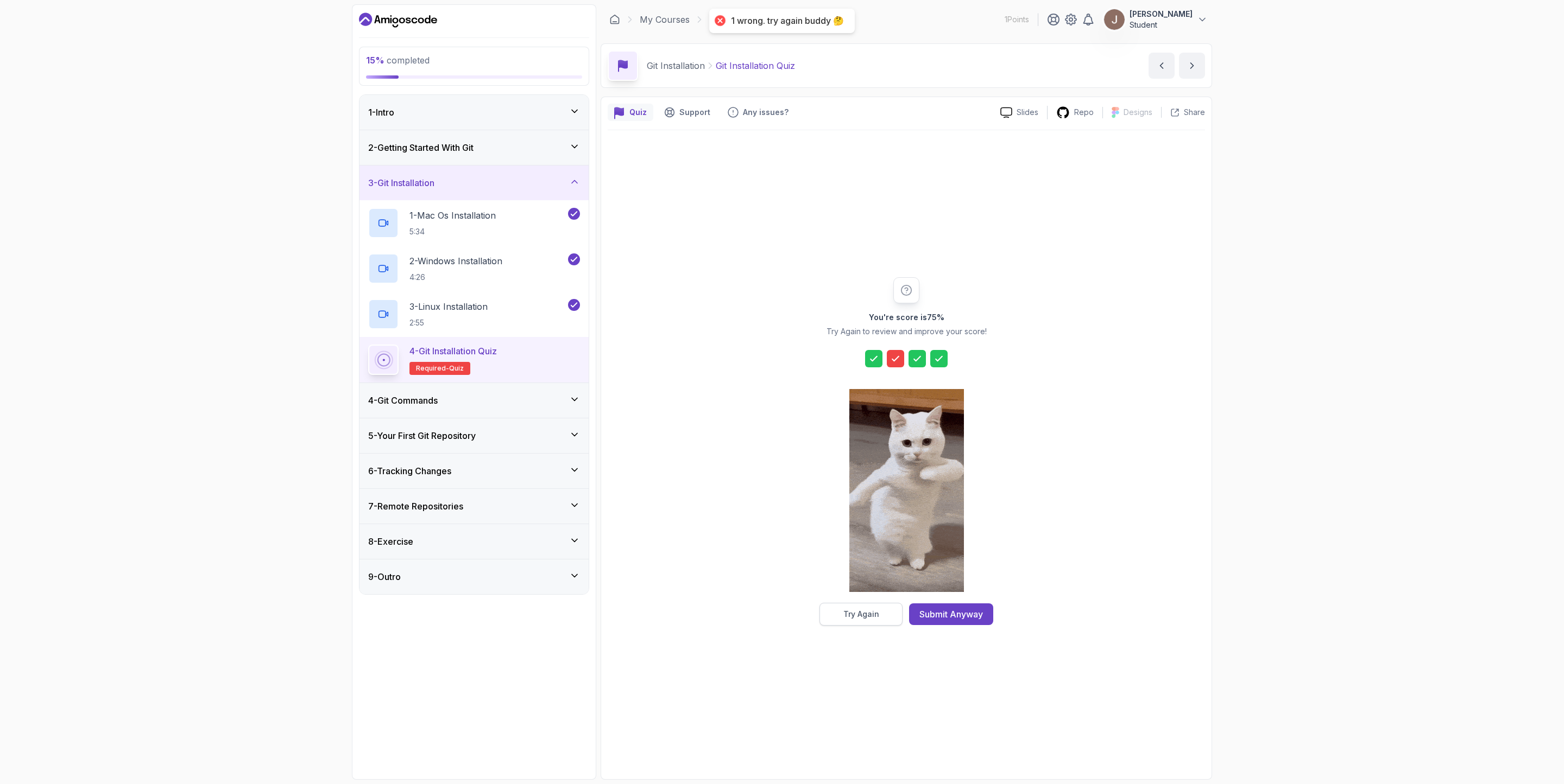
click at [846, 522] on div "Try Again" at bounding box center [861, 615] width 36 height 11
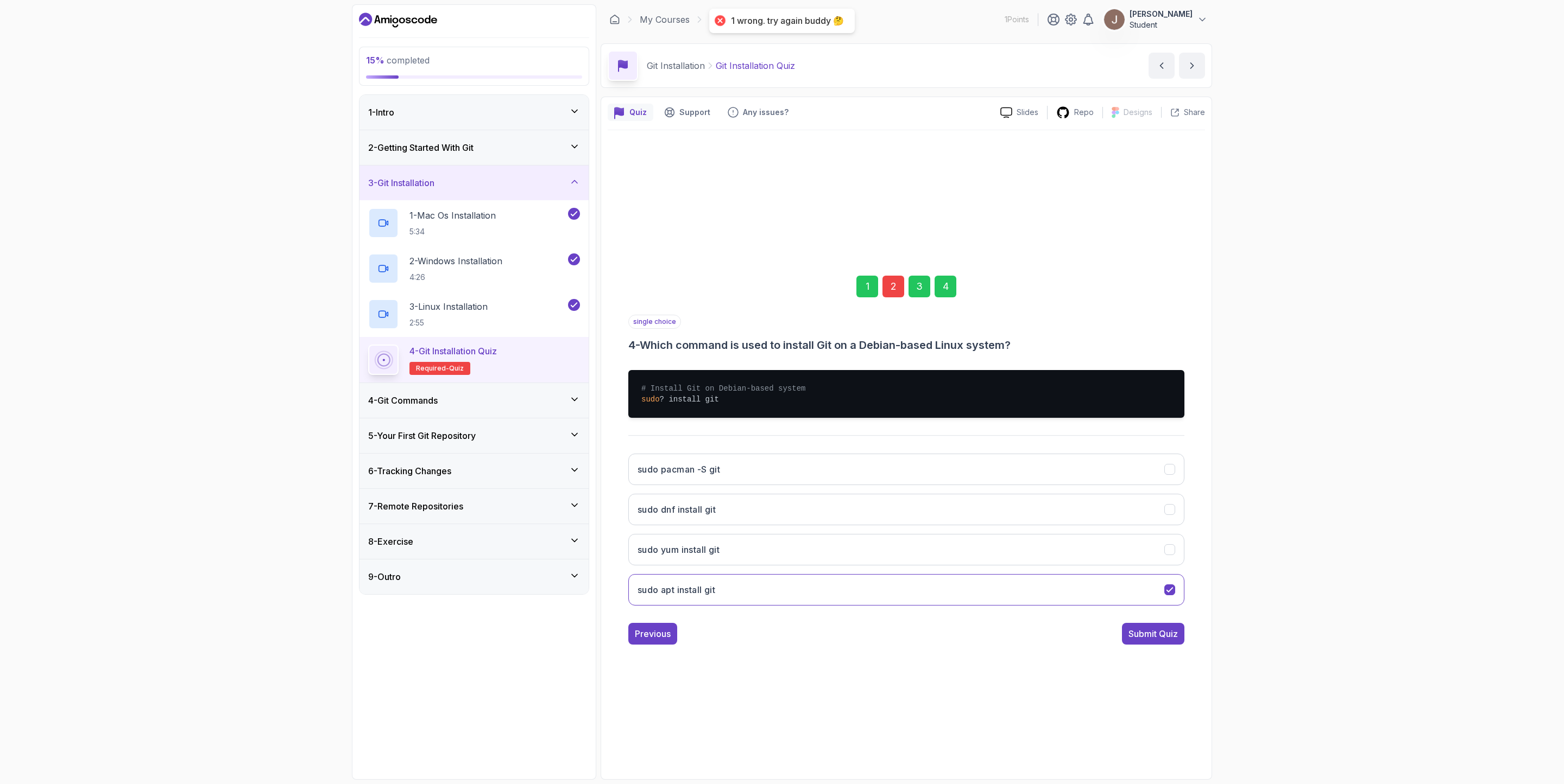
click at [896, 279] on div "2" at bounding box center [893, 286] width 22 height 22
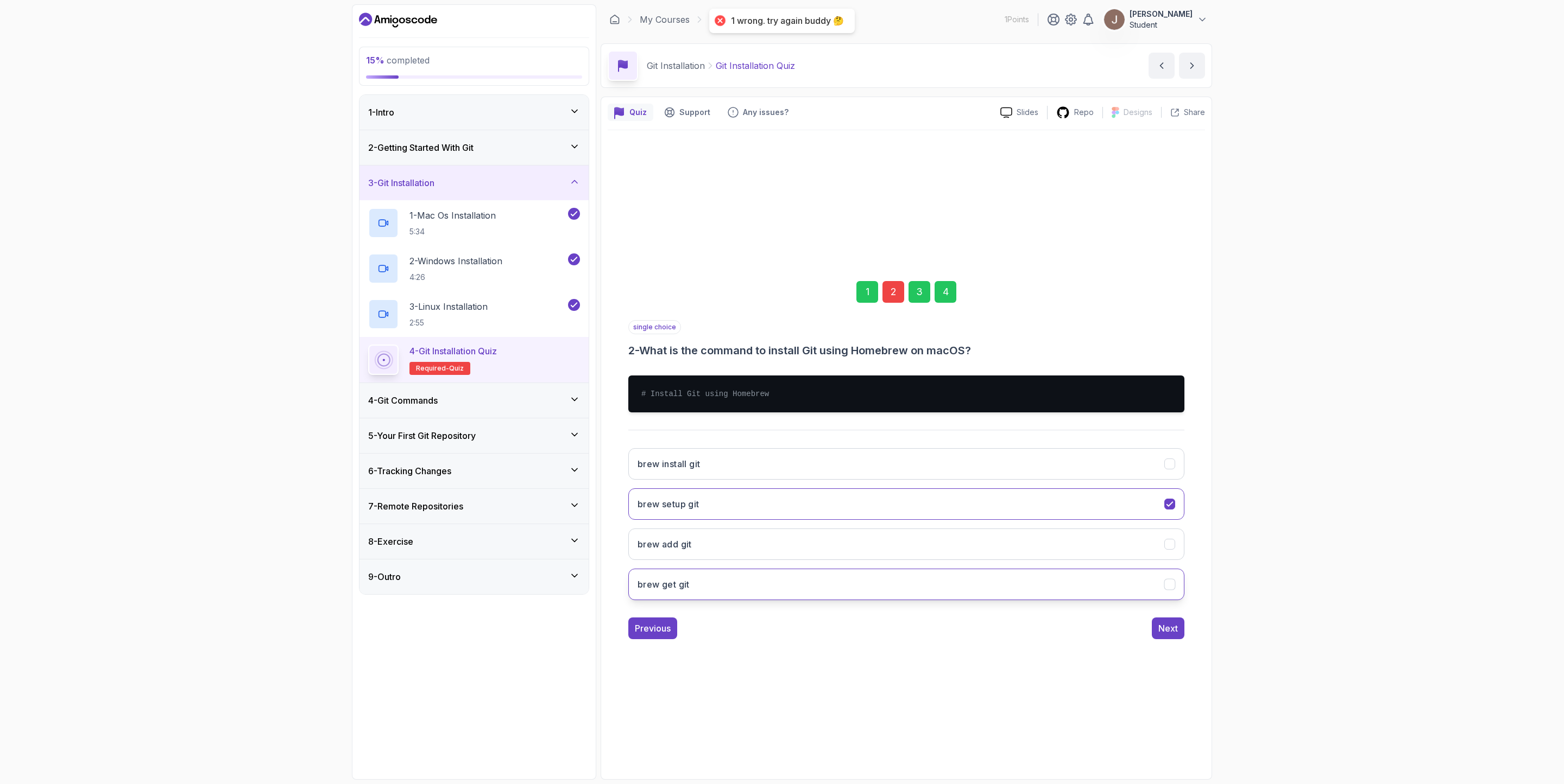
click at [744, 522] on button "brew get git" at bounding box center [906, 584] width 556 height 32
click at [1042, 522] on button "Next" at bounding box center [1168, 629] width 33 height 22
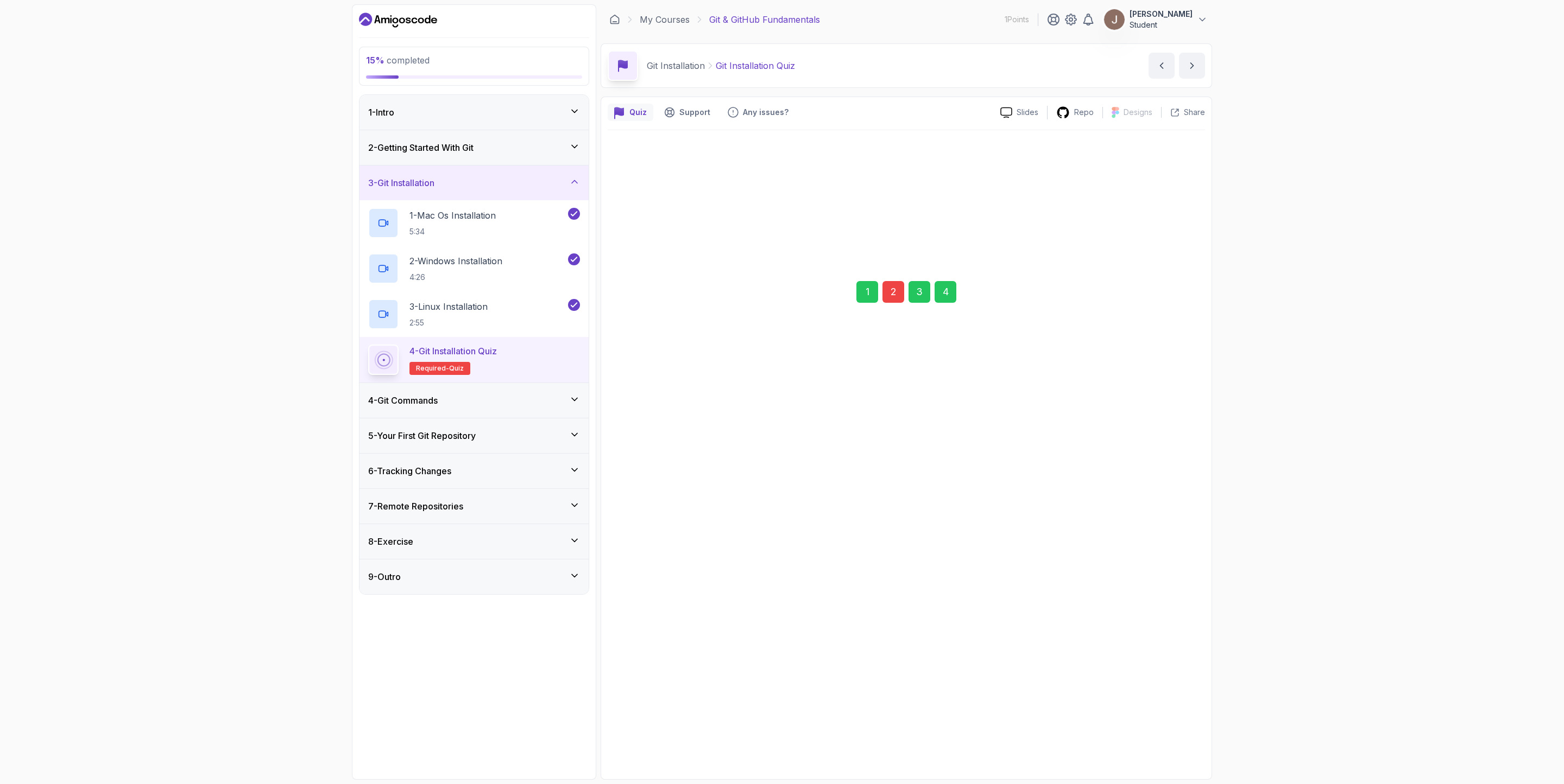
click at [1042, 522] on button "Next" at bounding box center [1168, 623] width 33 height 22
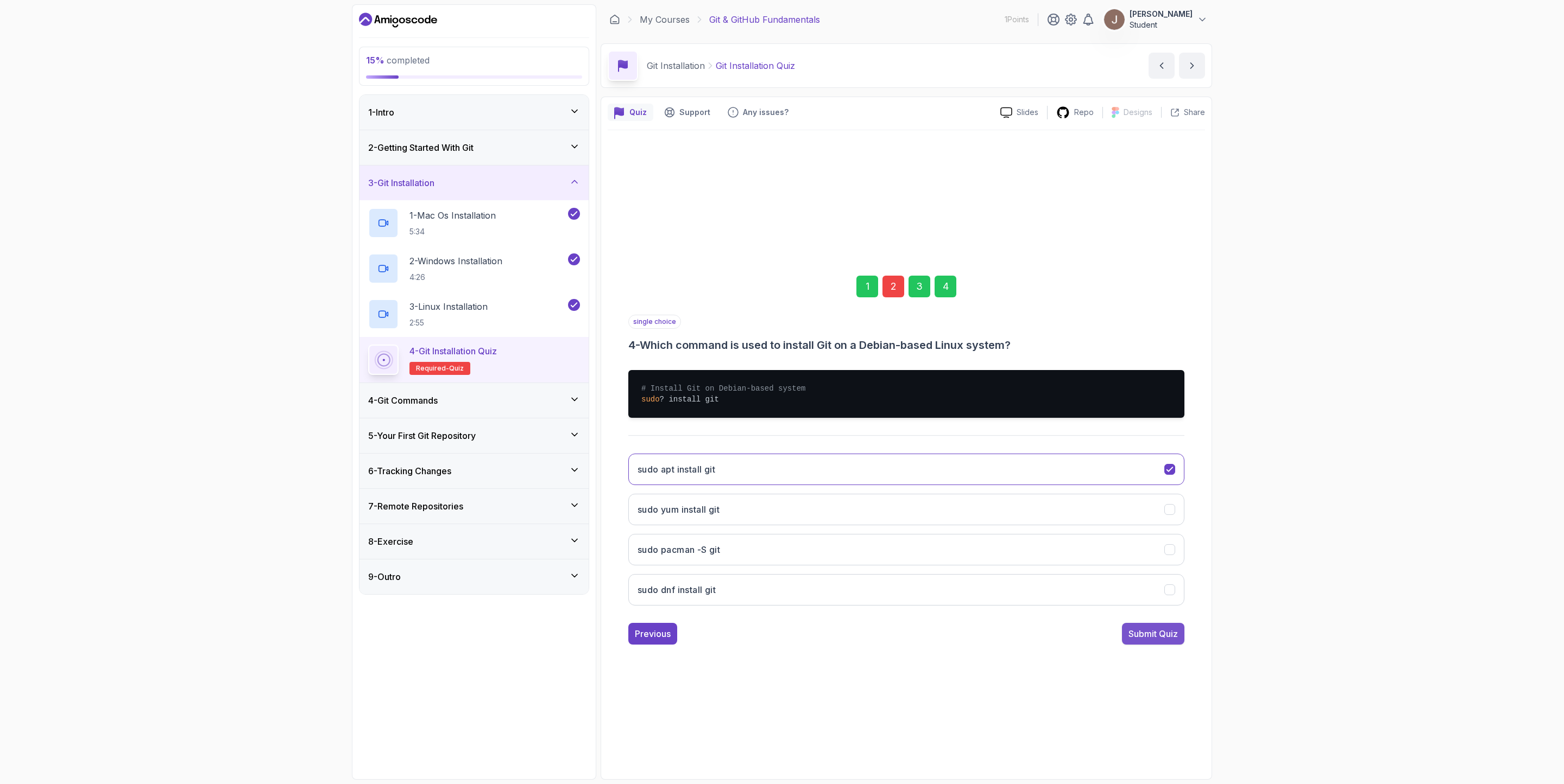
click at [1042, 522] on button "Submit Quiz" at bounding box center [1153, 634] width 63 height 22
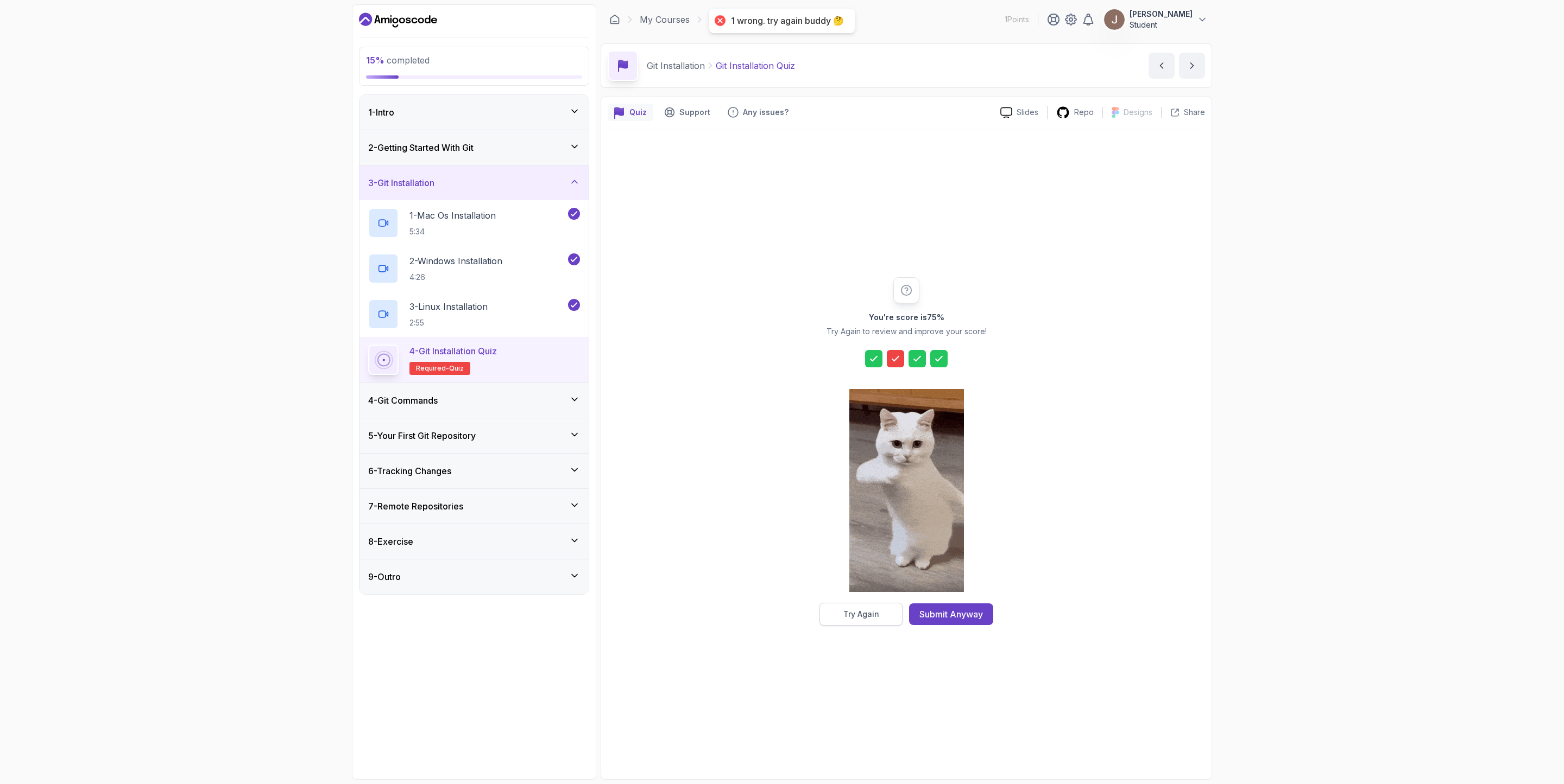
click at [852, 522] on div "Try Again" at bounding box center [861, 615] width 36 height 11
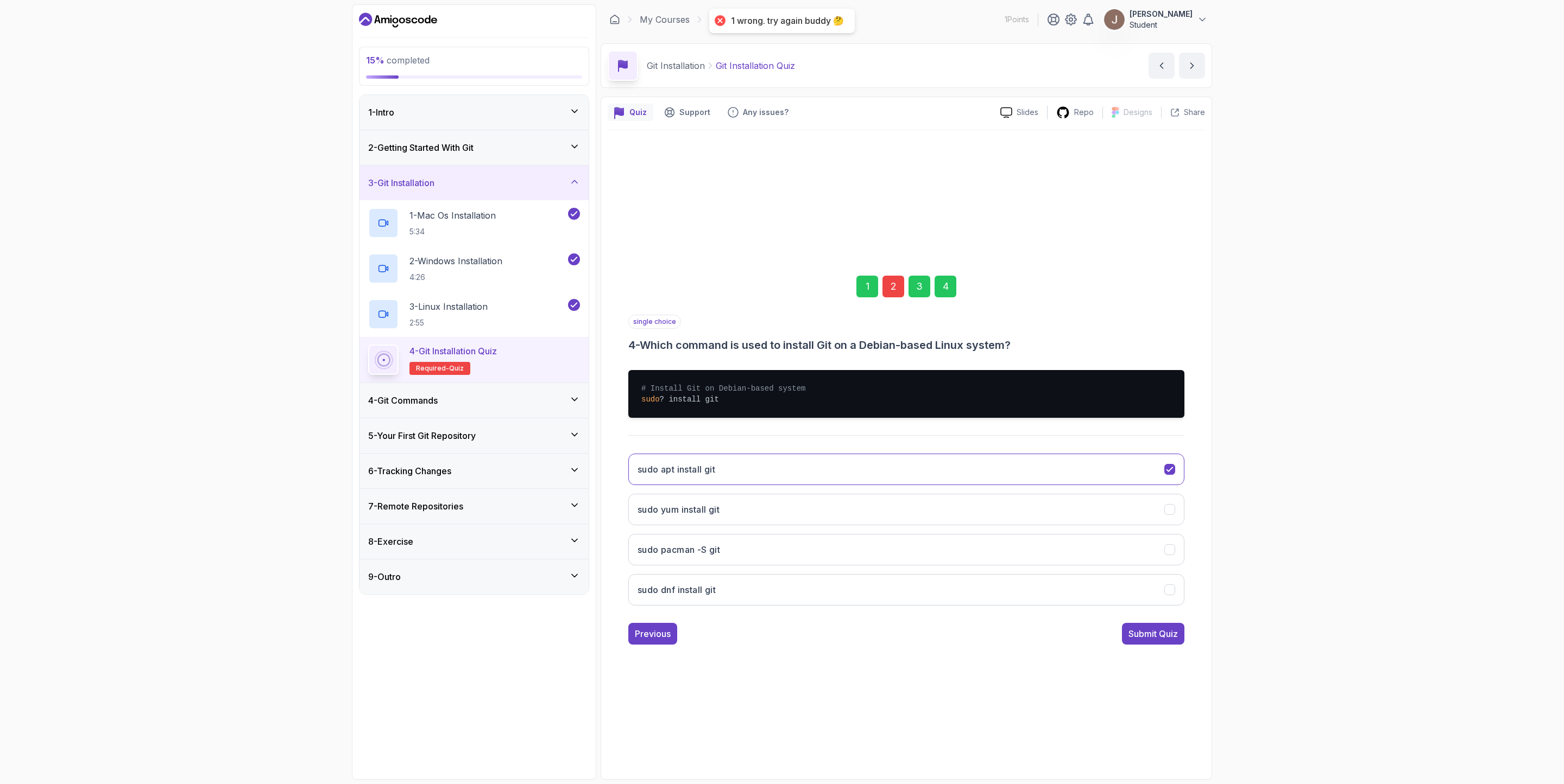
click at [899, 283] on div "2" at bounding box center [893, 286] width 22 height 22
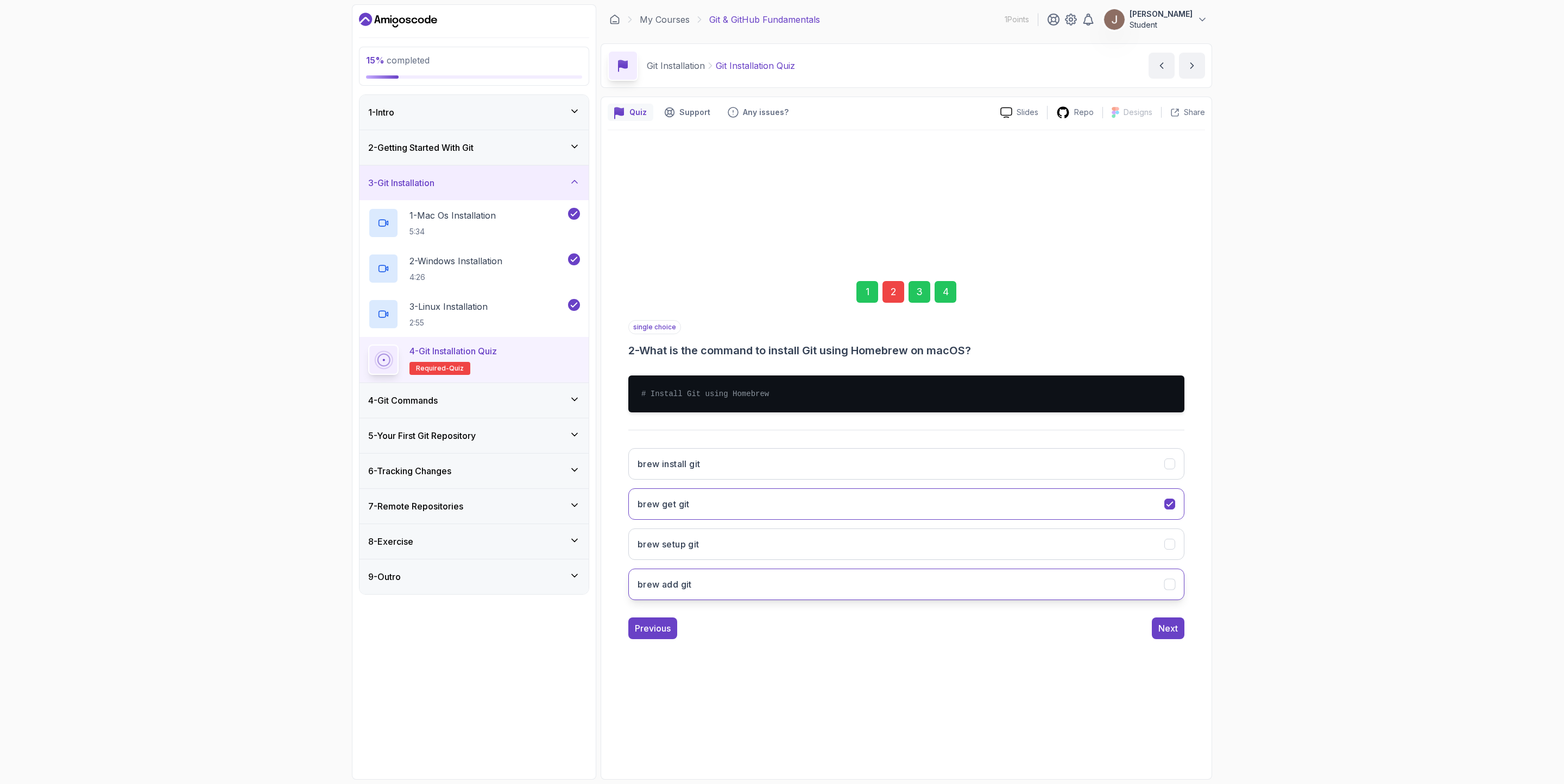
click at [735, 522] on button "brew add git" at bounding box center [906, 584] width 556 height 32
click at [1042, 522] on button "Next" at bounding box center [1168, 629] width 33 height 22
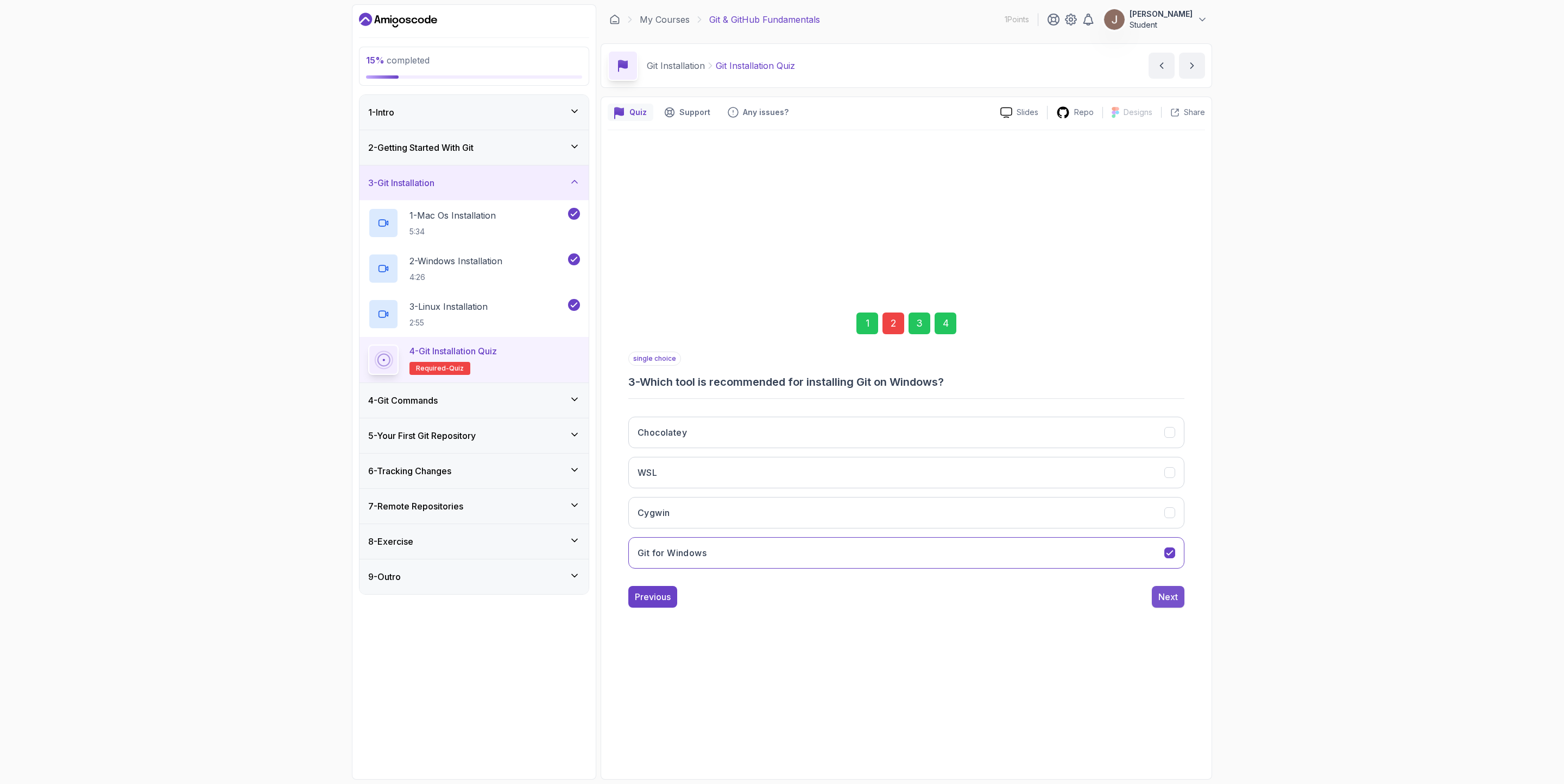
click at [1042, 522] on div "Next" at bounding box center [1168, 596] width 19 height 13
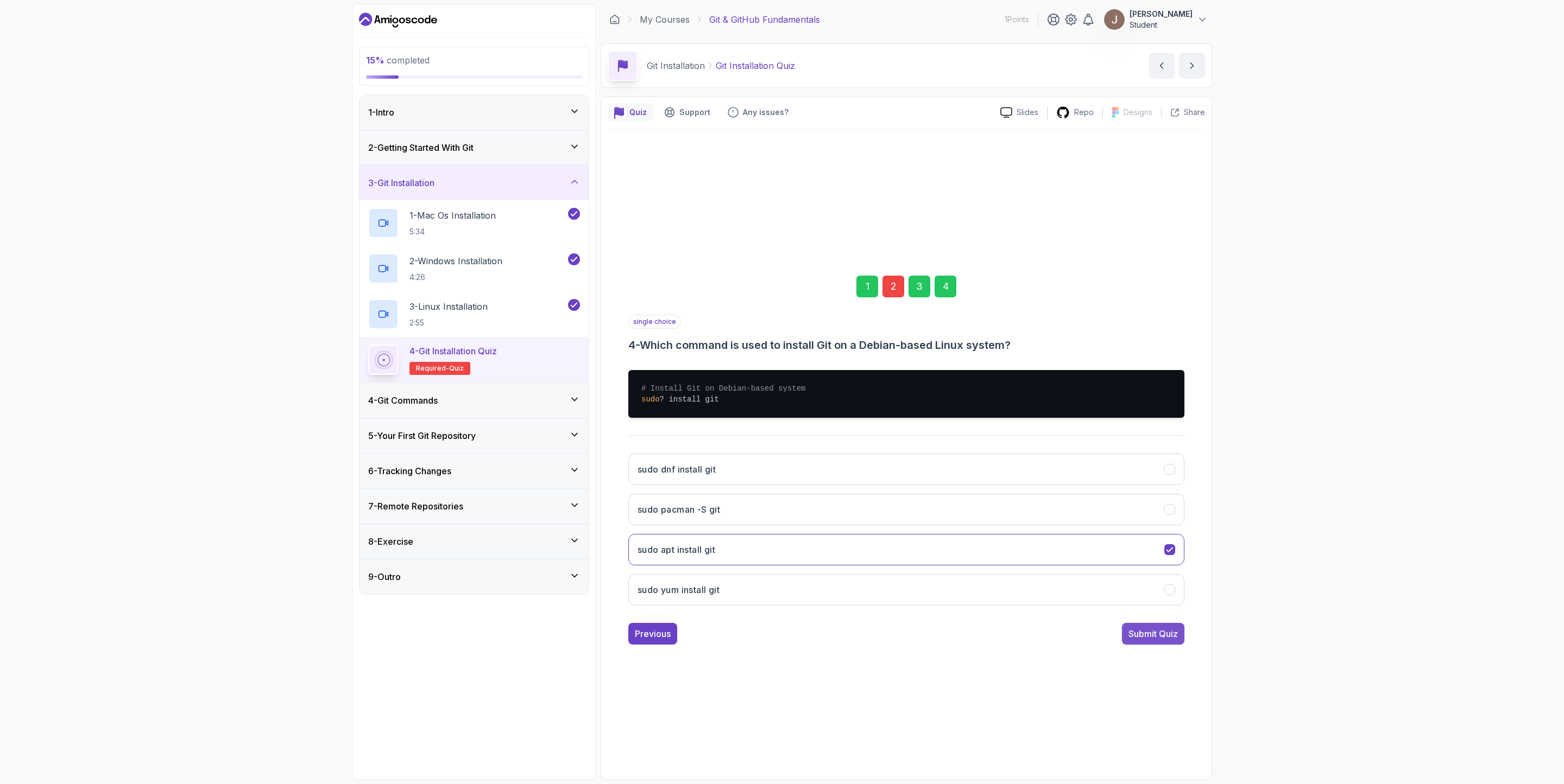
click at [1042, 522] on button "Submit Quiz" at bounding box center [1153, 634] width 63 height 22
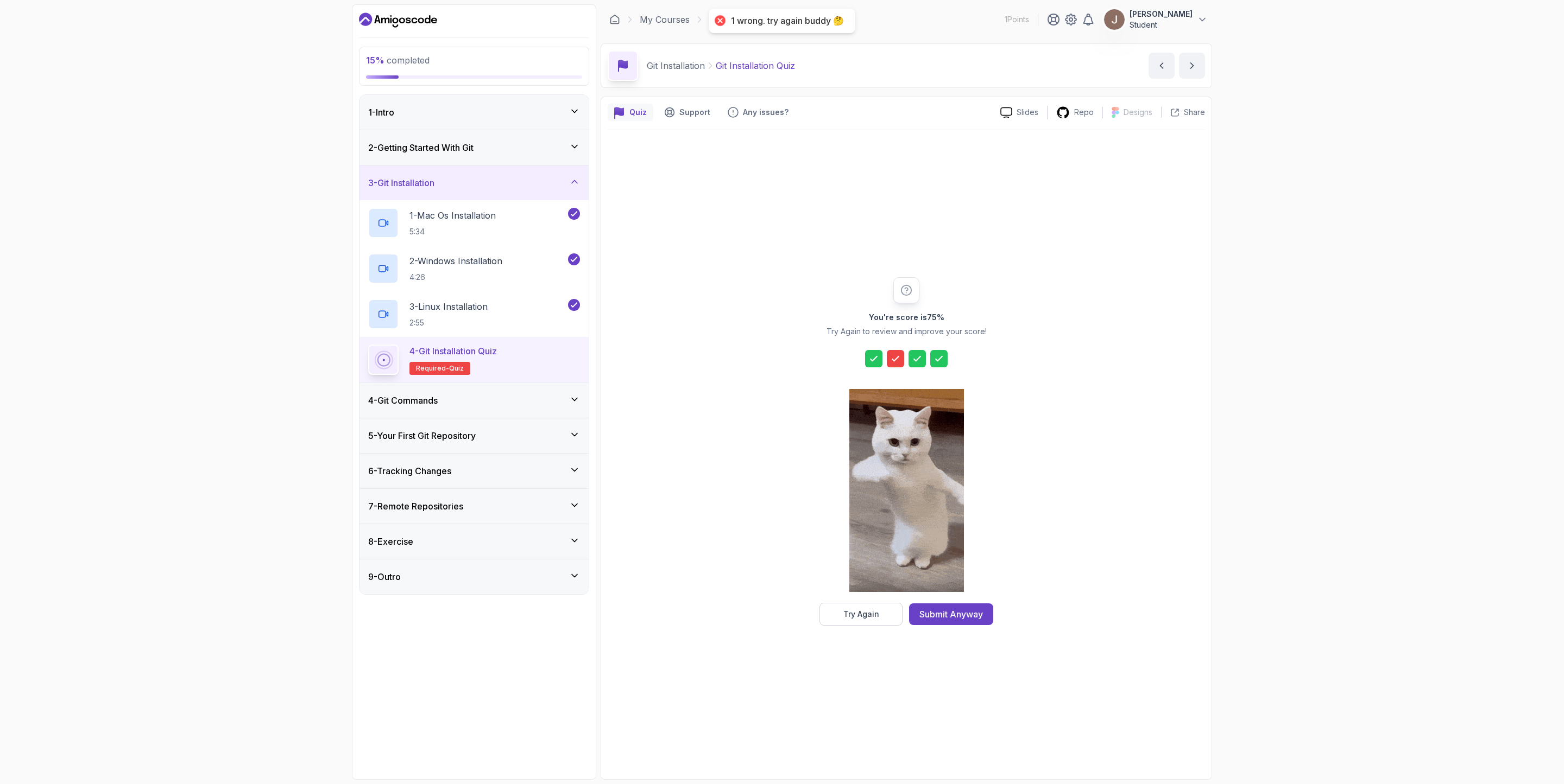
click at [867, 522] on div at bounding box center [906, 492] width 115 height 223
click at [869, 522] on div "Try Again" at bounding box center [861, 615] width 36 height 11
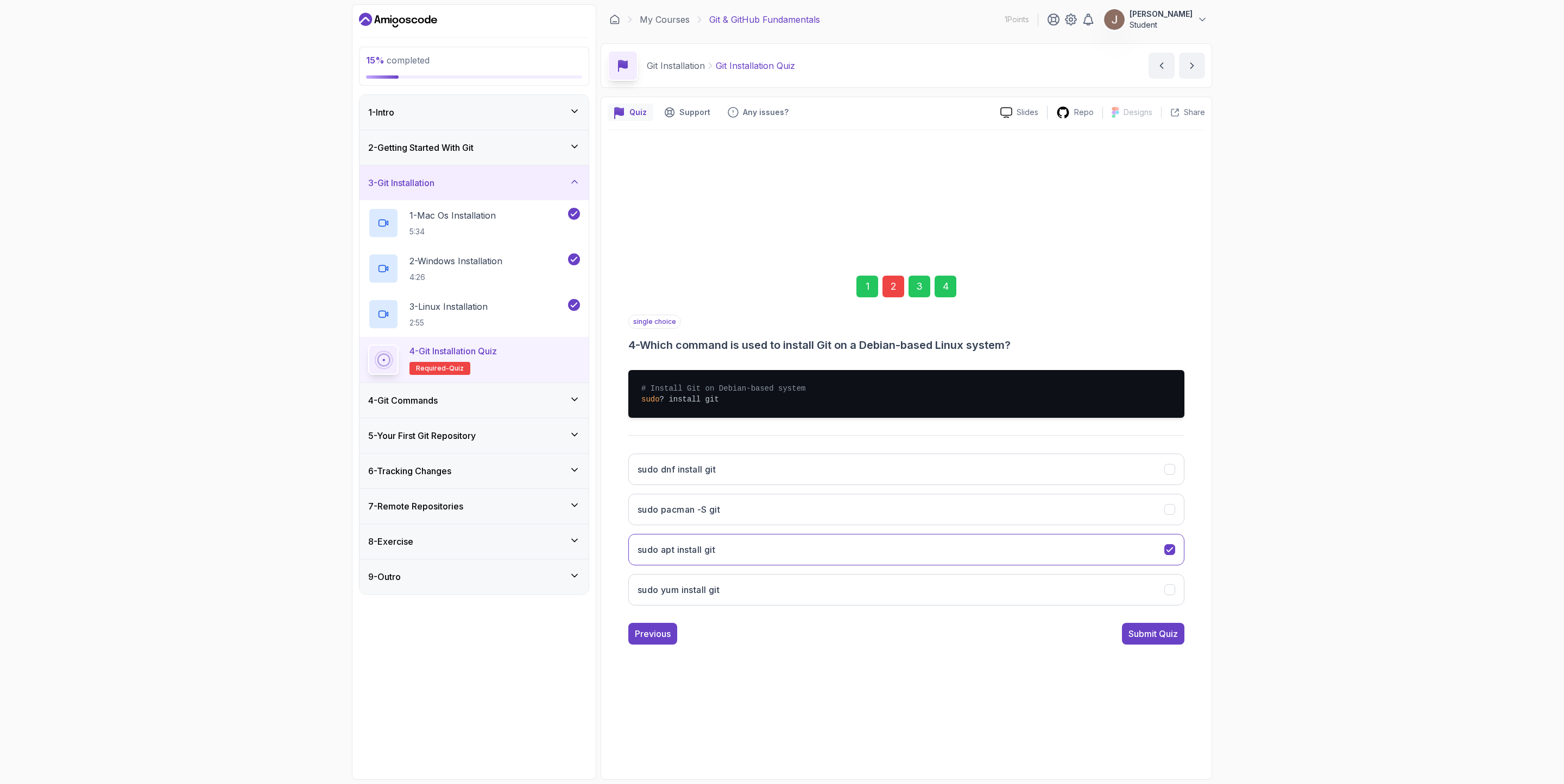
click at [899, 285] on div "2" at bounding box center [893, 286] width 22 height 22
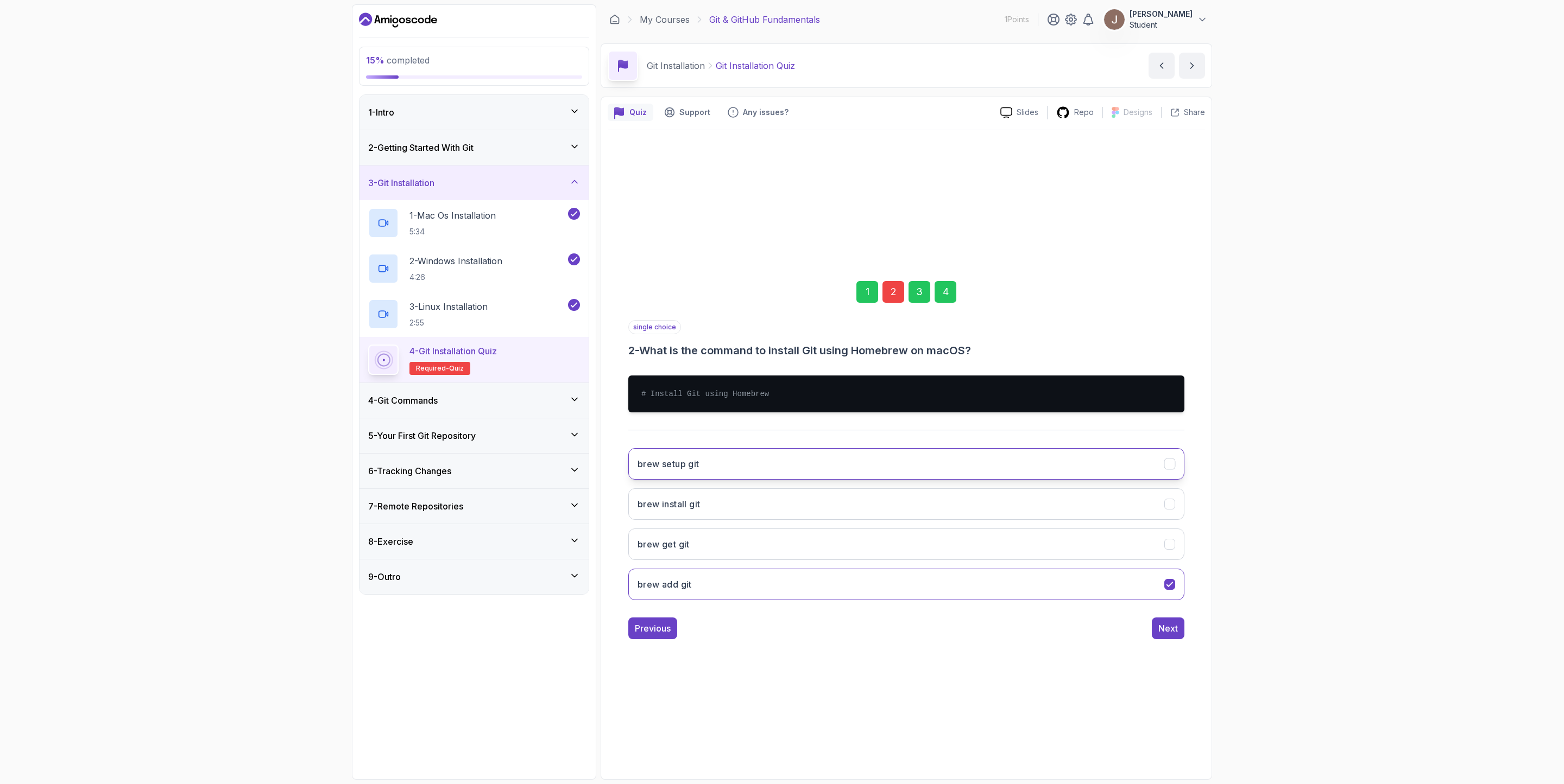
click at [752, 457] on button "brew setup git" at bounding box center [906, 464] width 556 height 32
click at [1042, 522] on button "Next" at bounding box center [1168, 629] width 33 height 22
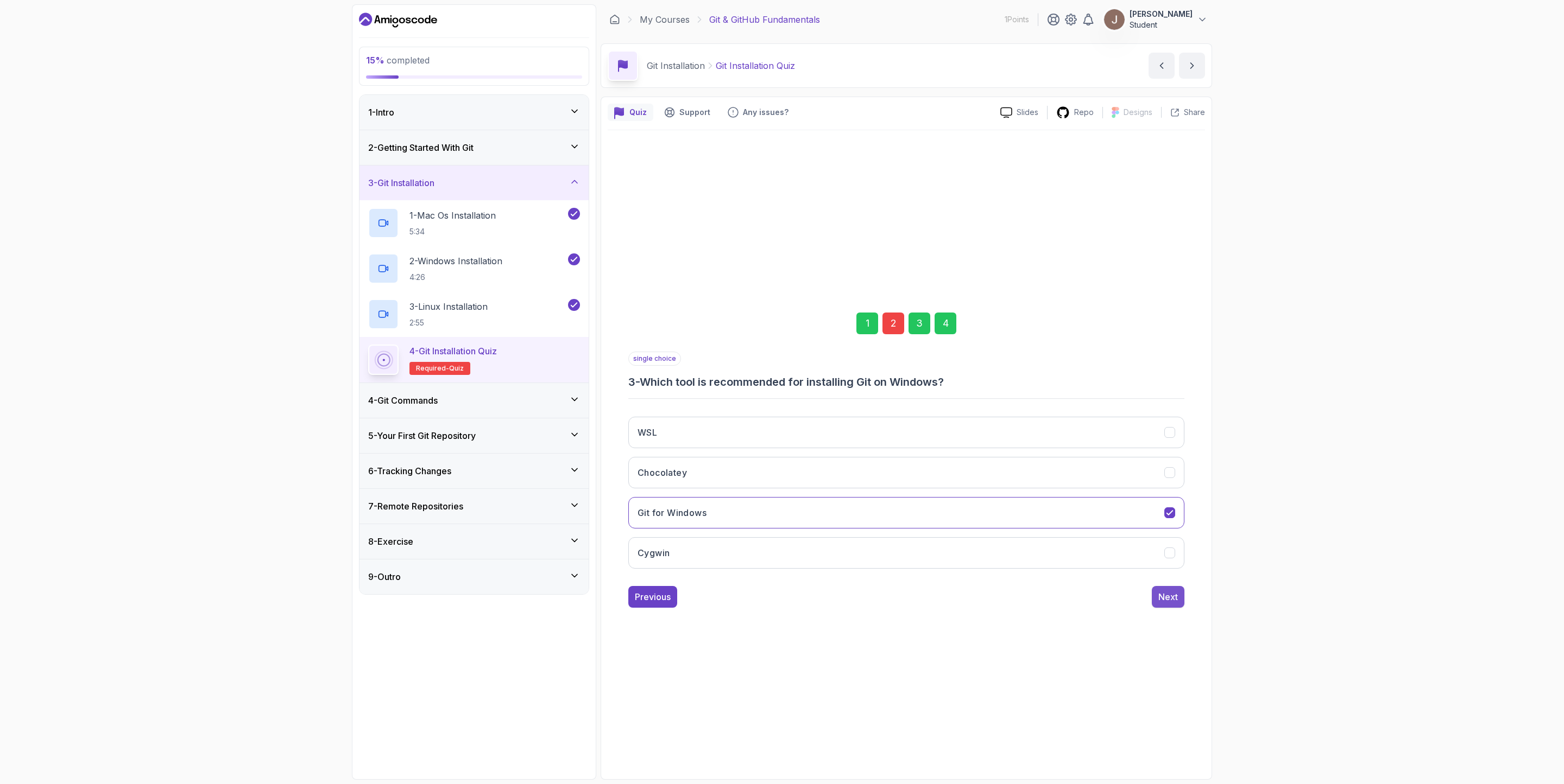
click at [1042, 522] on div "Next" at bounding box center [1168, 596] width 19 height 13
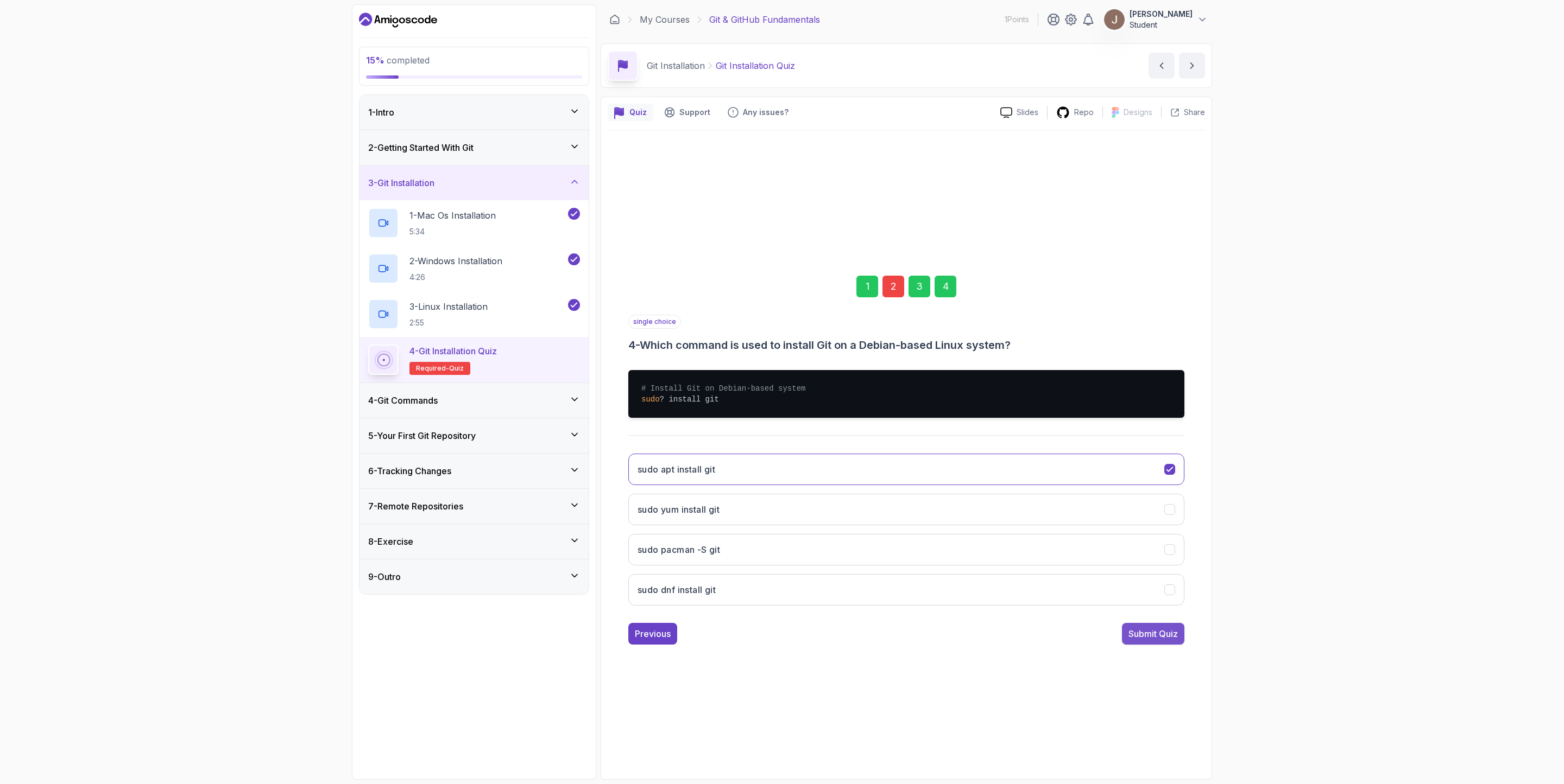
click at [1042, 522] on div "Submit Quiz" at bounding box center [1153, 634] width 49 height 13
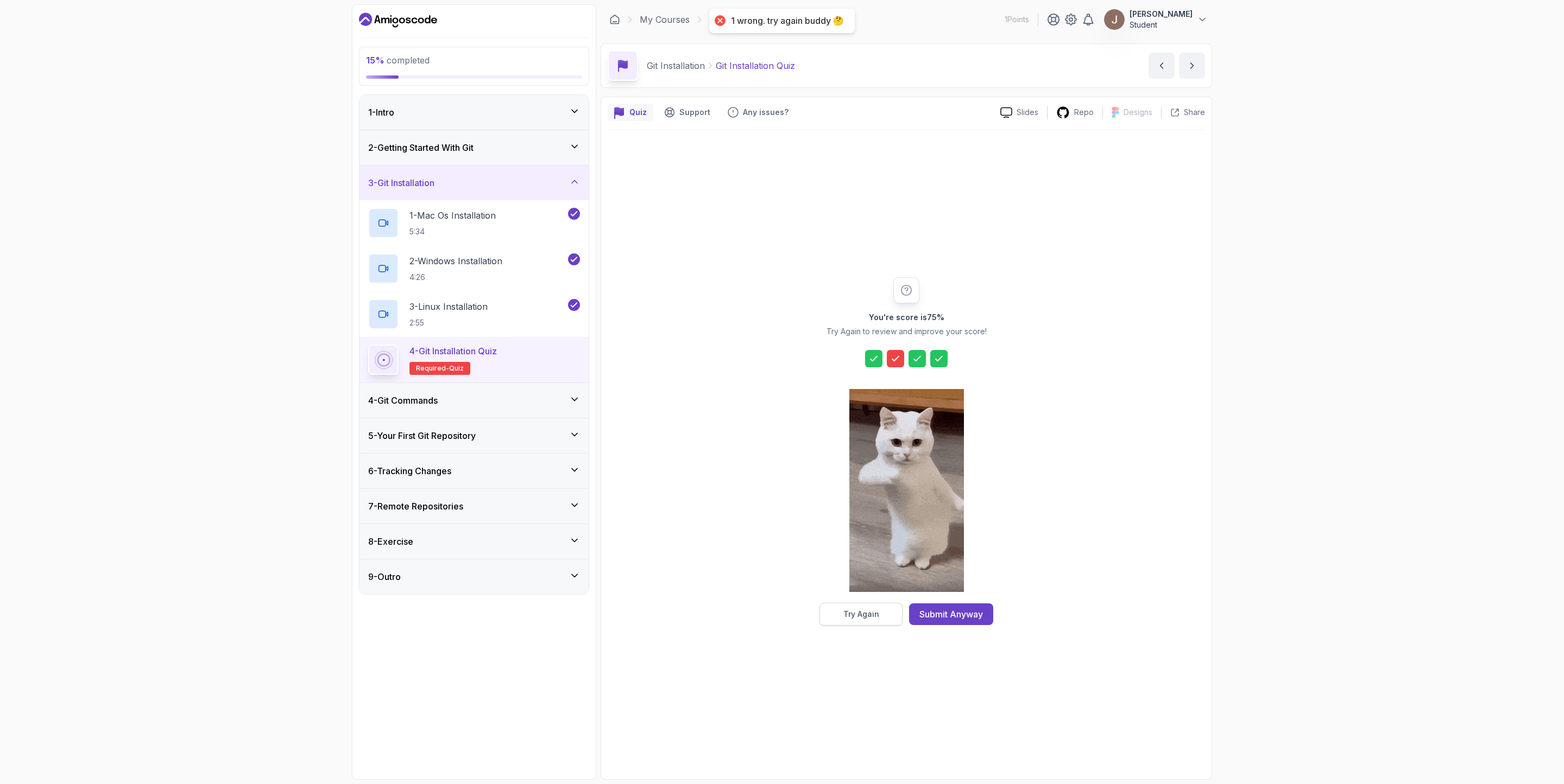
click at [866, 522] on div "Try Again" at bounding box center [861, 615] width 36 height 11
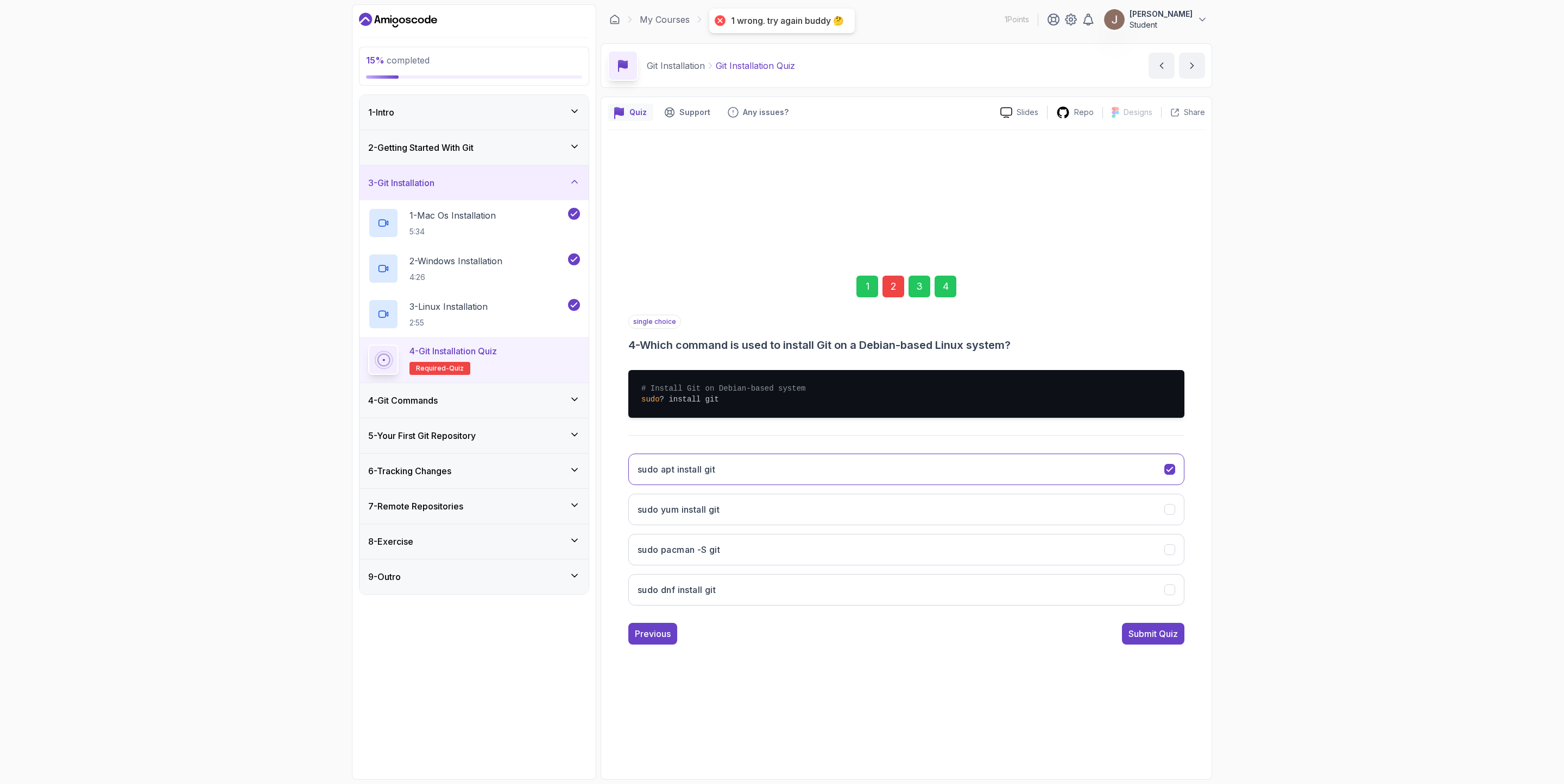
click at [889, 282] on div "2" at bounding box center [893, 286] width 22 height 22
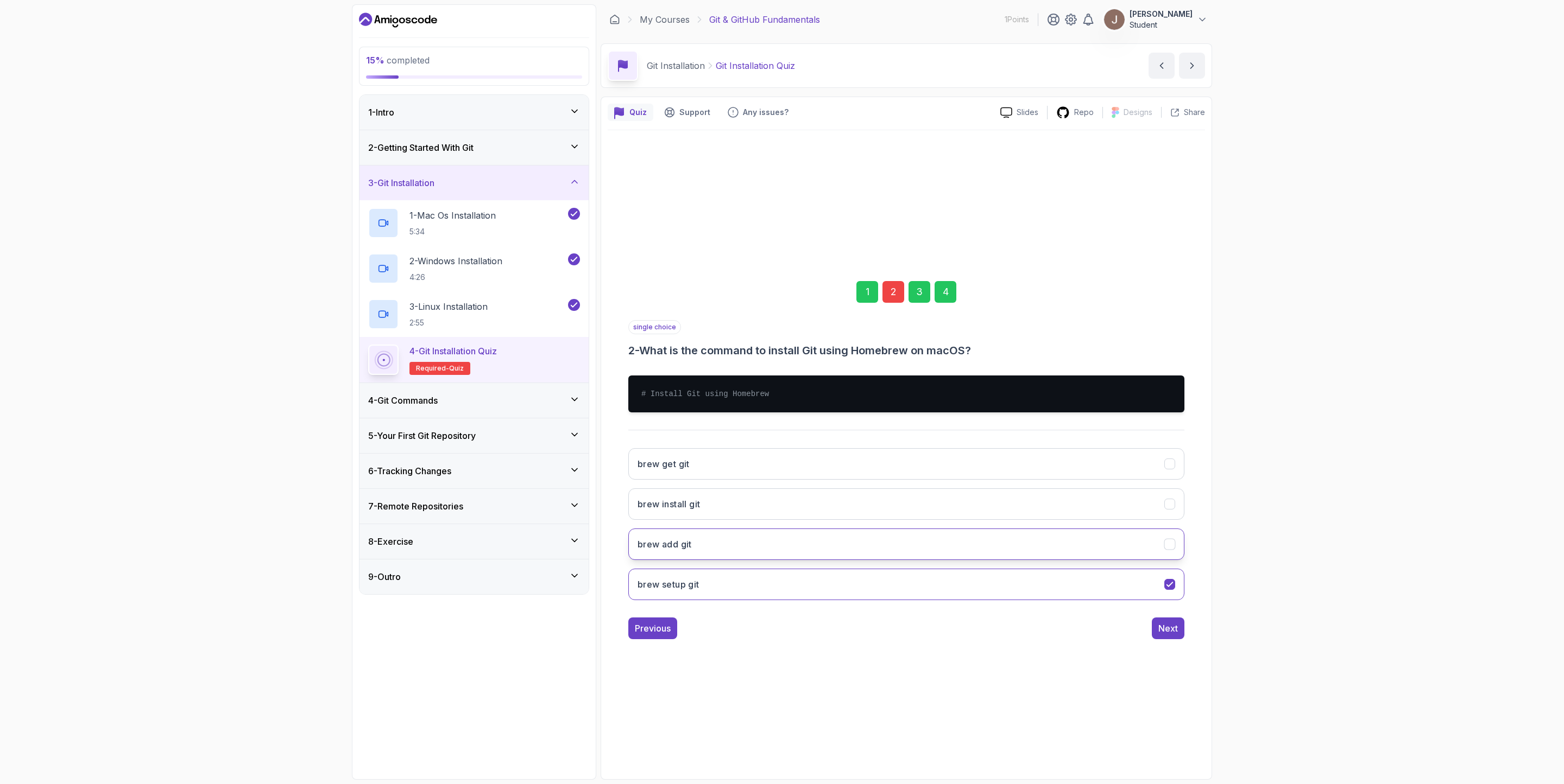
click at [751, 522] on button "brew add git" at bounding box center [906, 544] width 556 height 32
click at [1042, 522] on button "Next" at bounding box center [1168, 629] width 33 height 22
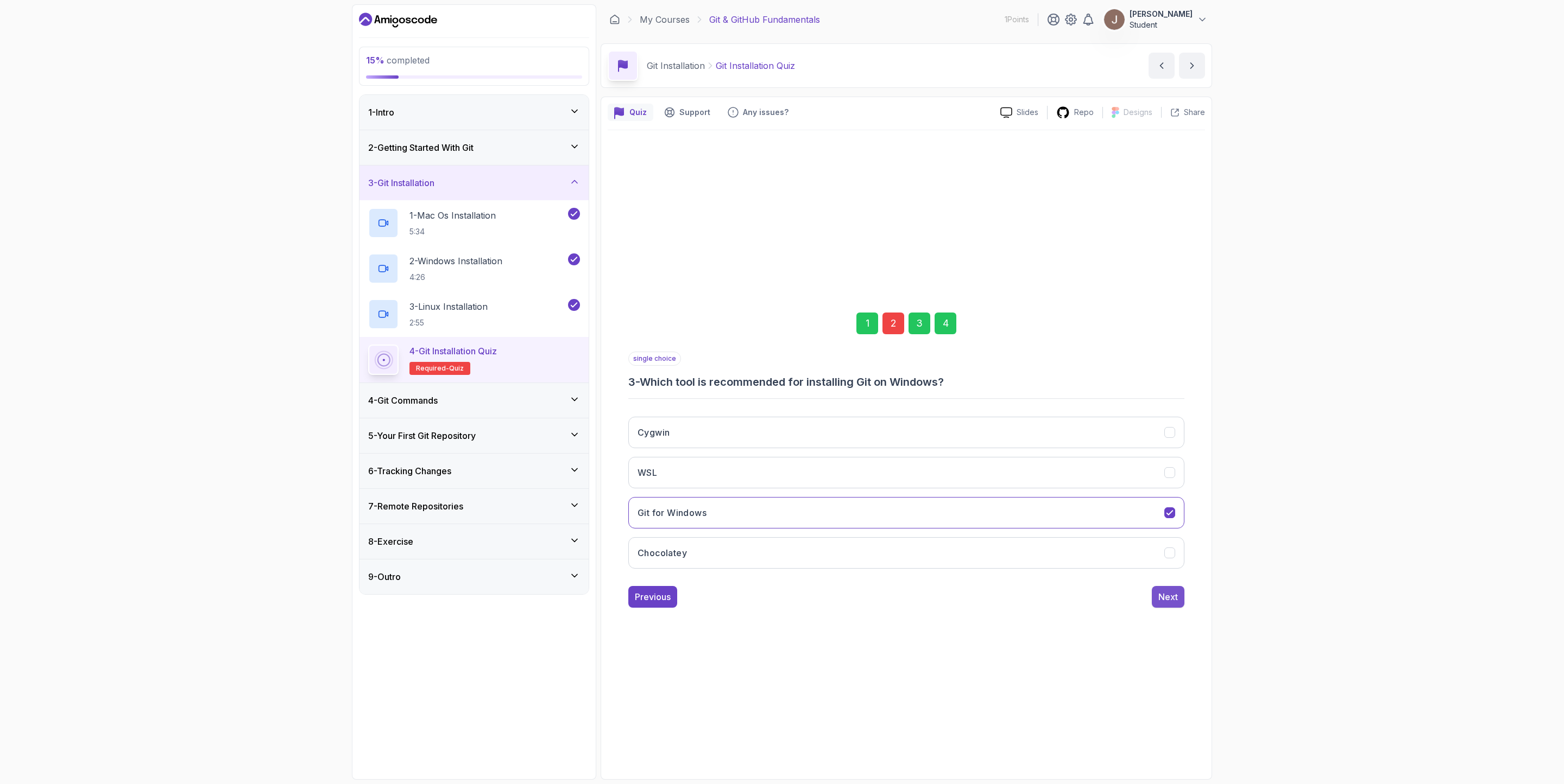
click at [1042, 522] on button "Next" at bounding box center [1168, 597] width 33 height 22
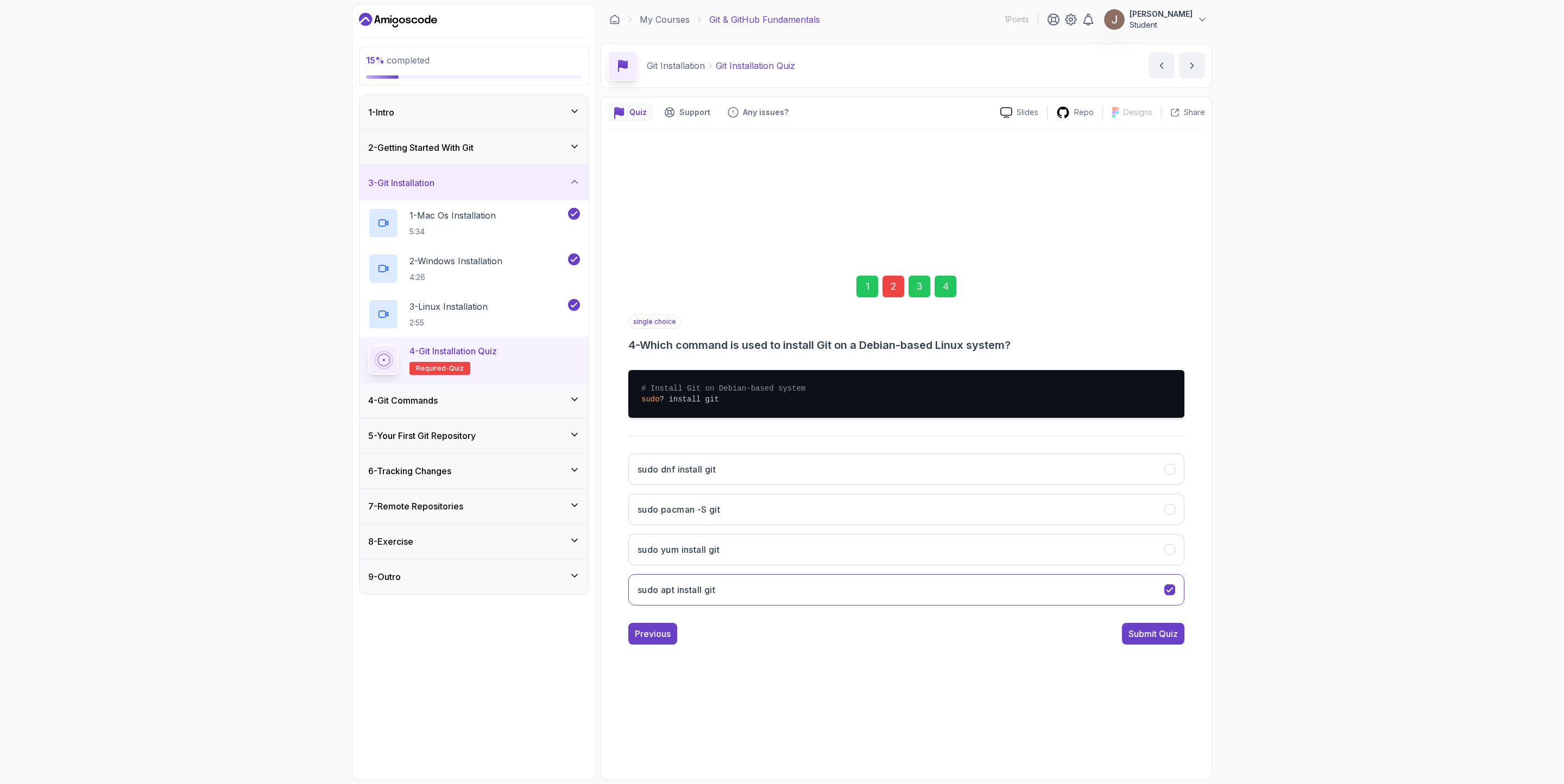
click at [1042, 522] on div "single choice 4 - Which command is used to install Git on a Debian-based Linux …" at bounding box center [906, 480] width 556 height 330
click at [1042, 522] on div "Submit Quiz" at bounding box center [1153, 634] width 49 height 13
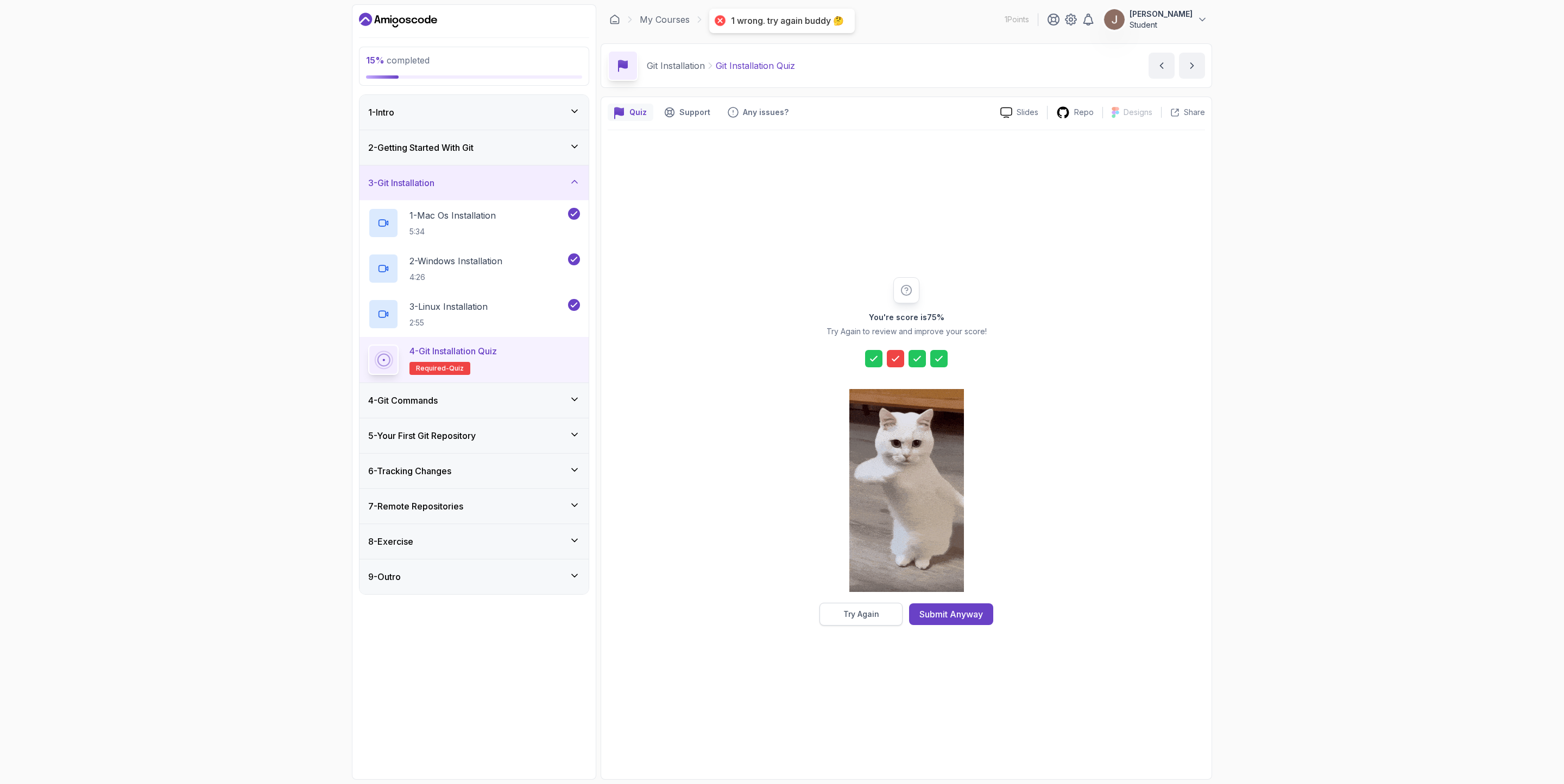
click at [867, 522] on div "Try Again" at bounding box center [861, 615] width 36 height 11
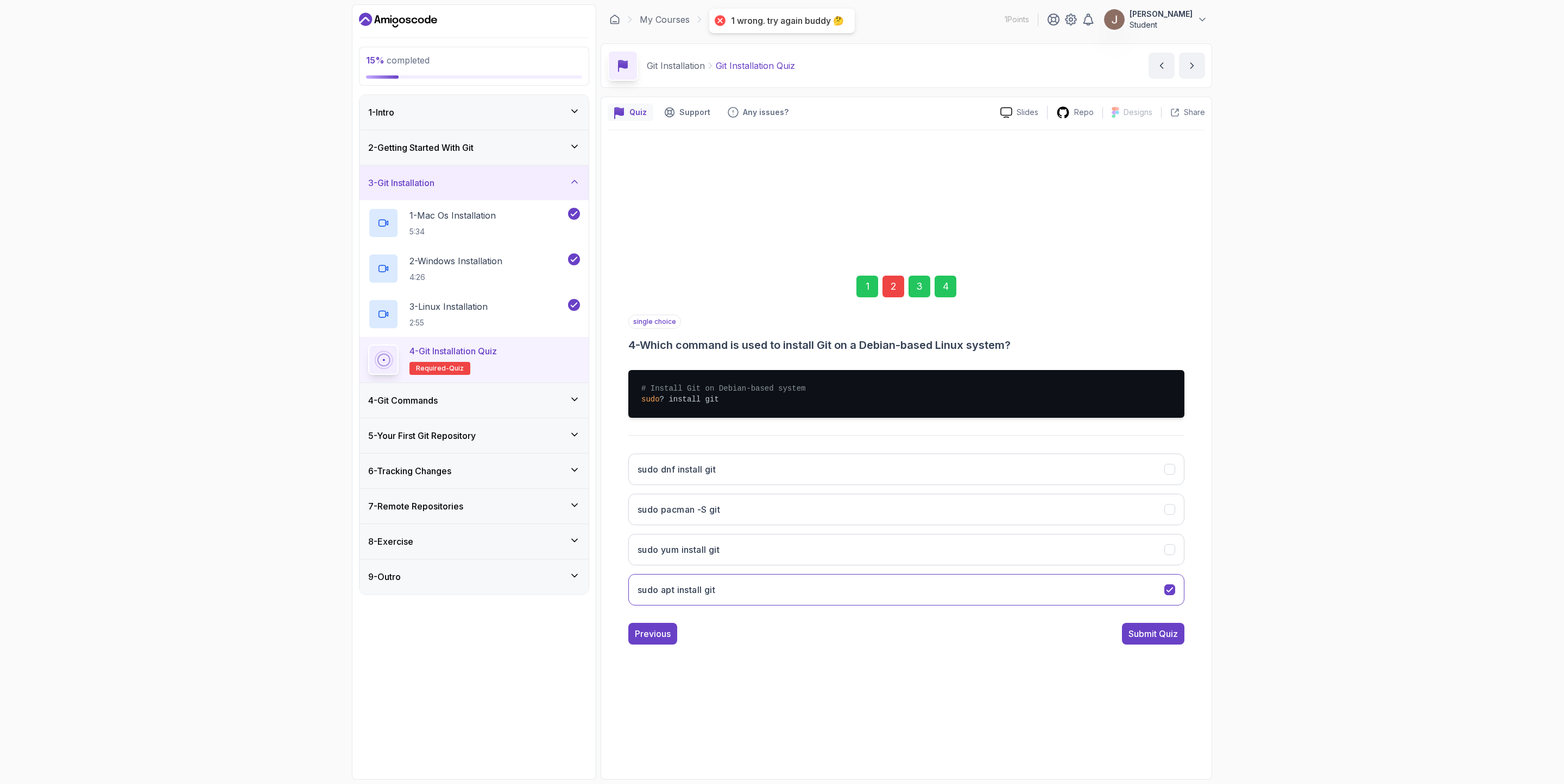
click at [889, 278] on div "2" at bounding box center [893, 286] width 22 height 22
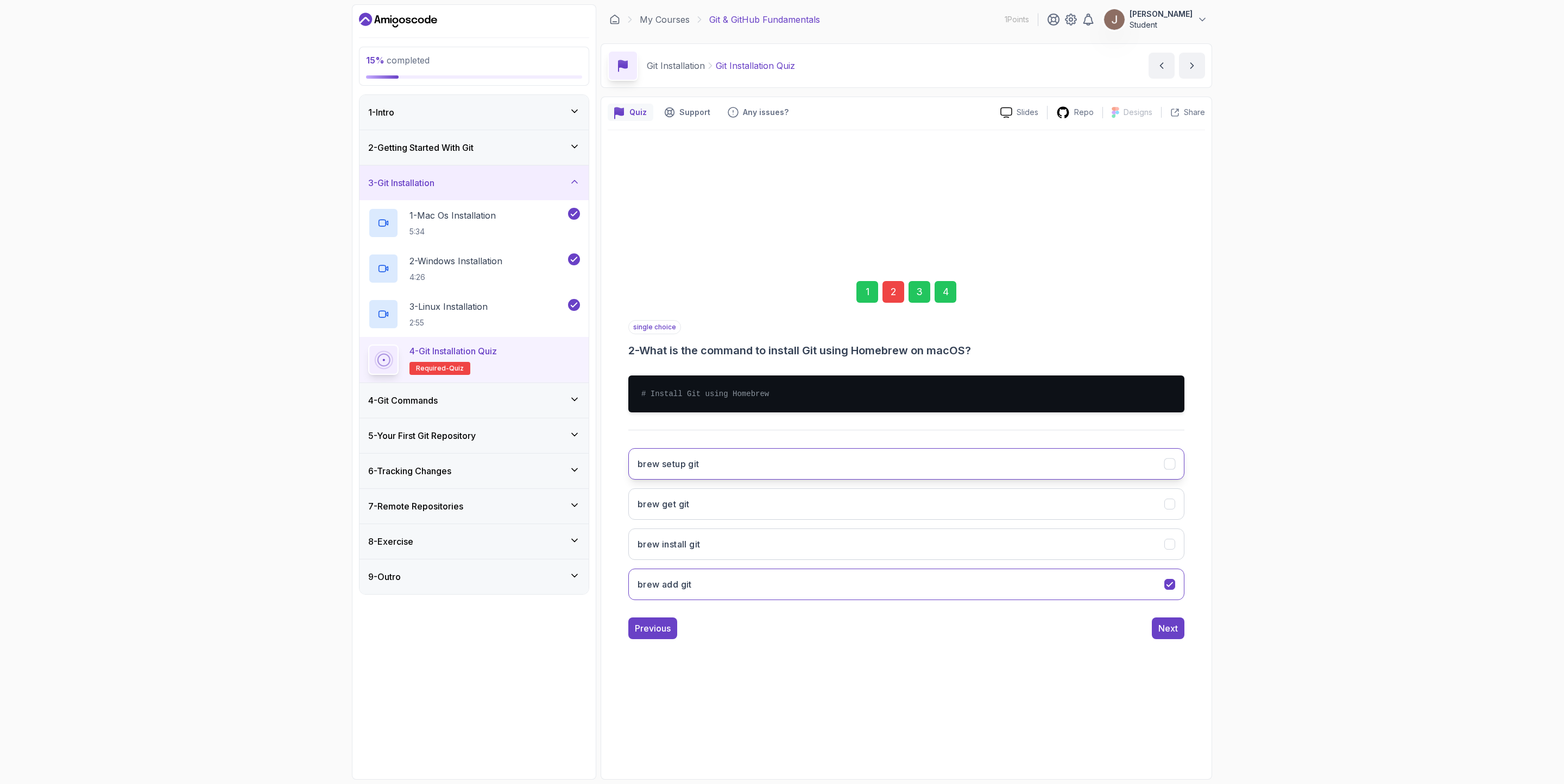
click at [746, 474] on button "brew setup git" at bounding box center [906, 464] width 556 height 32
click at [1042, 522] on div "Next" at bounding box center [1168, 628] width 19 height 13
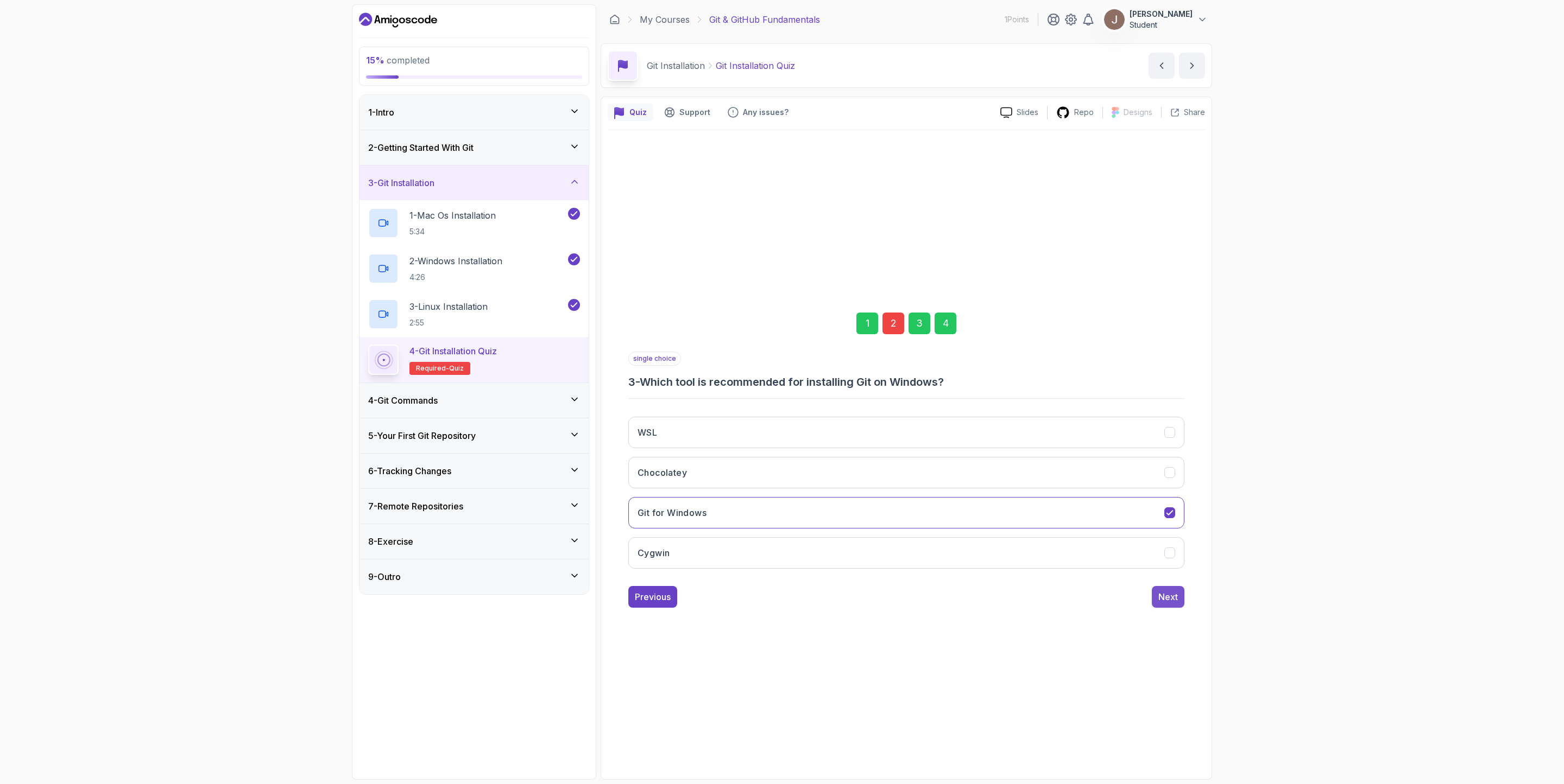
click at [1042, 522] on button "Next" at bounding box center [1168, 597] width 33 height 22
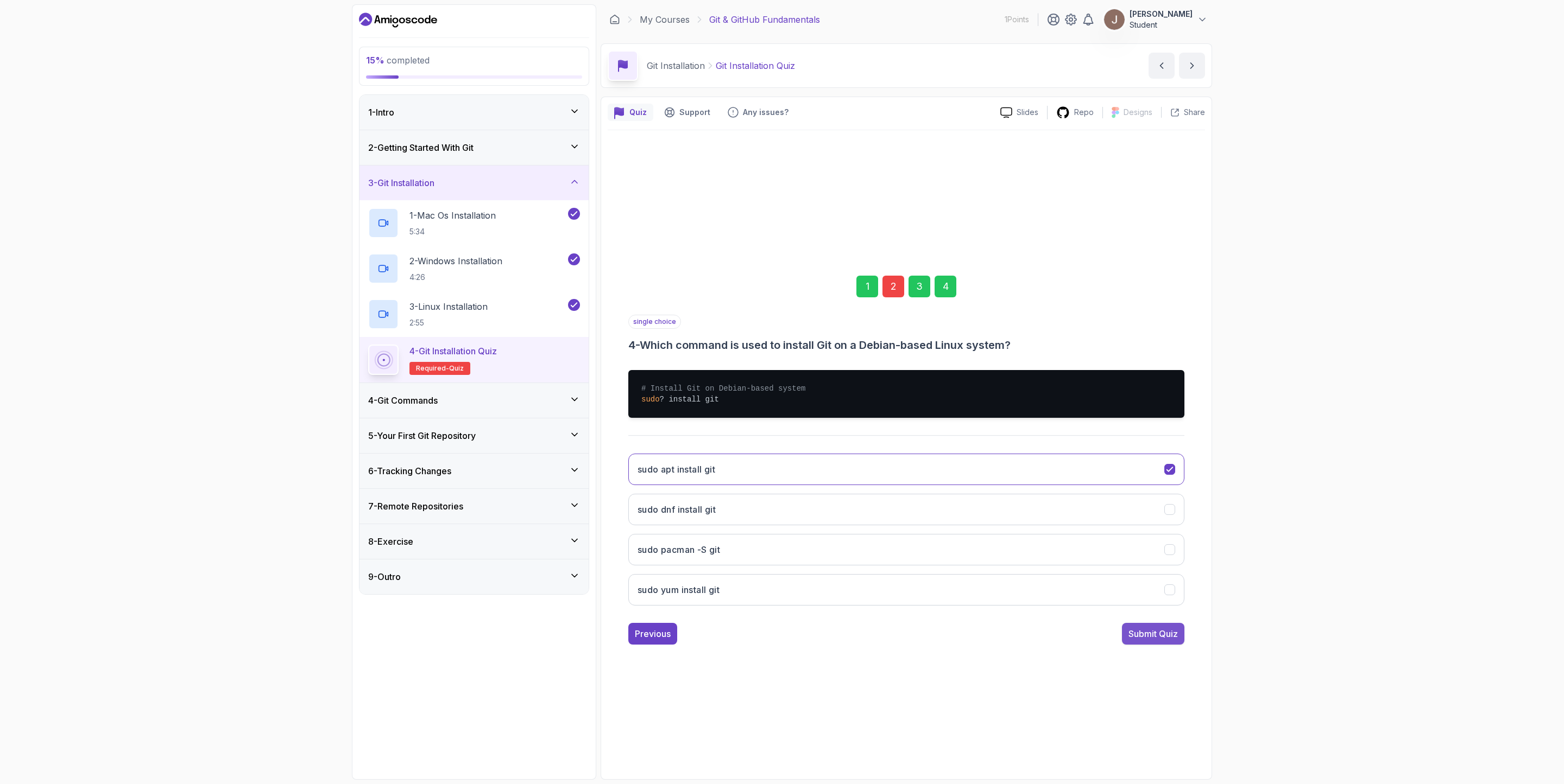
click at [1042, 522] on div "Submit Quiz" at bounding box center [1153, 634] width 49 height 13
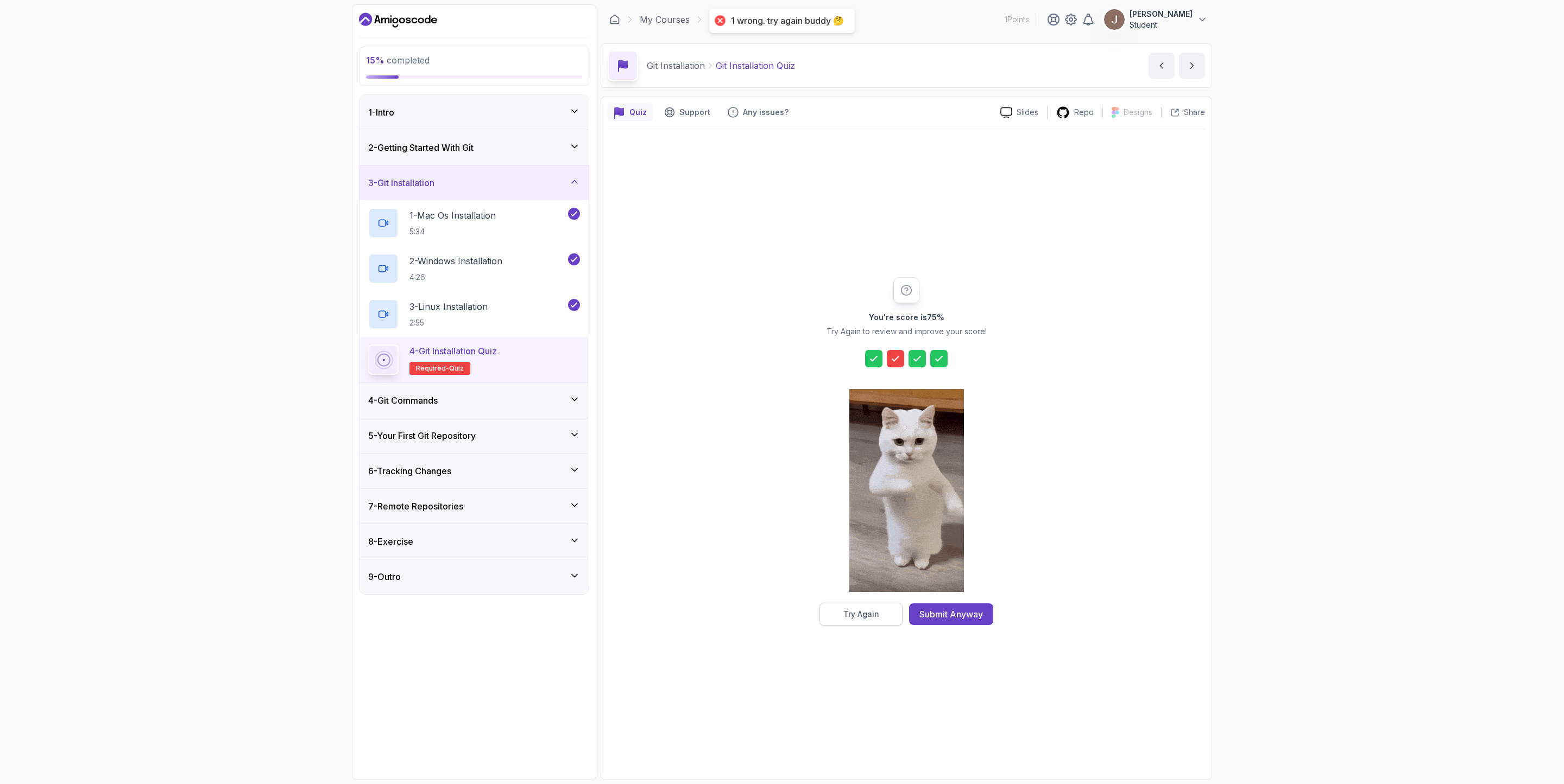
click at [875, 522] on button "Try Again" at bounding box center [861, 615] width 83 height 23
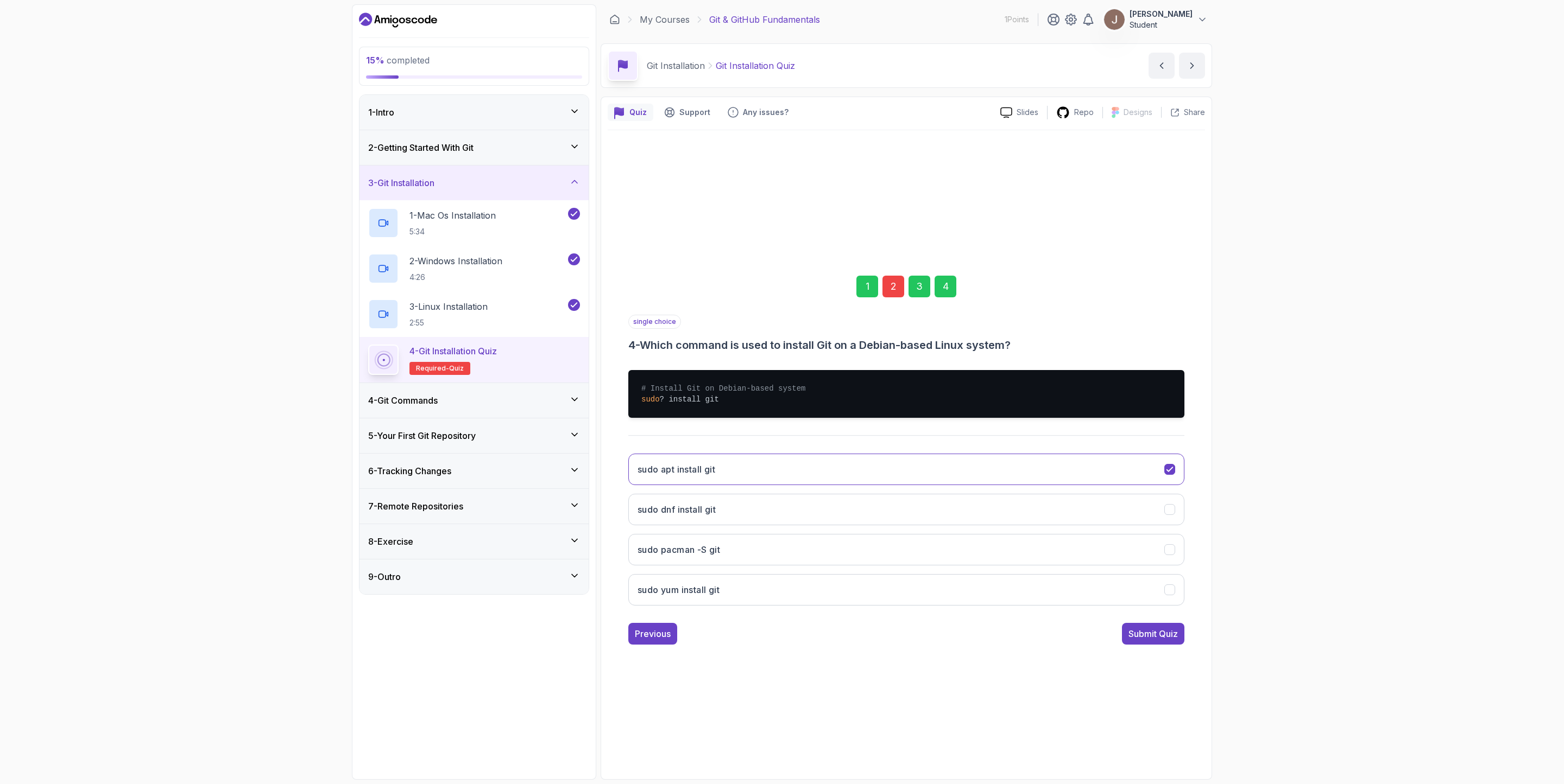
click at [896, 288] on div "2" at bounding box center [893, 286] width 22 height 22
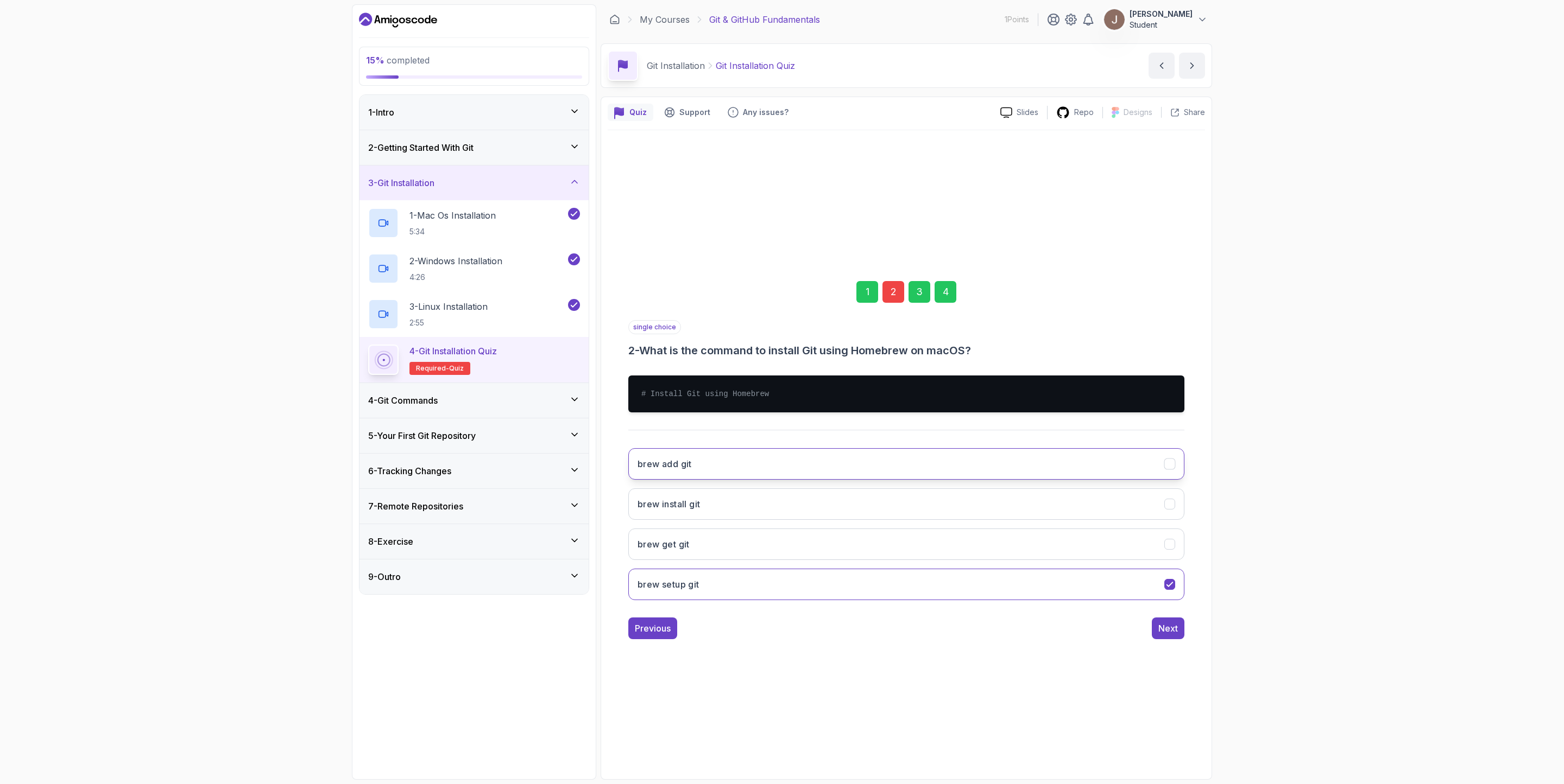
click at [794, 450] on button "brew add git" at bounding box center [906, 464] width 556 height 32
click at [979, 522] on button "brew get git" at bounding box center [906, 544] width 556 height 32
click at [1042, 522] on div "Next" at bounding box center [1168, 628] width 19 height 13
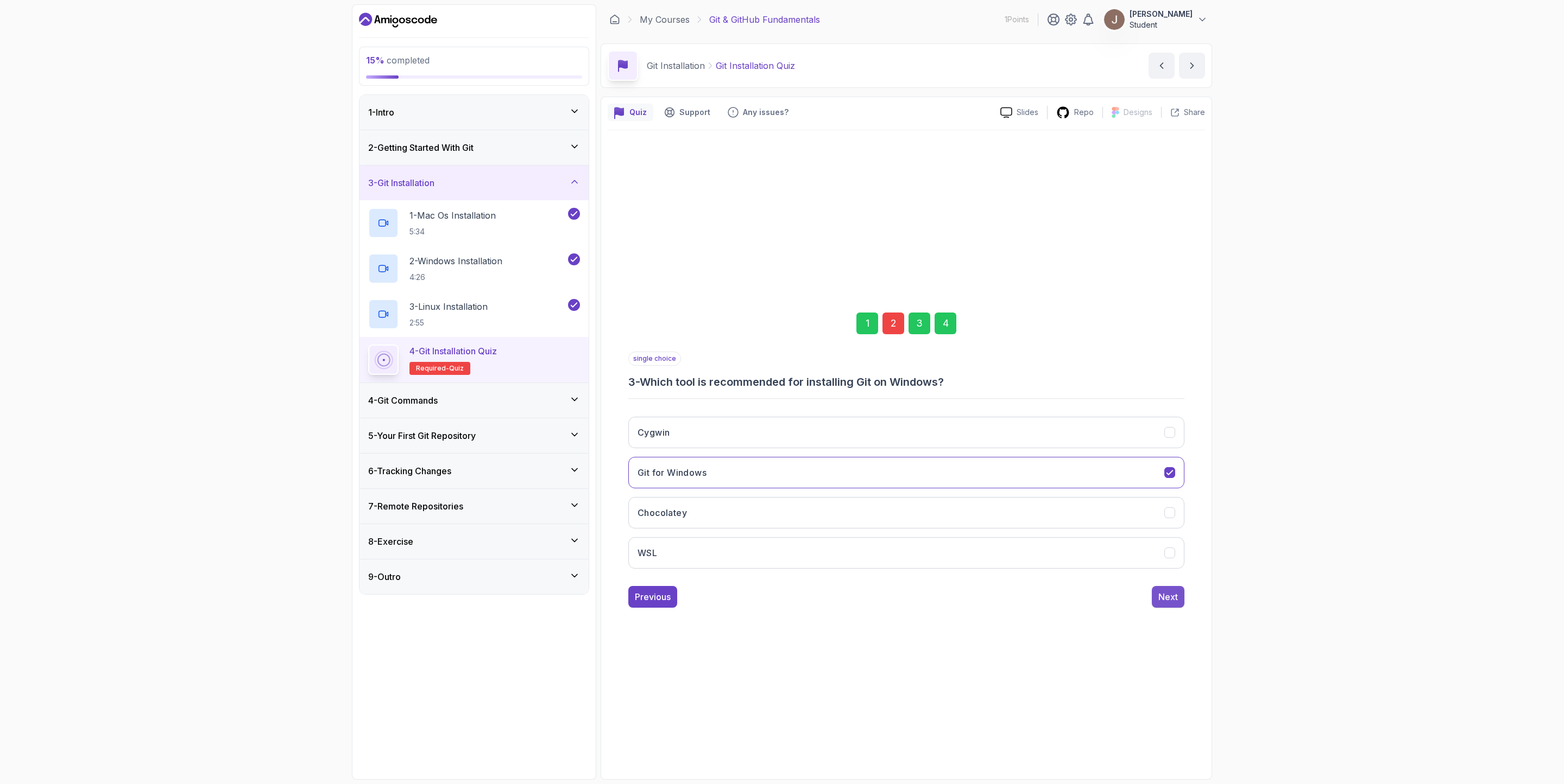
click at [1042, 522] on div "Next" at bounding box center [1168, 596] width 19 height 13
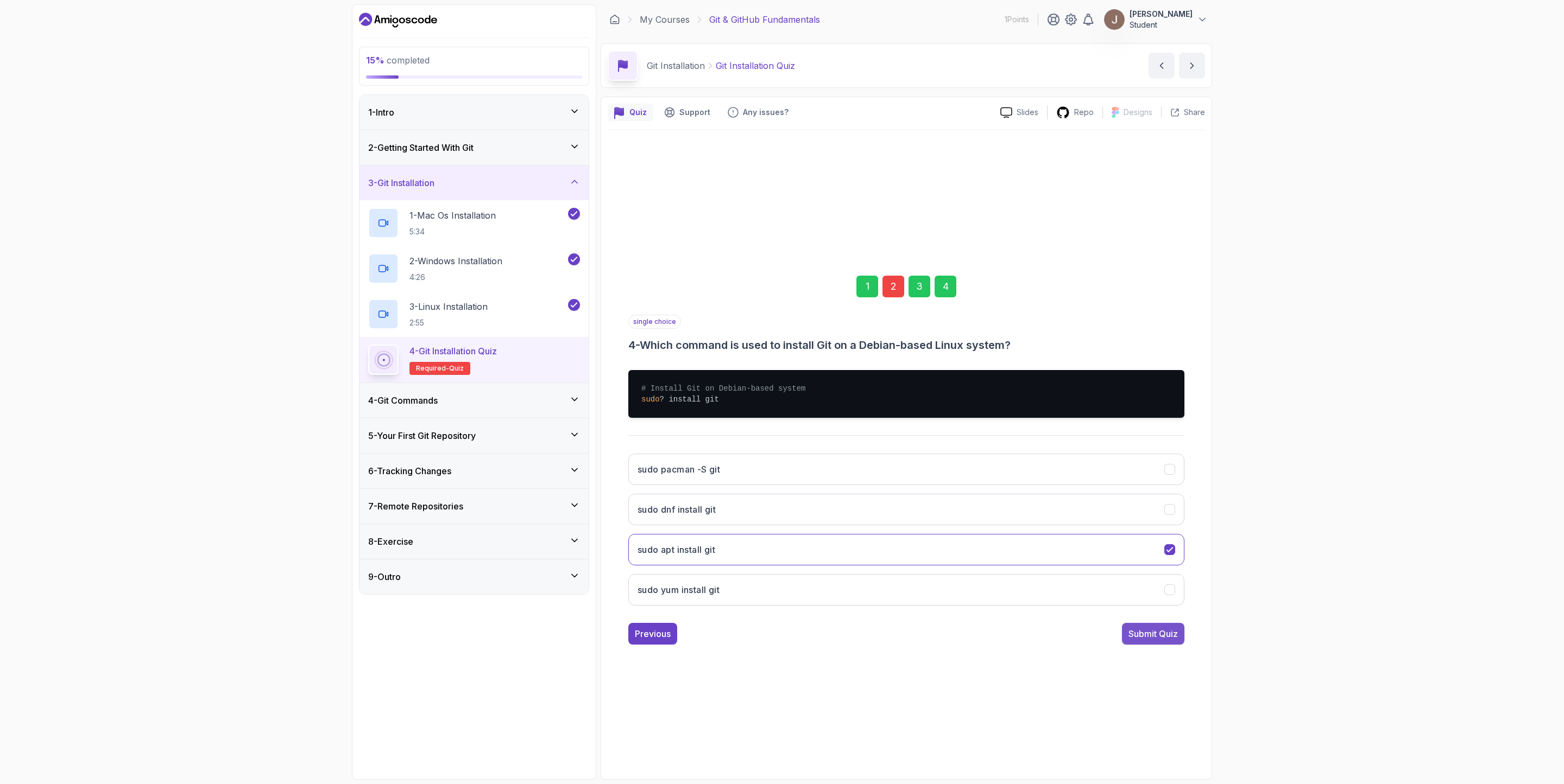
click at [1042, 522] on div "Submit Quiz" at bounding box center [1153, 634] width 49 height 13
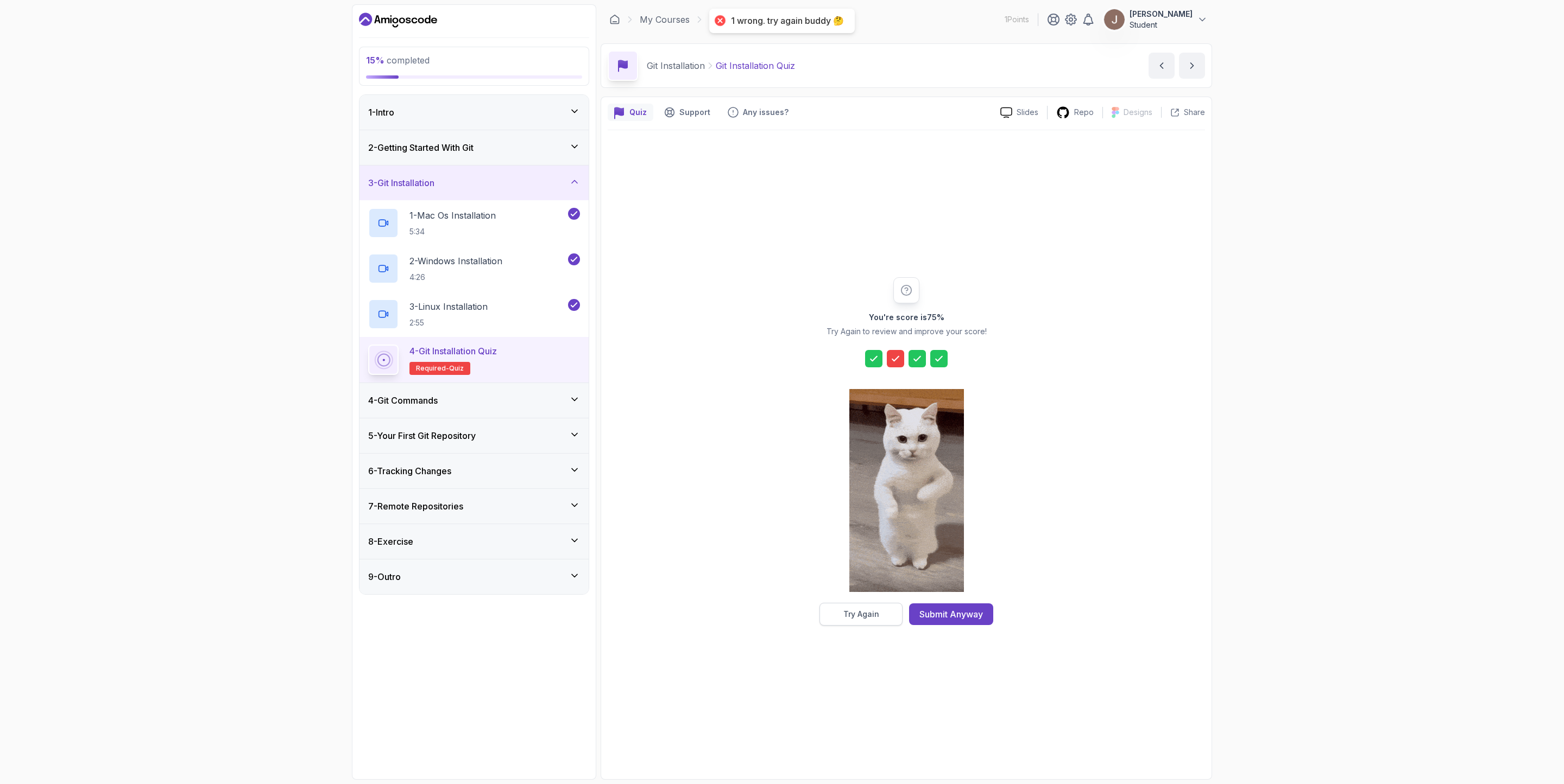
click at [855, 522] on div "Try Again" at bounding box center [861, 615] width 36 height 11
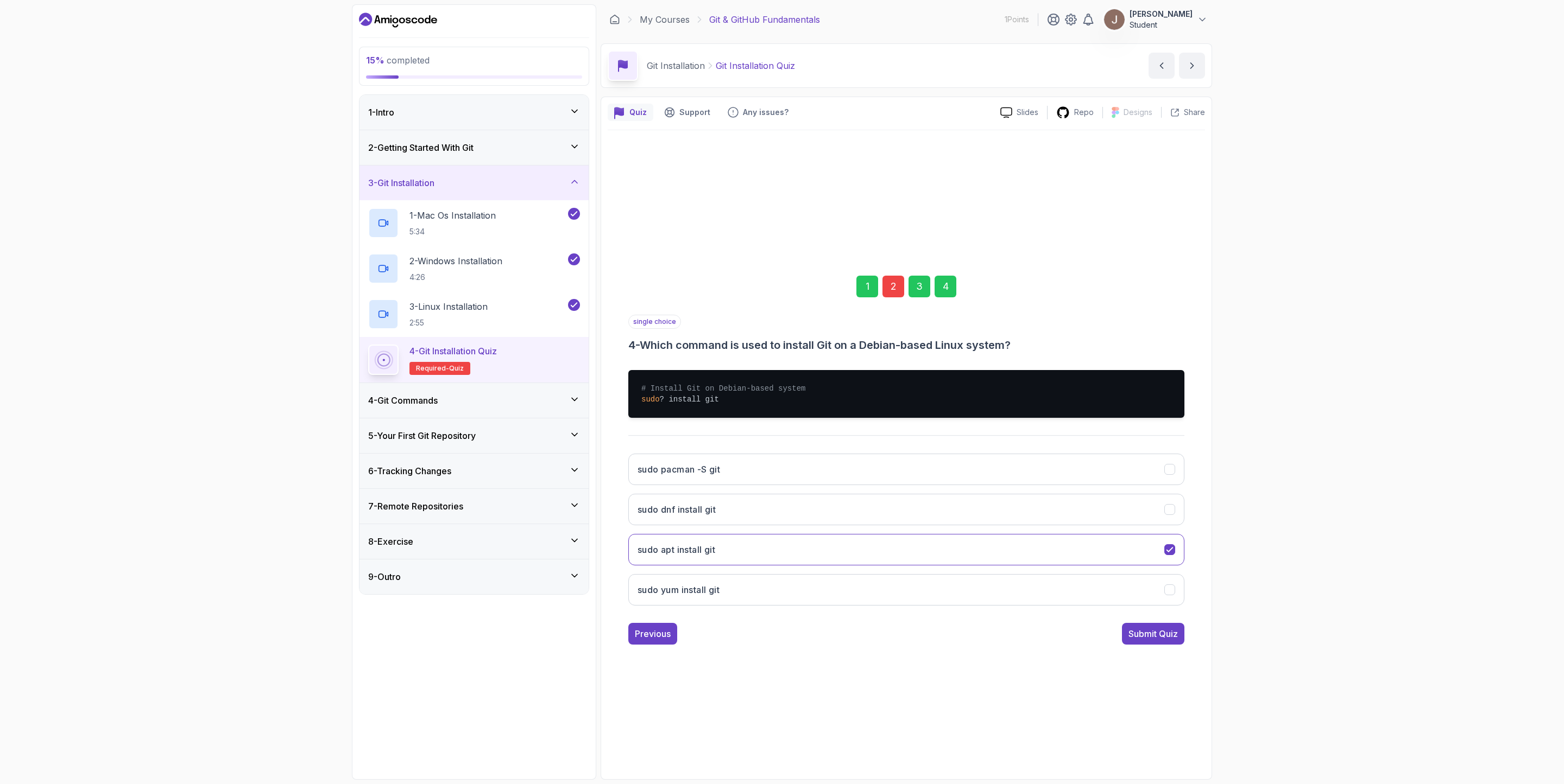
click at [898, 283] on div "2" at bounding box center [893, 286] width 22 height 22
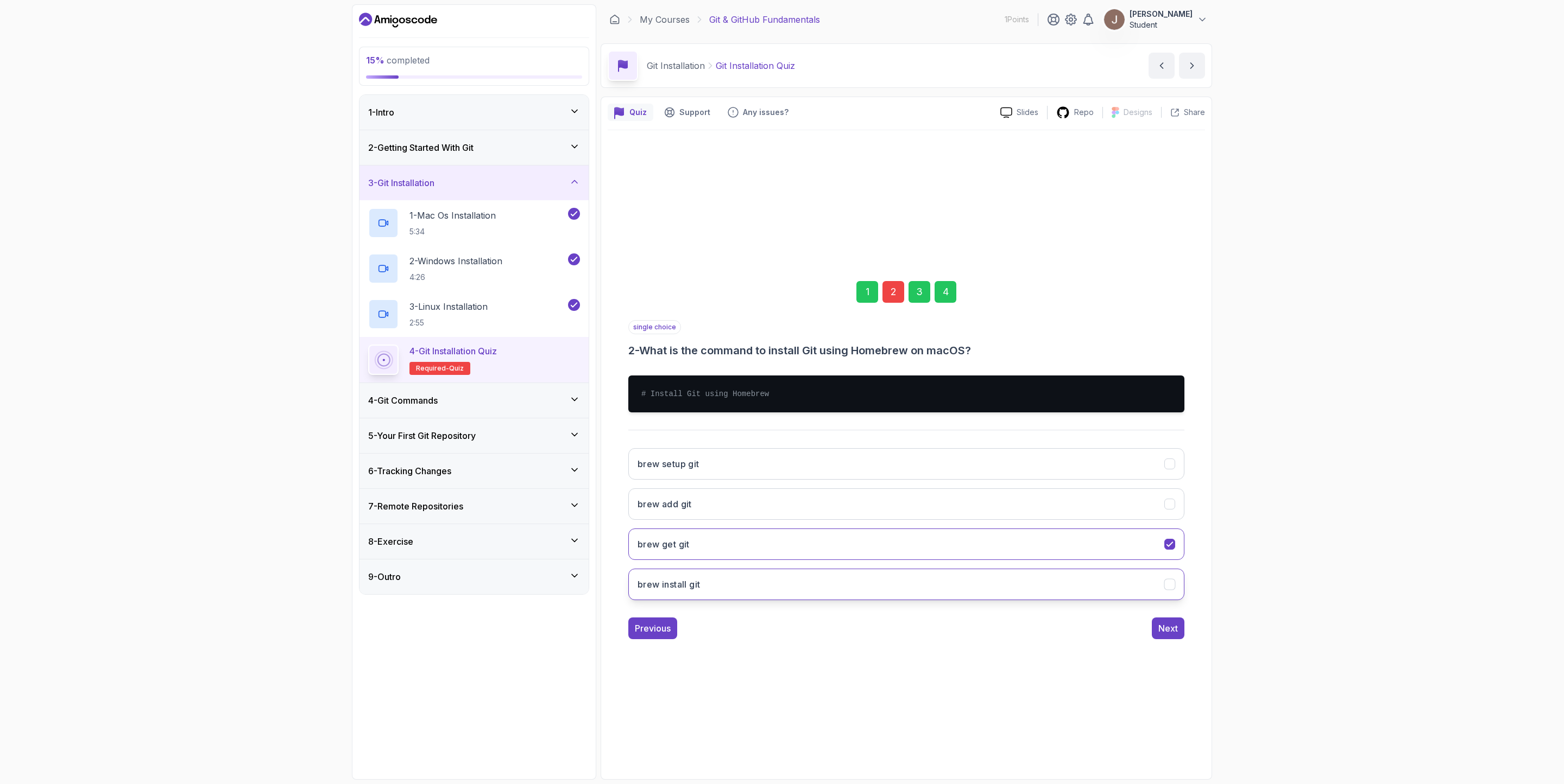
click at [702, 522] on button "brew install git" at bounding box center [906, 584] width 556 height 32
click at [1042, 522] on div "Next" at bounding box center [1168, 628] width 19 height 13
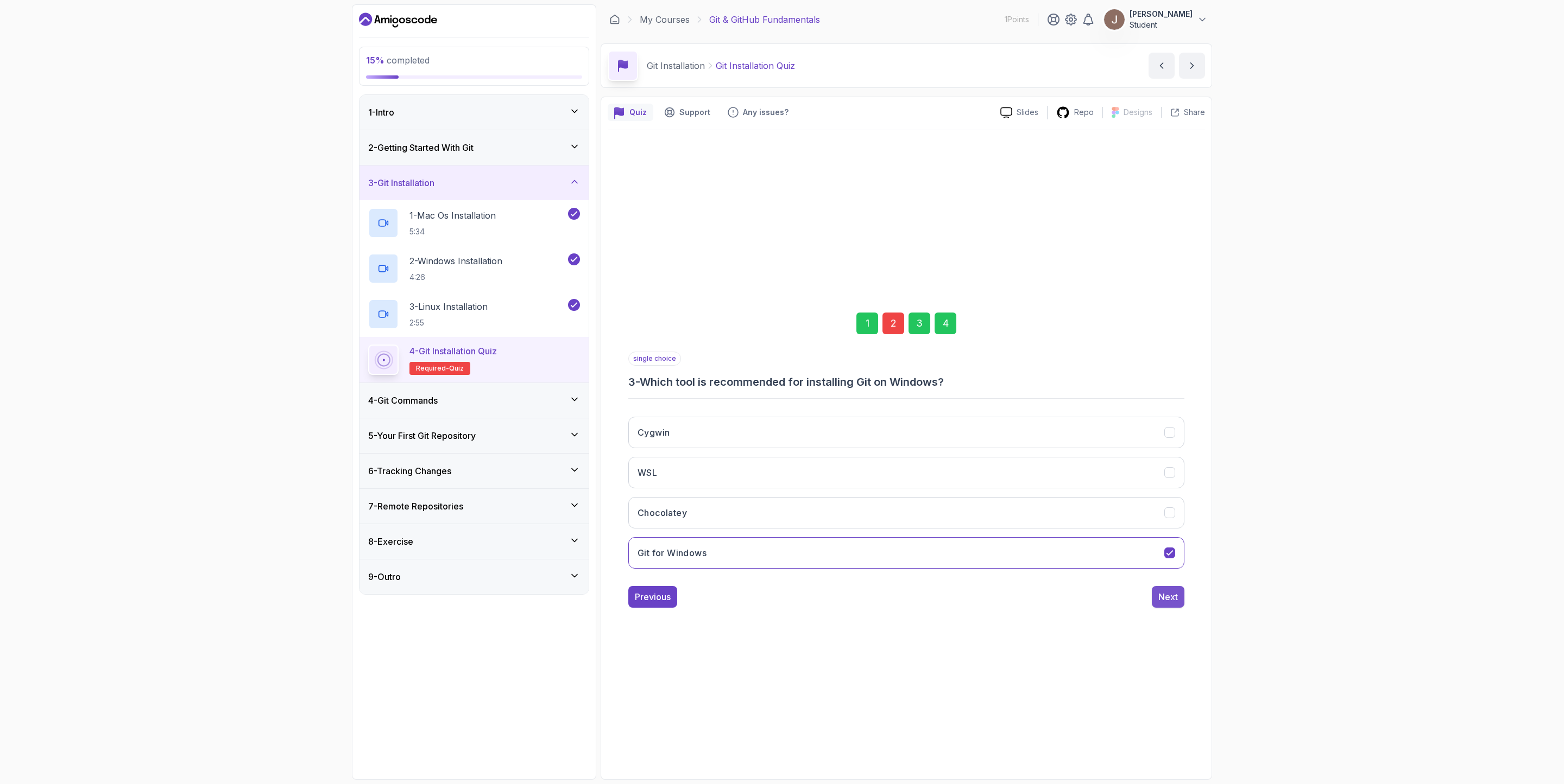
click at [1042, 522] on button "Next" at bounding box center [1168, 597] width 33 height 22
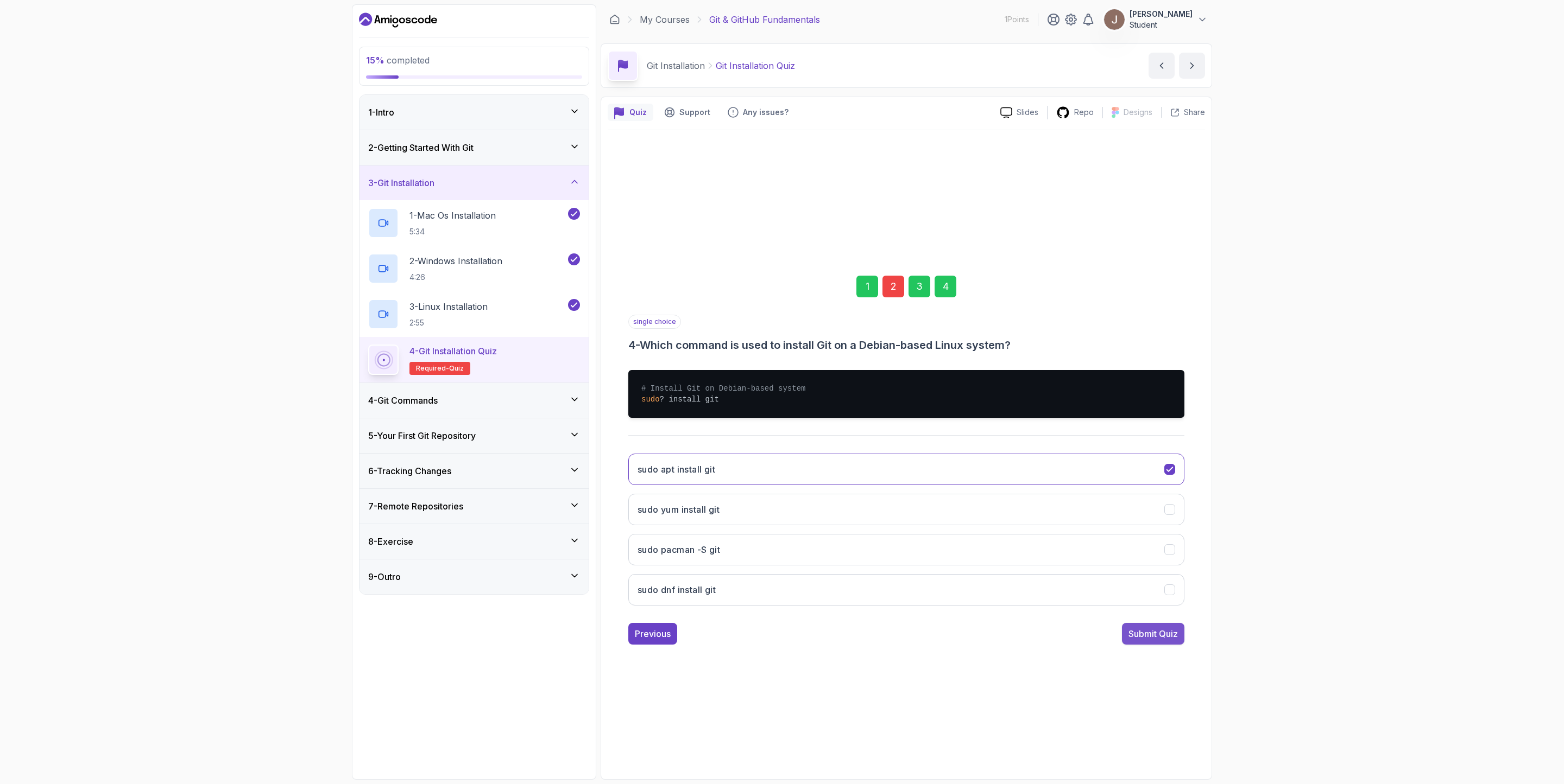
click at [1042, 522] on div "Submit Quiz" at bounding box center [1153, 634] width 49 height 13
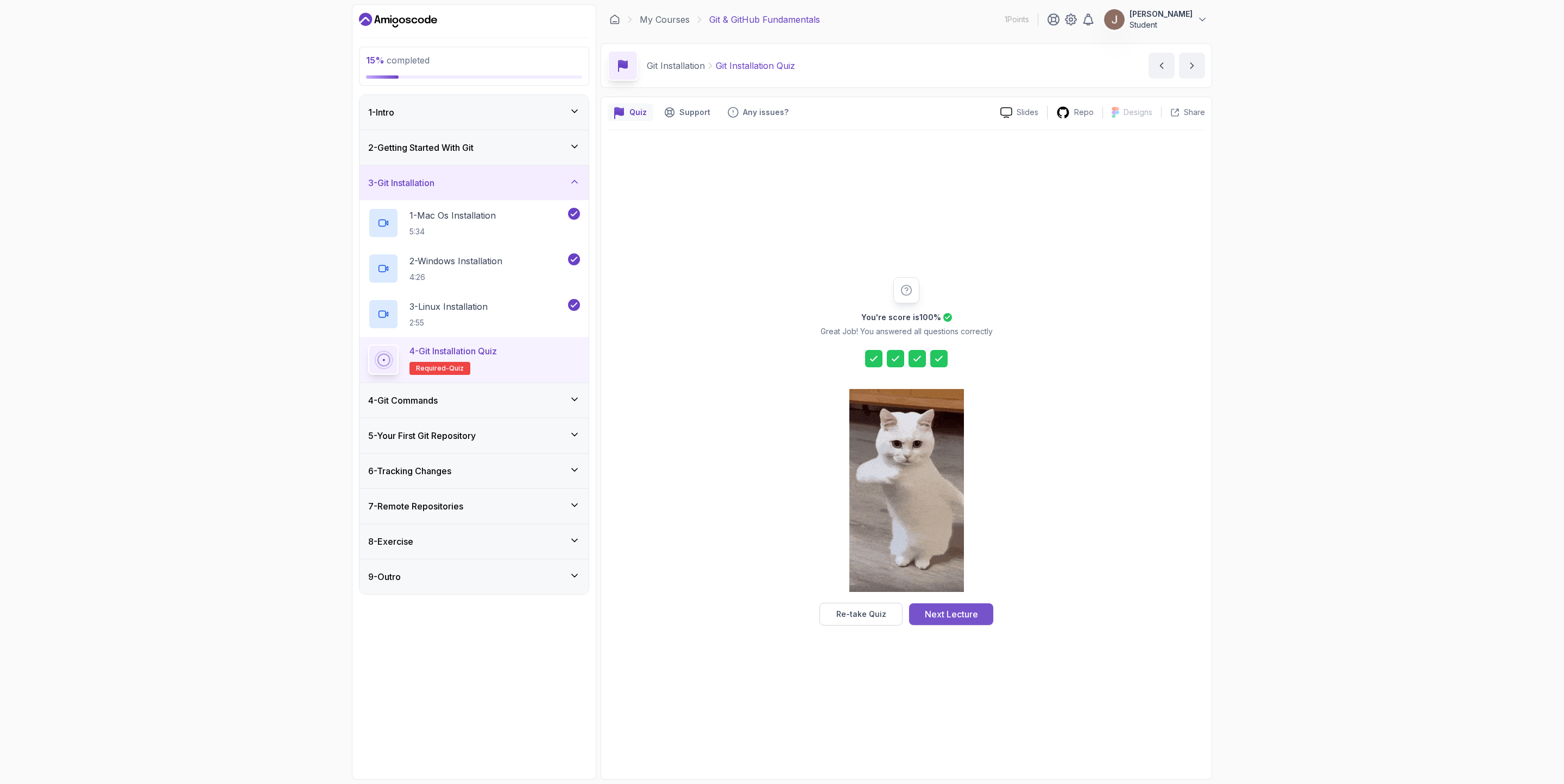
click at [985, 522] on button "Next Lecture" at bounding box center [951, 615] width 84 height 22
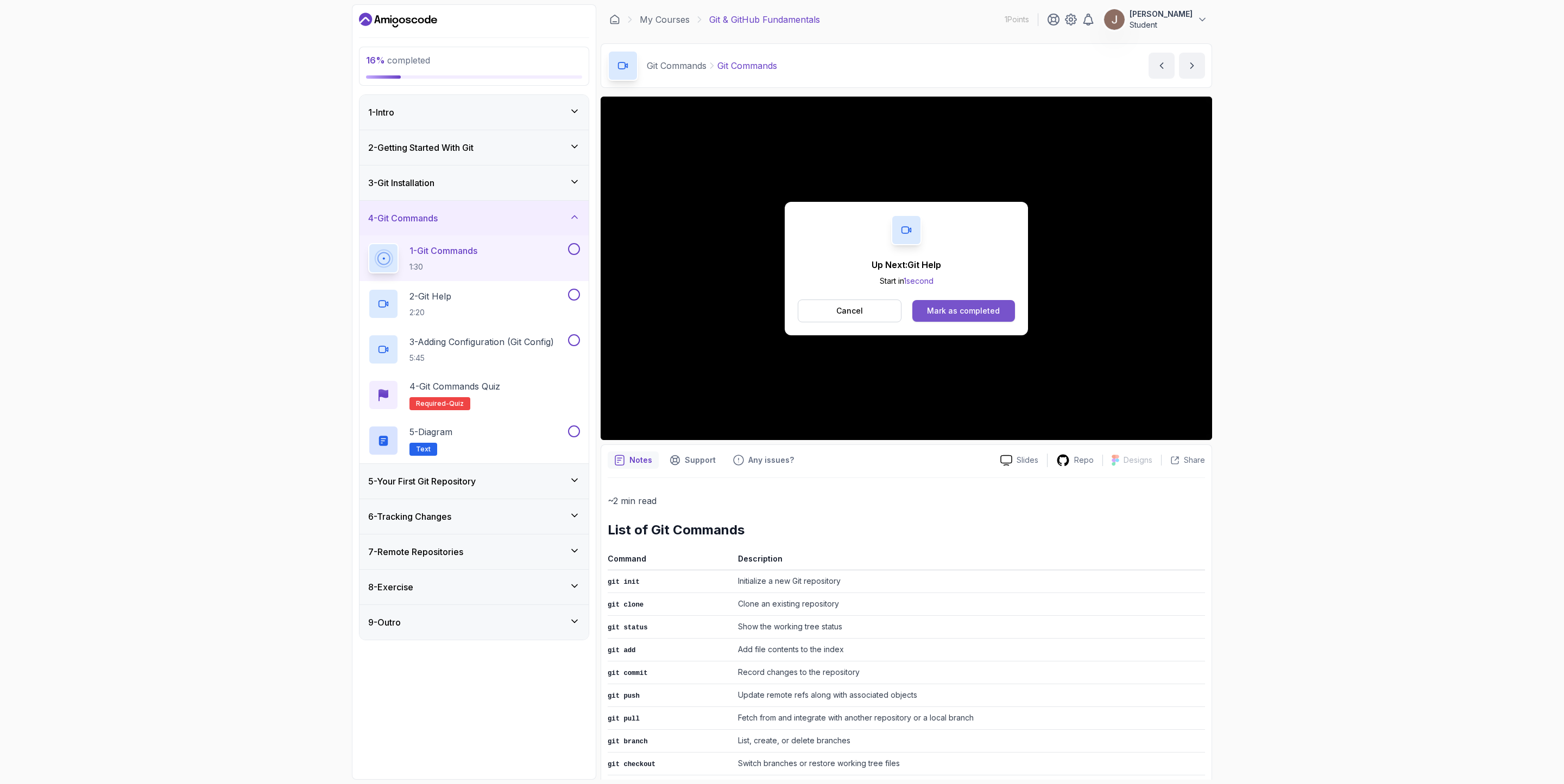
click at [980, 316] on div "Mark as completed" at bounding box center [964, 311] width 73 height 11
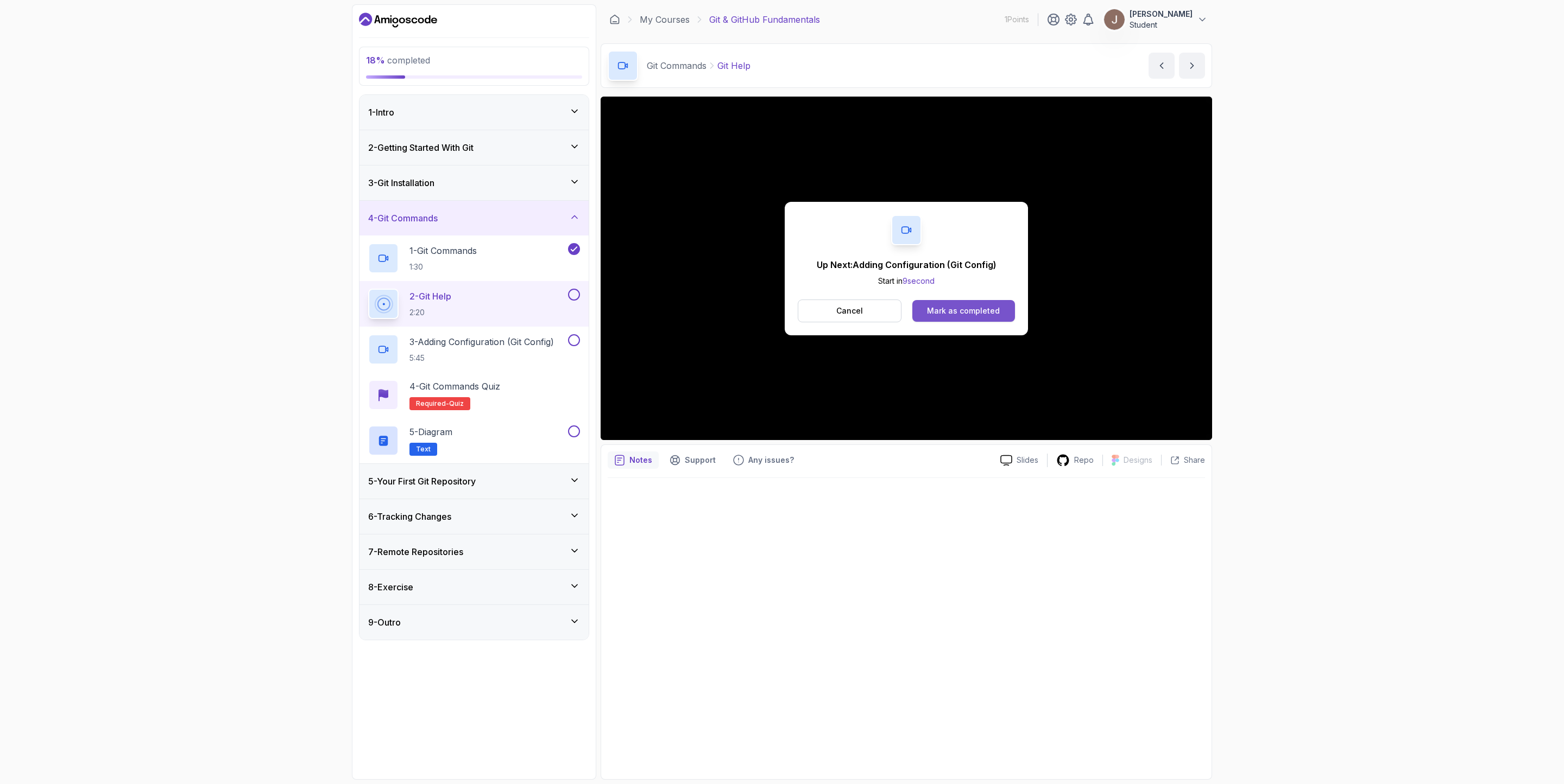
click at [994, 314] on div "Mark as completed" at bounding box center [964, 311] width 73 height 11
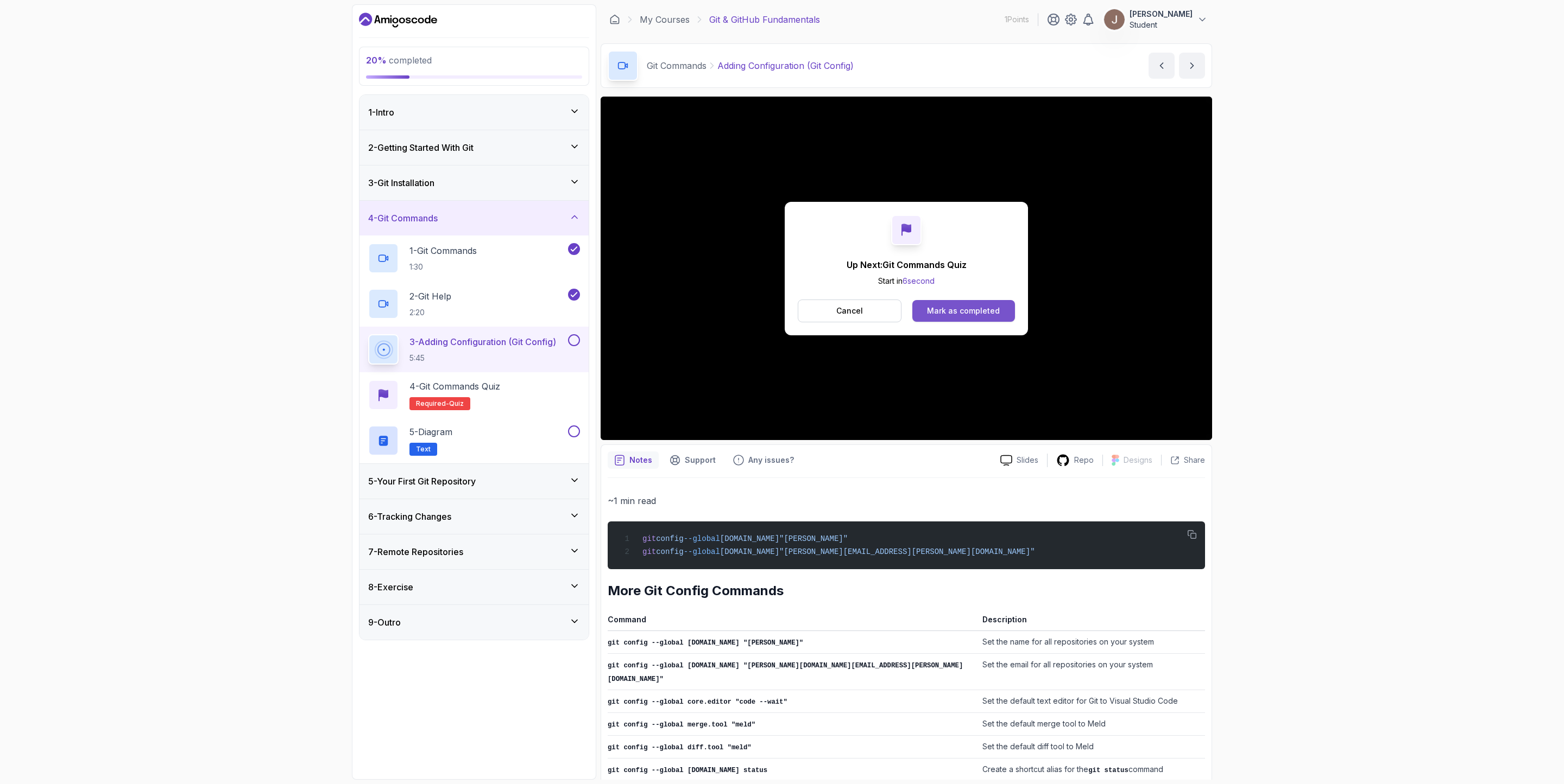
click at [991, 312] on div "Mark as completed" at bounding box center [964, 311] width 73 height 11
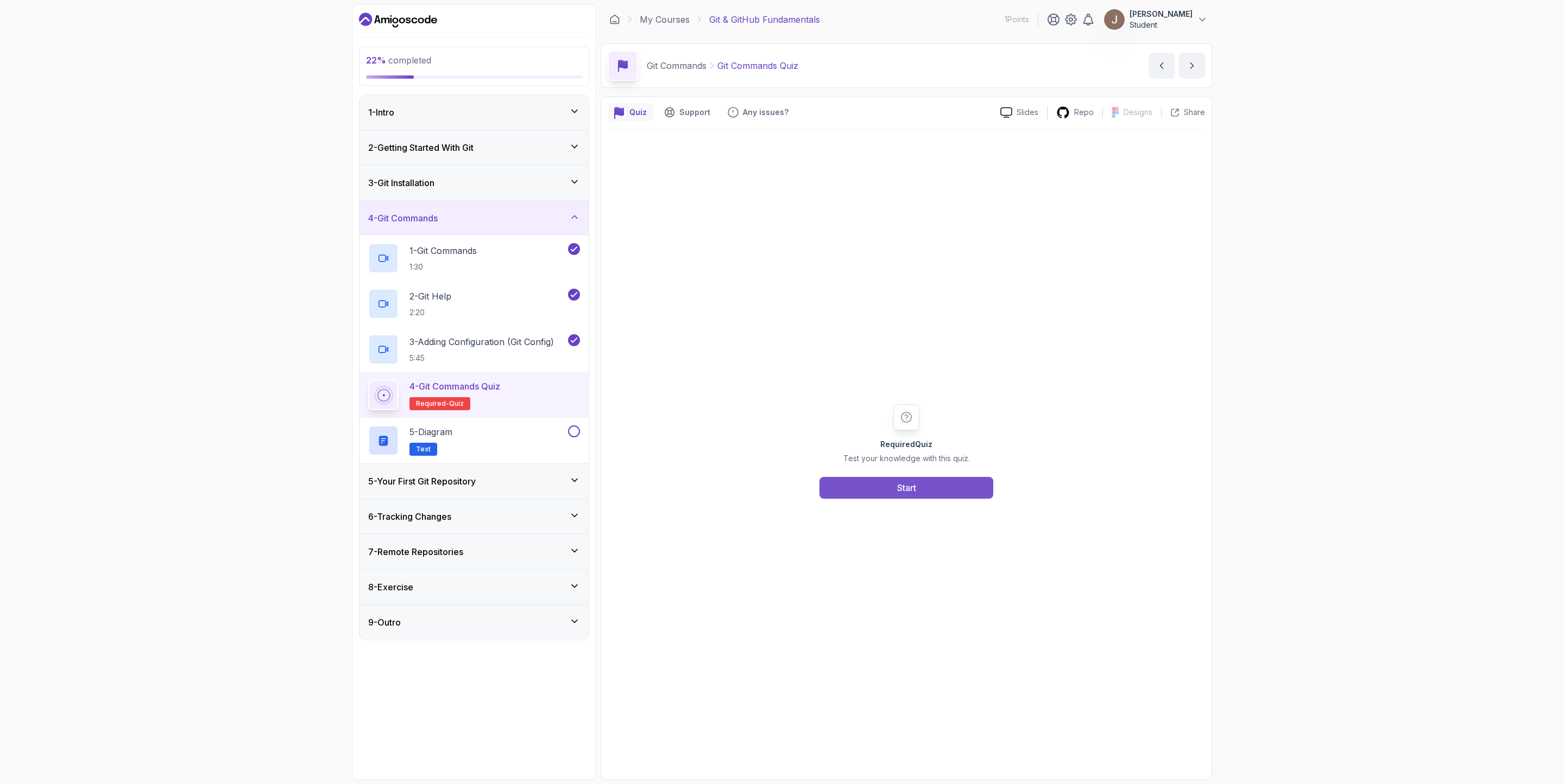
click at [944, 483] on button "Start" at bounding box center [906, 488] width 174 height 22
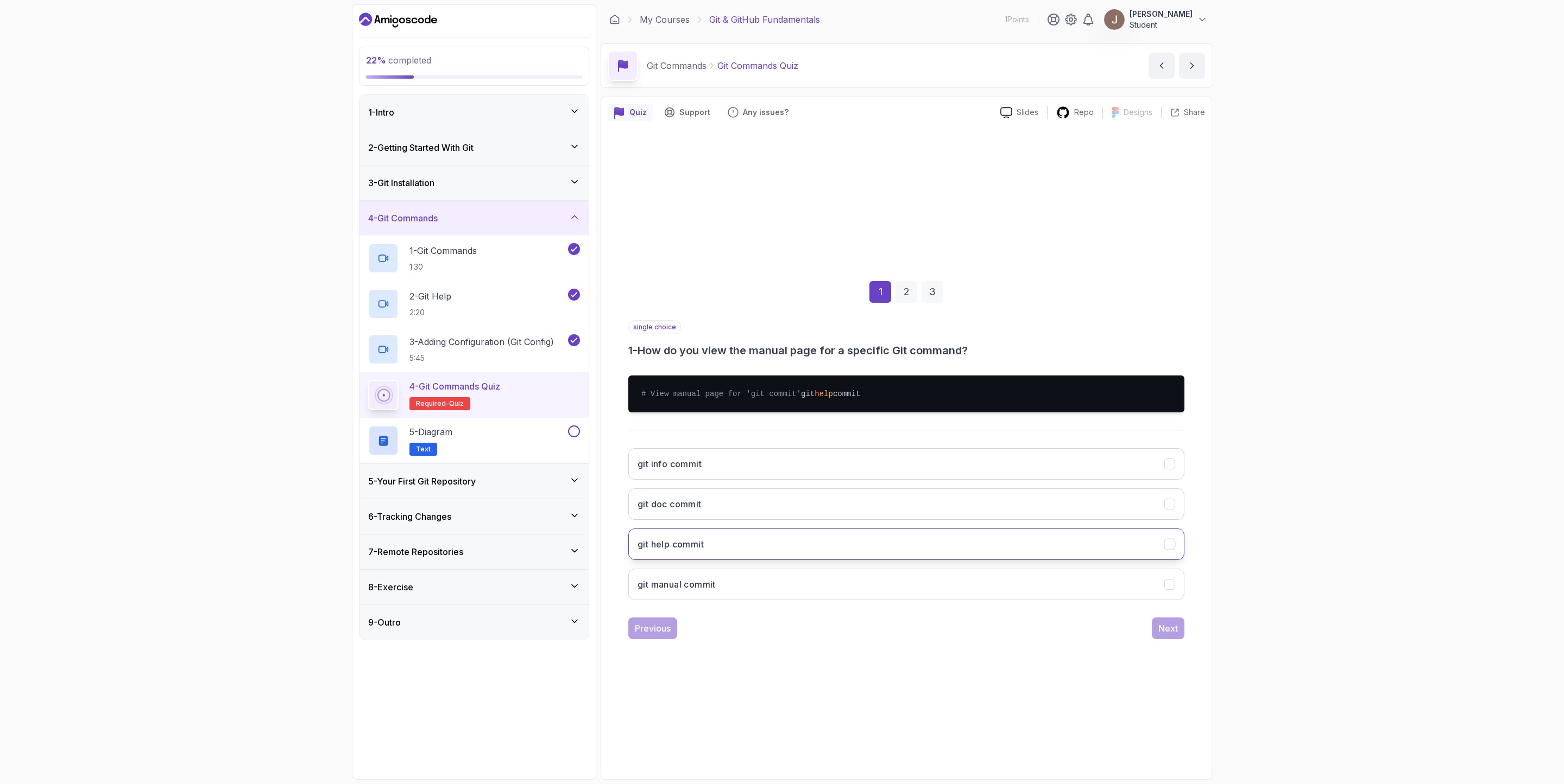
click at [665, 522] on button "git help commit" at bounding box center [906, 544] width 556 height 32
click at [1042, 522] on div "Next" at bounding box center [1168, 628] width 19 height 13
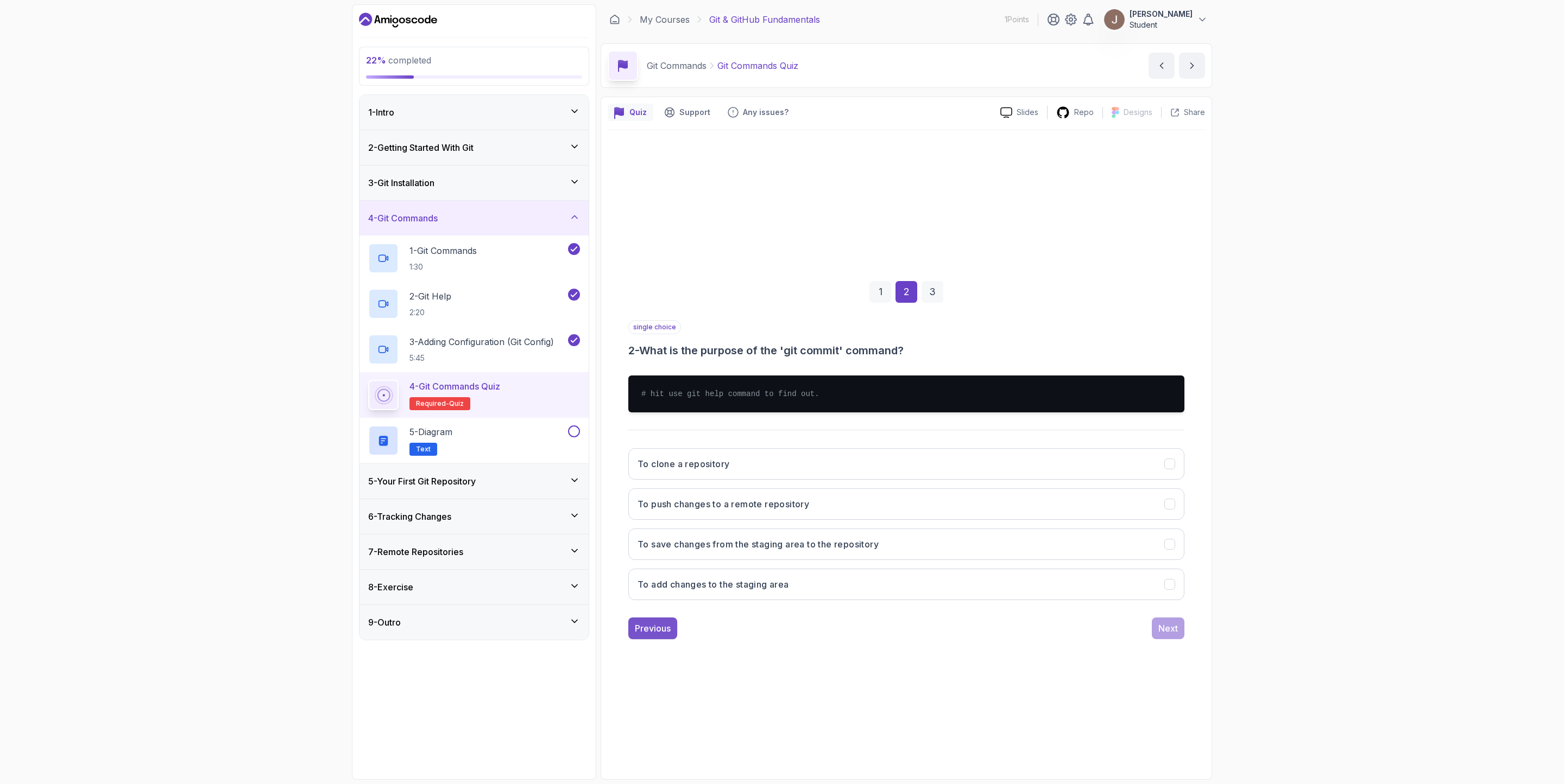
click at [653, 522] on button "Previous" at bounding box center [653, 629] width 49 height 22
click at [1042, 522] on button "Next" at bounding box center [1168, 629] width 33 height 22
click at [716, 508] on h3 "To save changes from the staging area to the repository" at bounding box center [758, 504] width 241 height 13
click at [1042, 522] on div "Next" at bounding box center [1168, 628] width 19 height 13
click at [716, 522] on h3 "git config --global [DOMAIN_NAME]" at bounding box center [715, 544] width 156 height 13
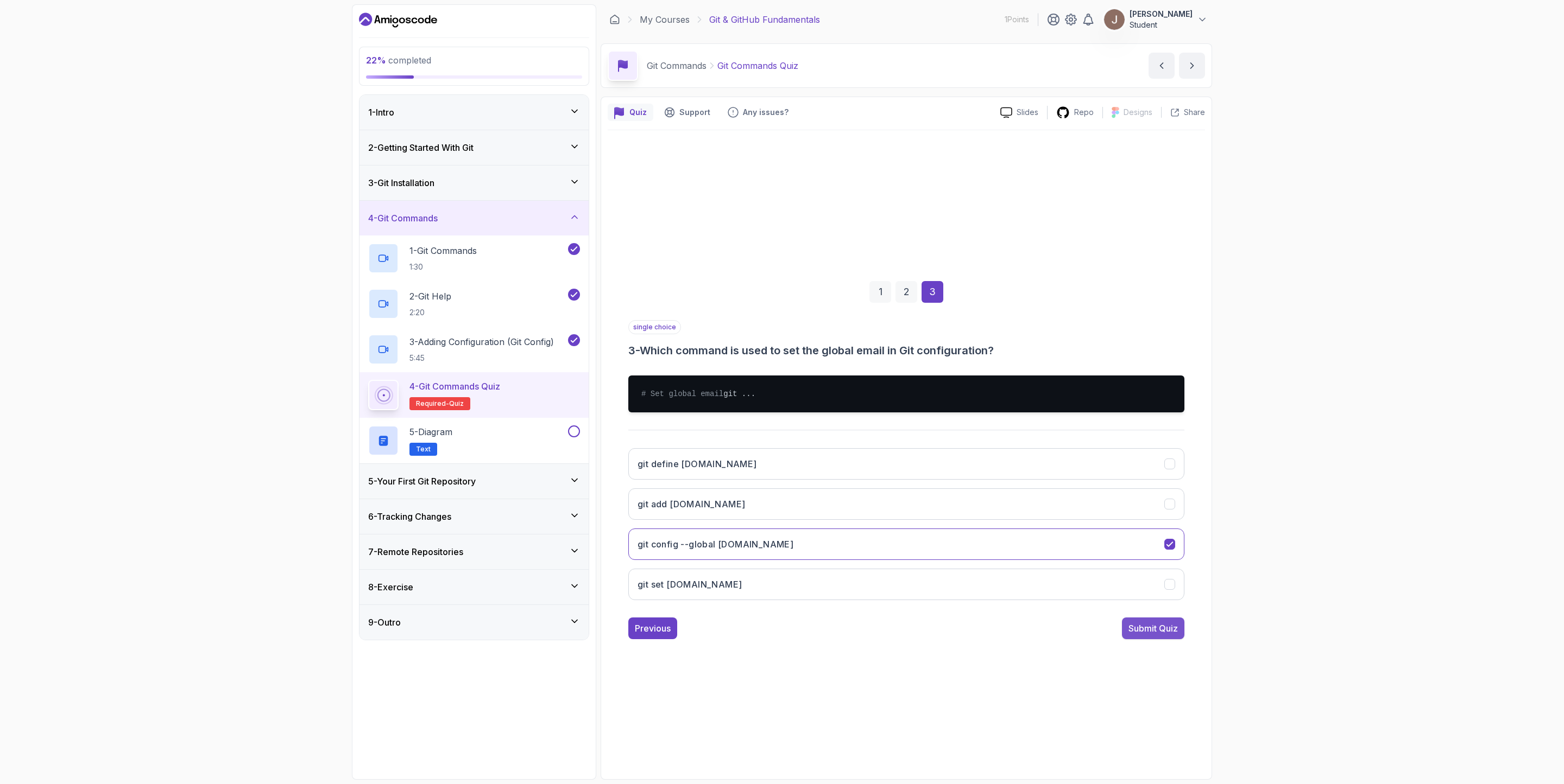
click at [1042, 522] on div "Submit Quiz" at bounding box center [1153, 628] width 49 height 13
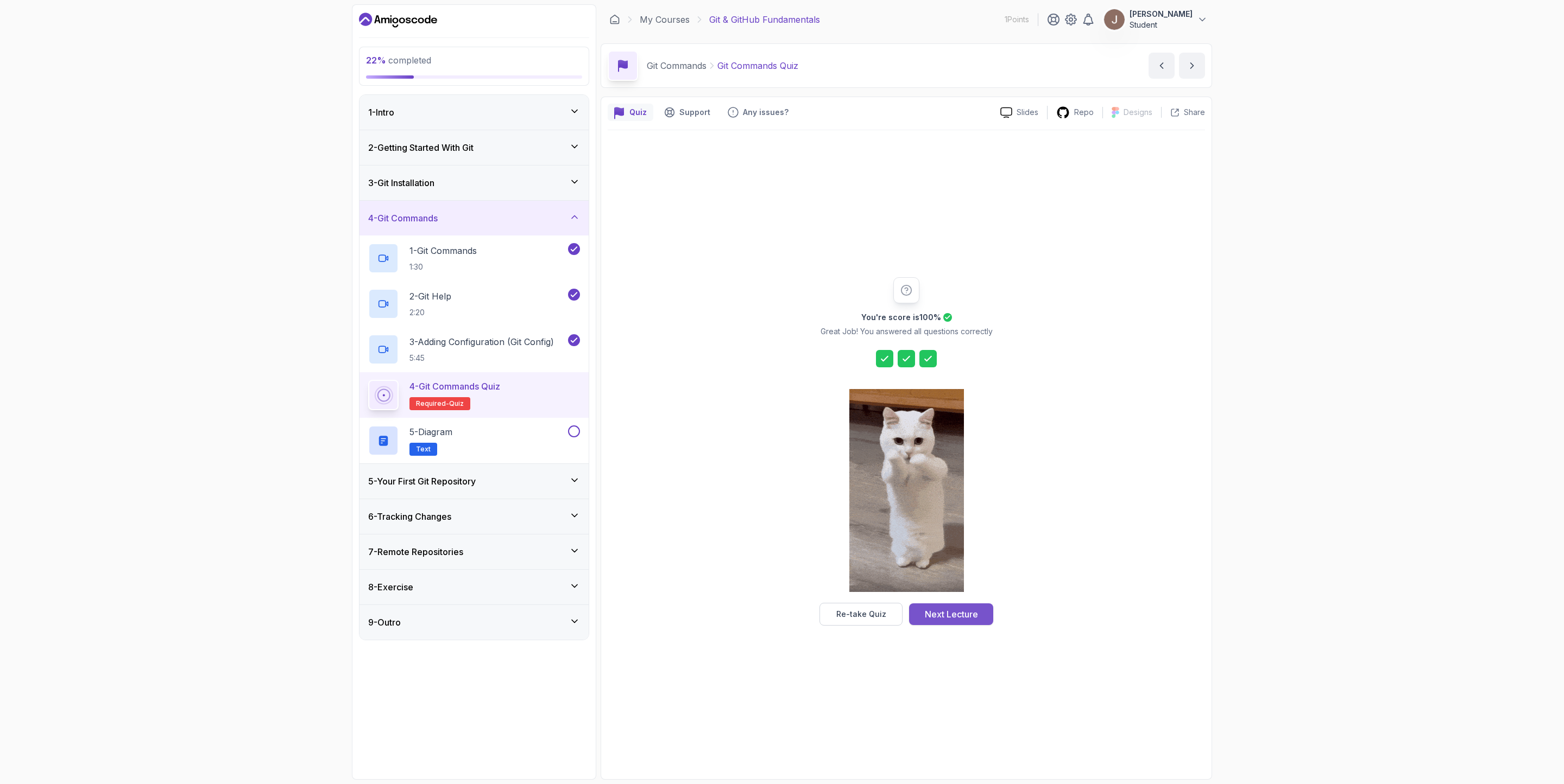
click at [964, 522] on div "Next Lecture" at bounding box center [951, 614] width 53 height 13
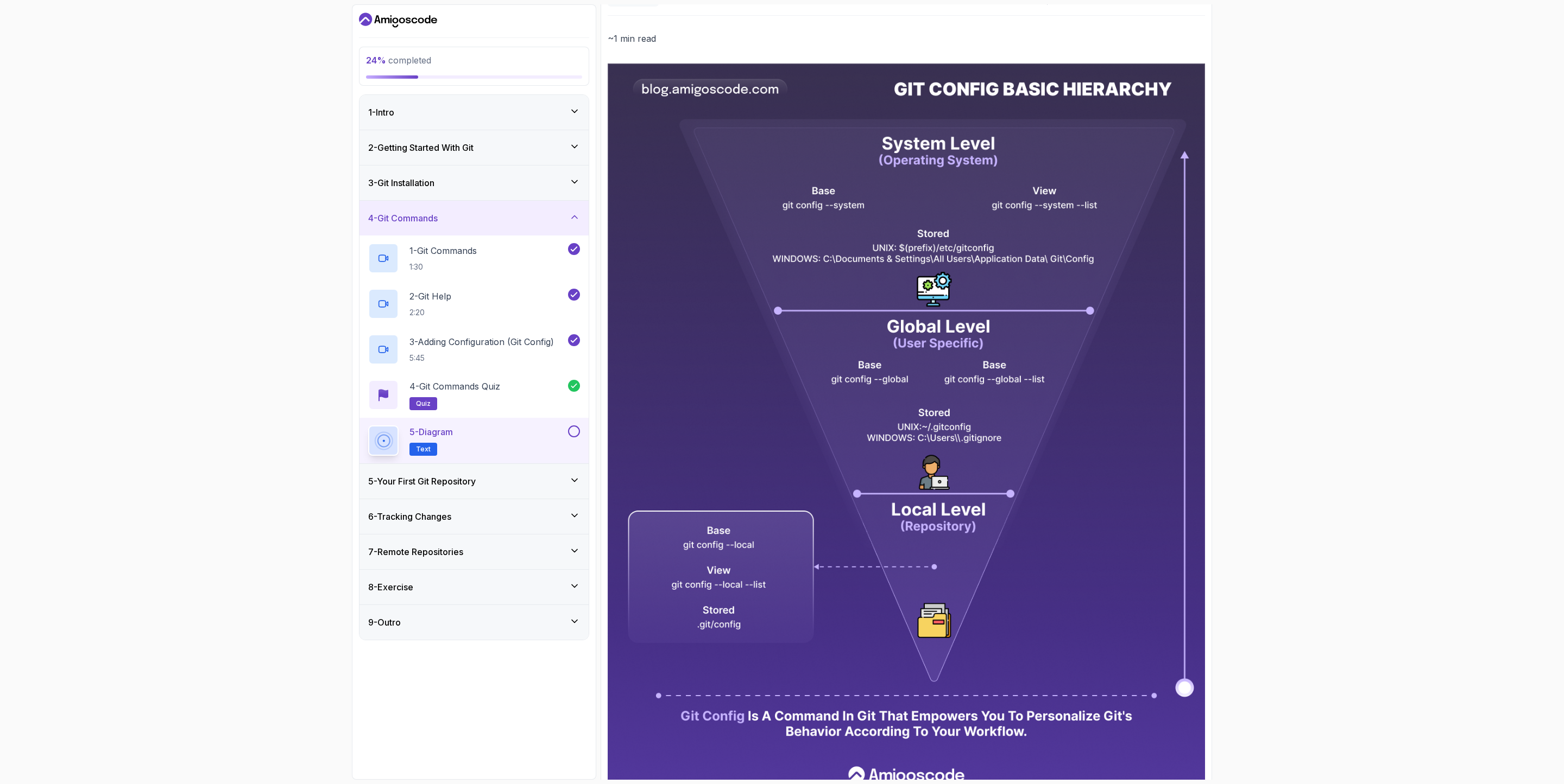
scroll to position [178, 0]
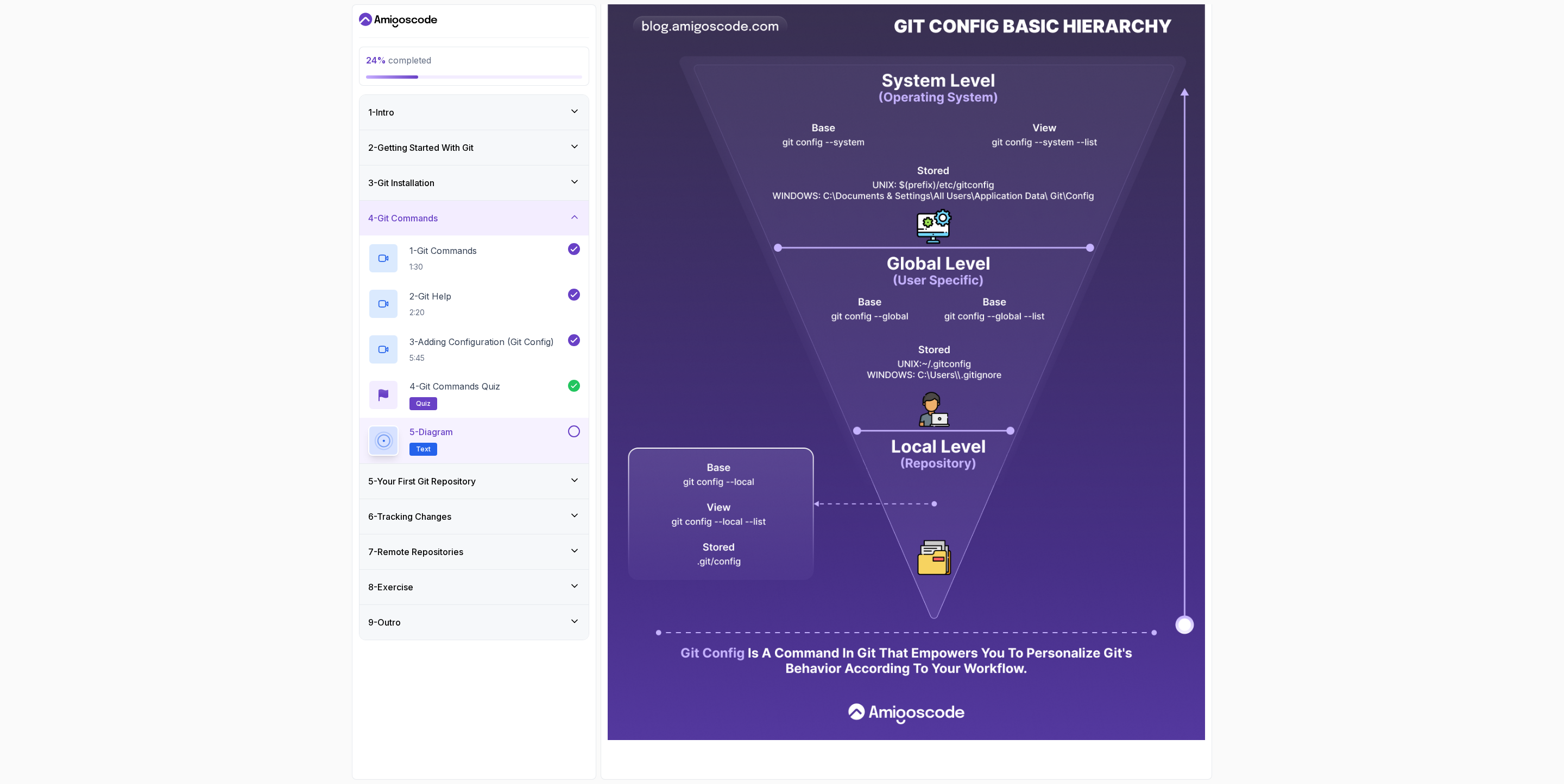
click at [576, 434] on button at bounding box center [574, 431] width 12 height 12
click at [543, 483] on div "5 - Your First Git Repository" at bounding box center [474, 481] width 212 height 13
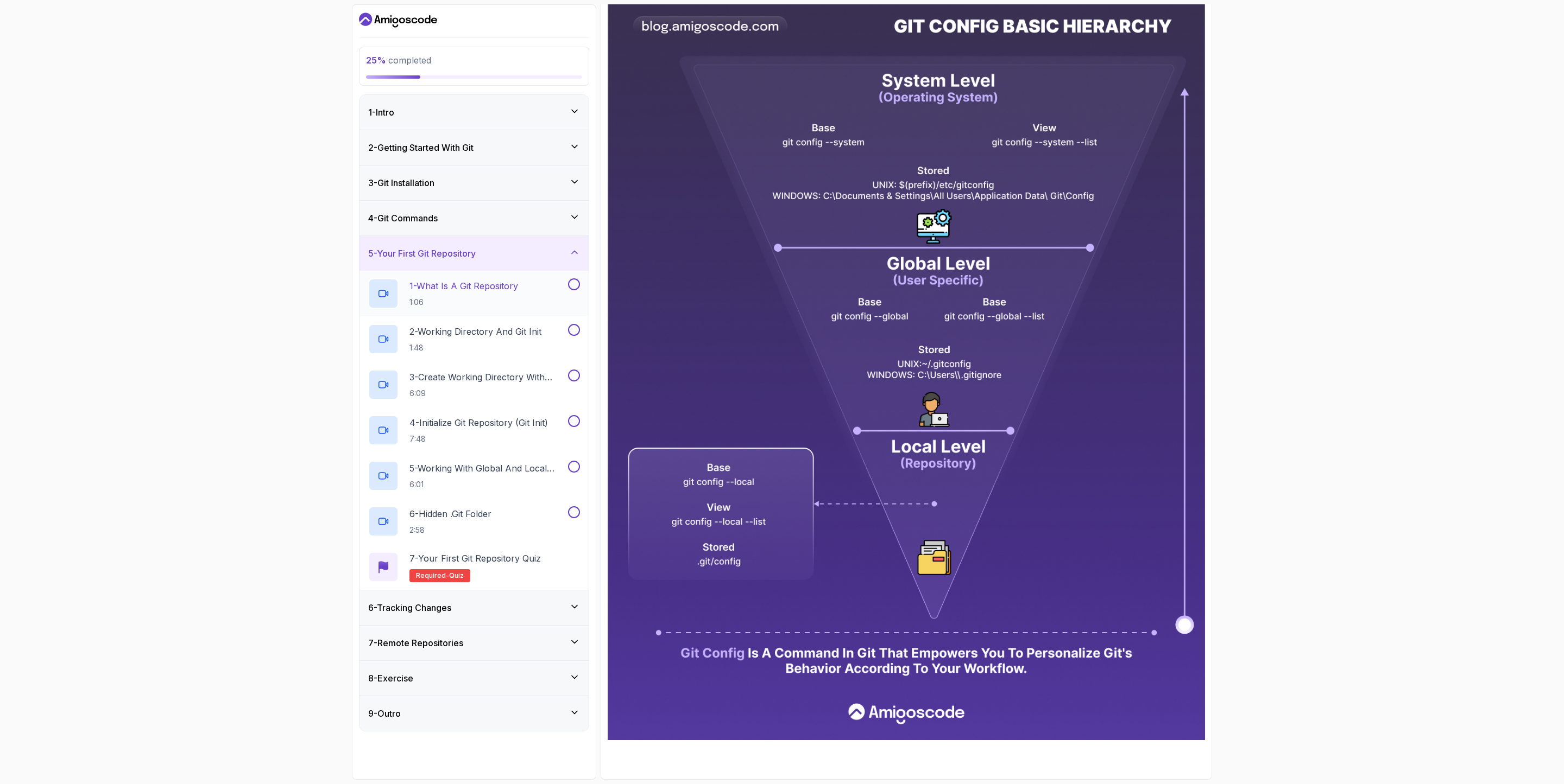
click at [531, 295] on div "1 - What Is A Git Repository 1:06" at bounding box center [467, 294] width 198 height 30
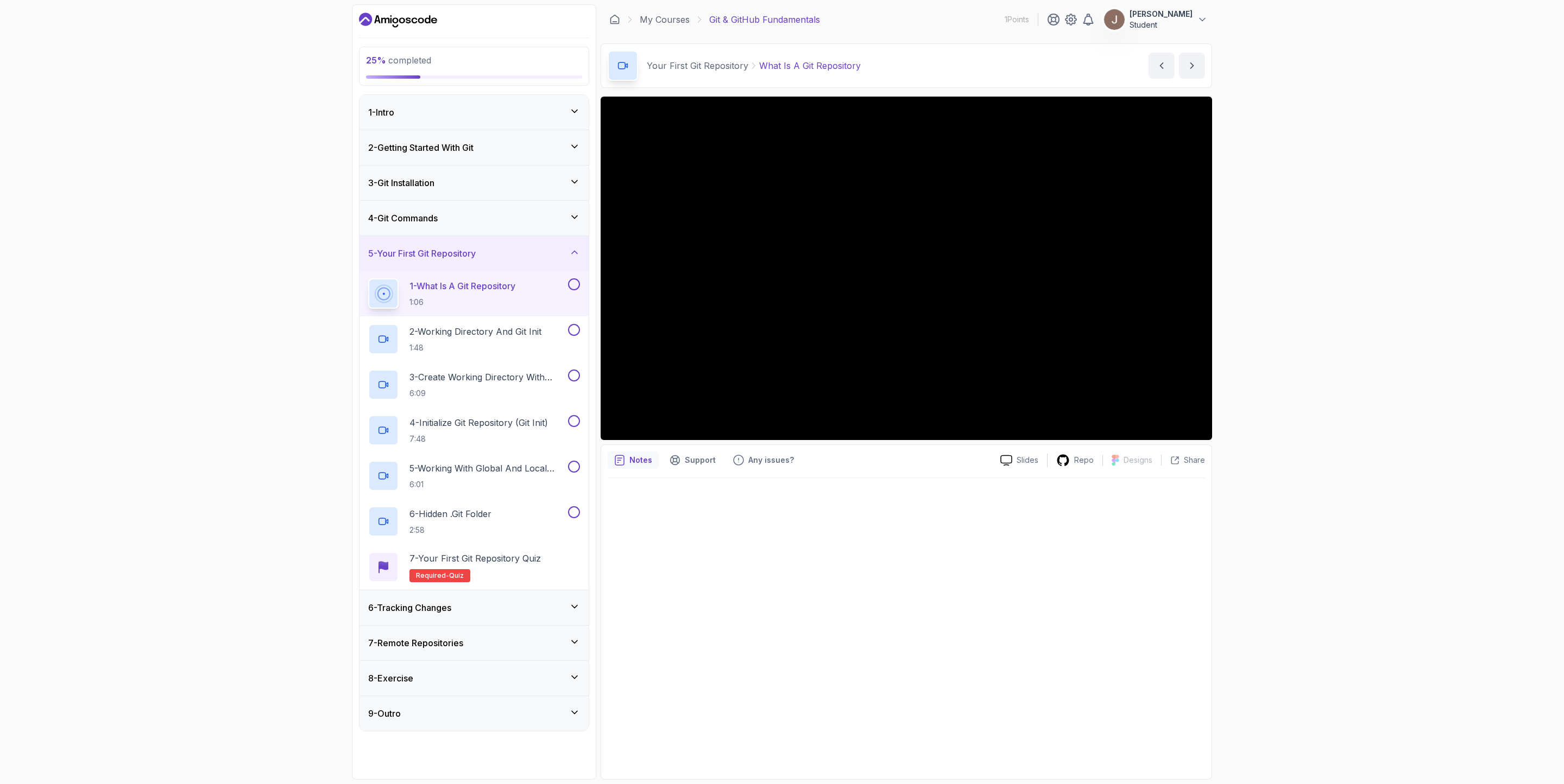
click at [368, 279] on button "1 - What Is A Git Repository 1:06" at bounding box center [474, 294] width 212 height 30
